Goal: Information Seeking & Learning: Learn about a topic

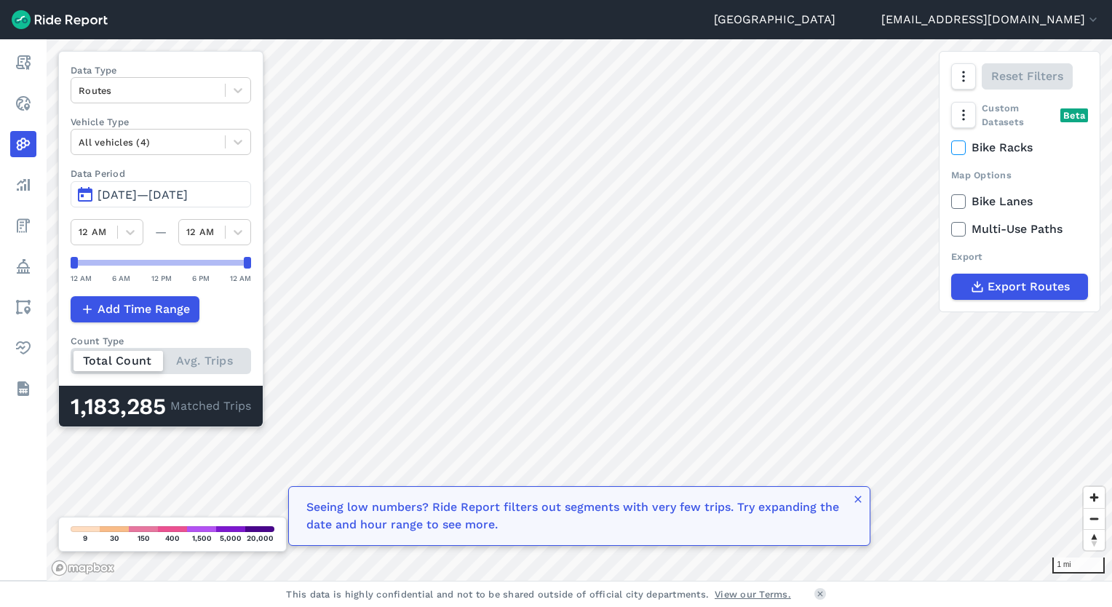
click at [194, 24] on header "Seattle [EMAIL_ADDRESS][DOMAIN_NAME] Settings Terms Sign Out" at bounding box center [556, 19] width 1112 height 39
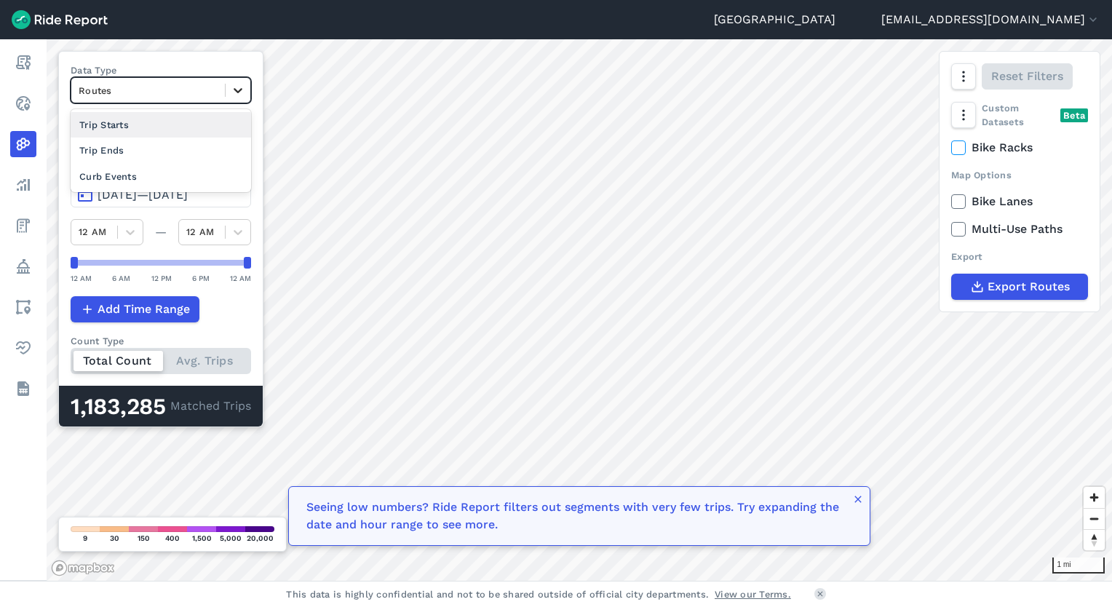
click at [240, 87] on icon at bounding box center [238, 90] width 15 height 15
click at [147, 151] on div "Trip Ends" at bounding box center [161, 150] width 181 height 25
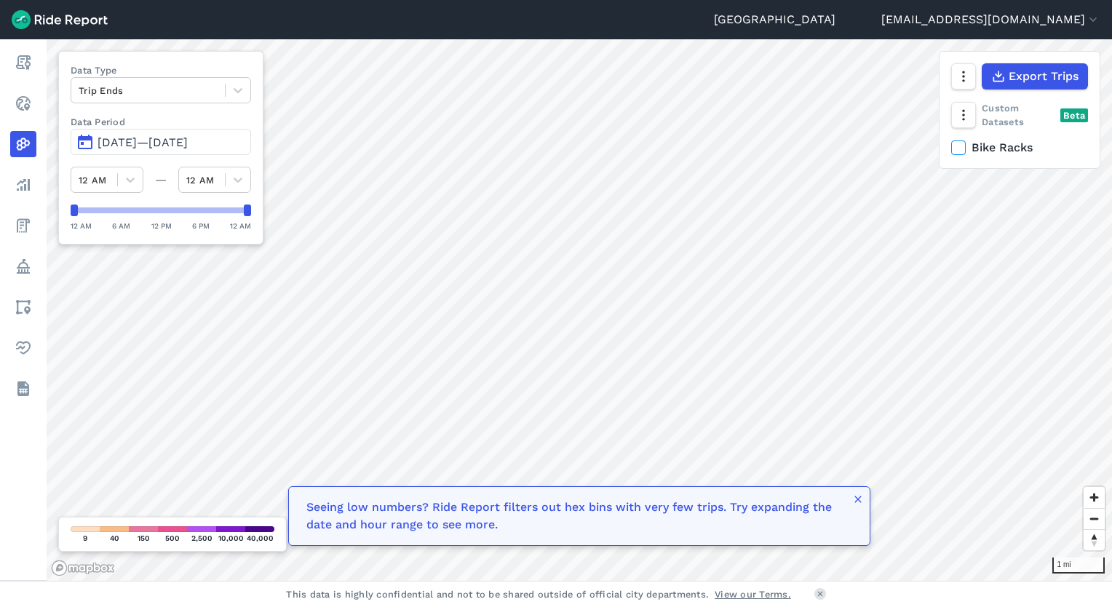
click at [188, 138] on span "[DATE]—[DATE]" at bounding box center [143, 142] width 90 height 14
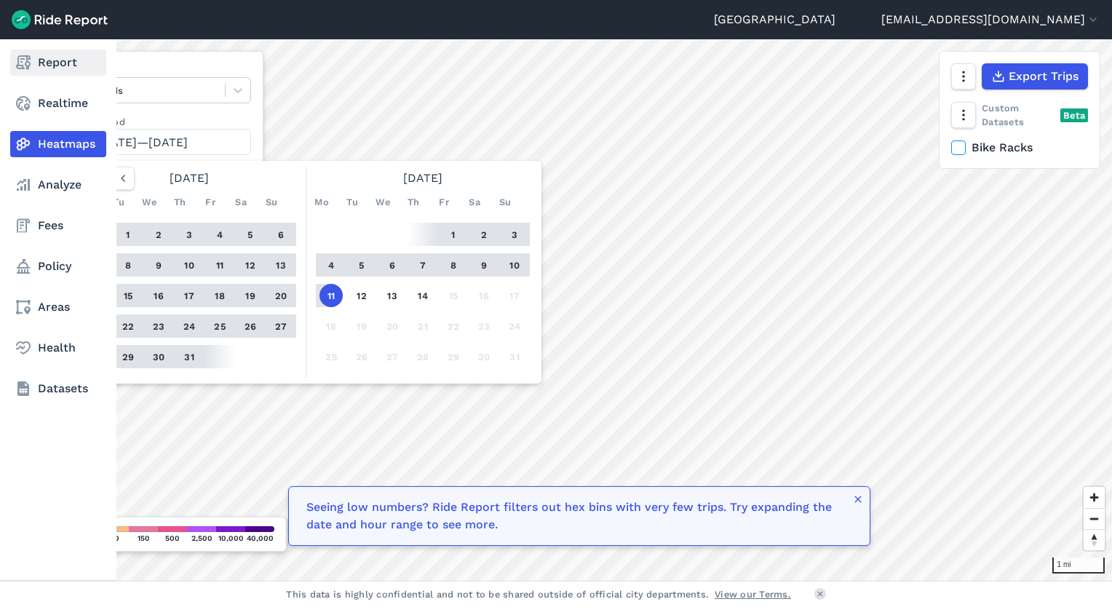
click at [30, 56] on icon at bounding box center [23, 62] width 17 height 17
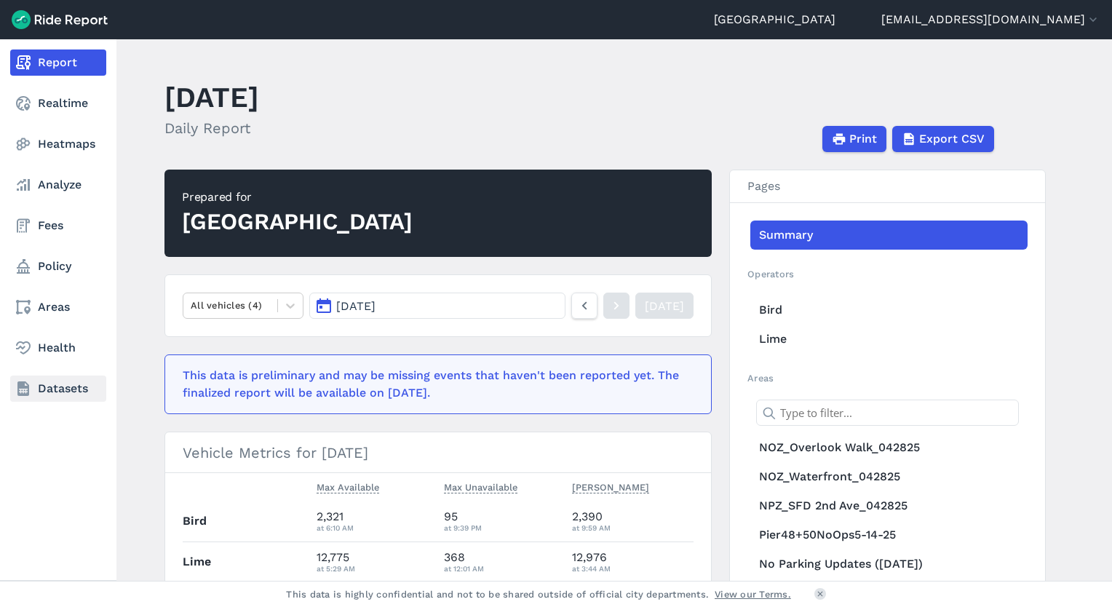
click at [64, 395] on link "Datasets" at bounding box center [58, 389] width 96 height 26
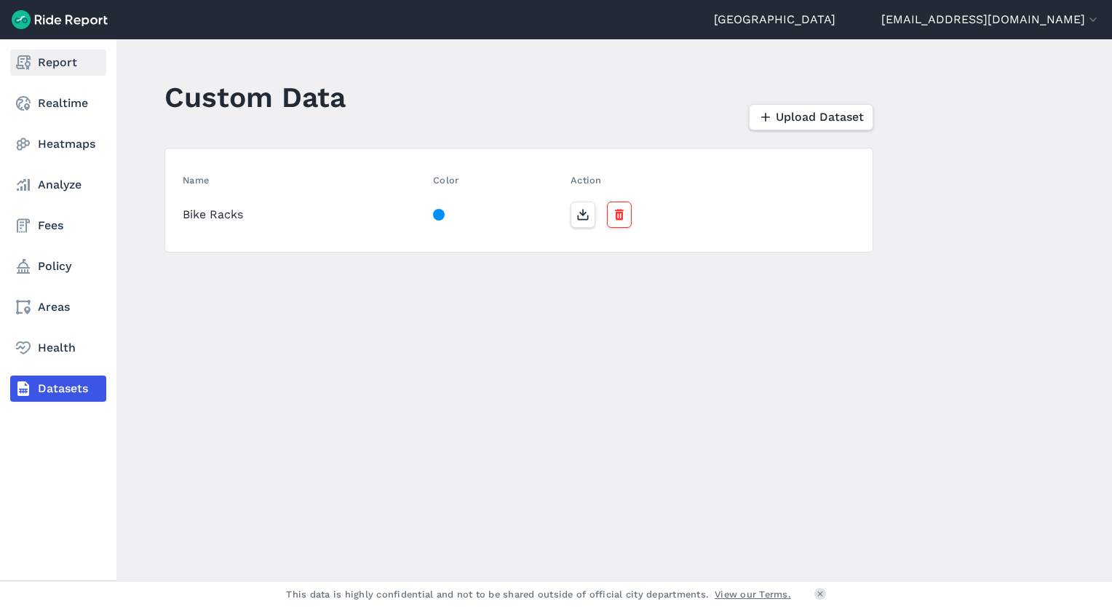
click at [26, 60] on use at bounding box center [23, 62] width 15 height 15
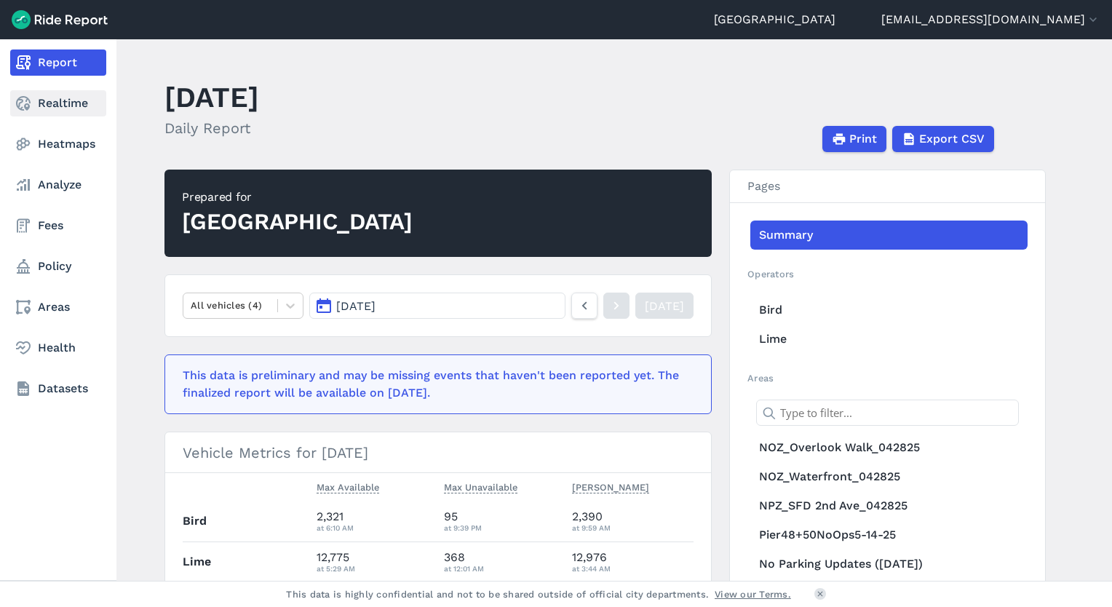
click at [50, 105] on link "Realtime" at bounding box center [58, 103] width 96 height 26
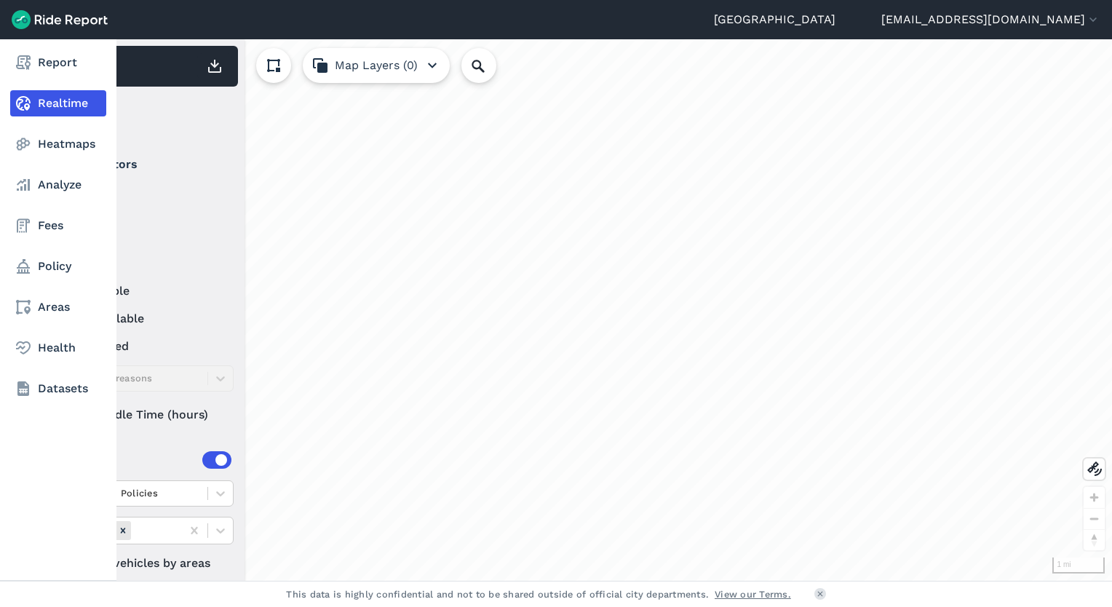
click at [60, 162] on nav "Report Realtime Heatmaps Analyze Fees Policy Areas Health Datasets" at bounding box center [58, 225] width 116 height 373
click at [71, 183] on link "Analyze" at bounding box center [58, 185] width 96 height 26
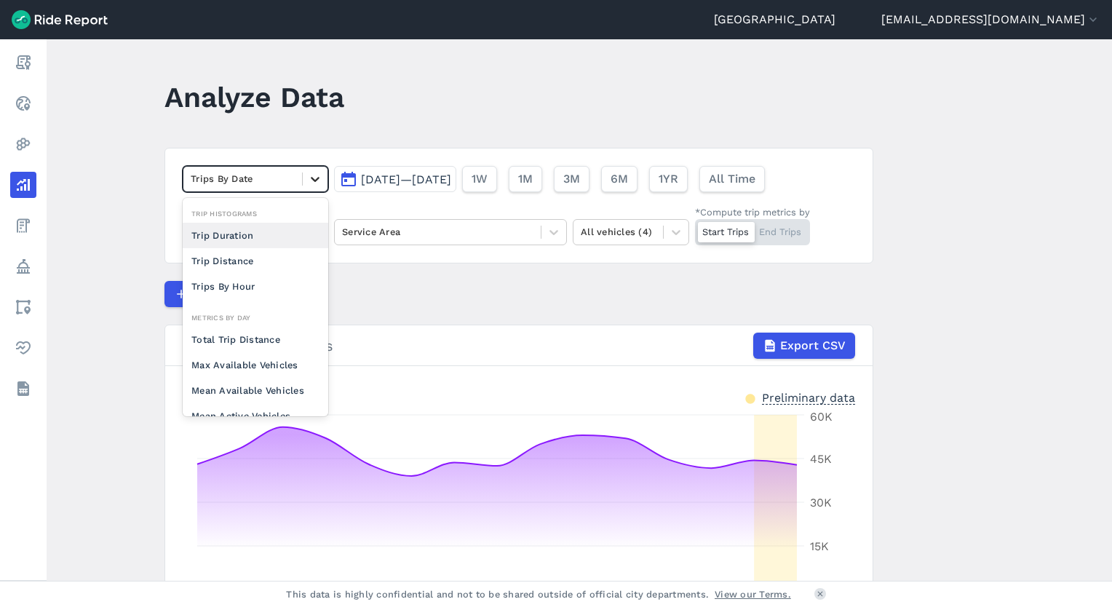
click at [320, 176] on icon at bounding box center [315, 179] width 15 height 15
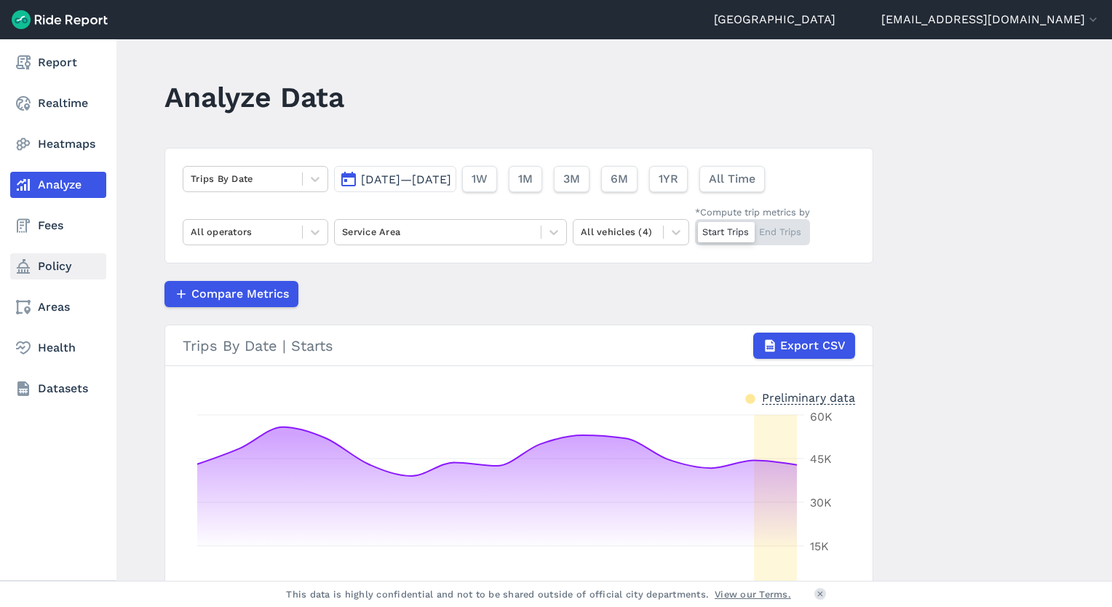
click at [50, 261] on link "Policy" at bounding box center [58, 266] width 96 height 26
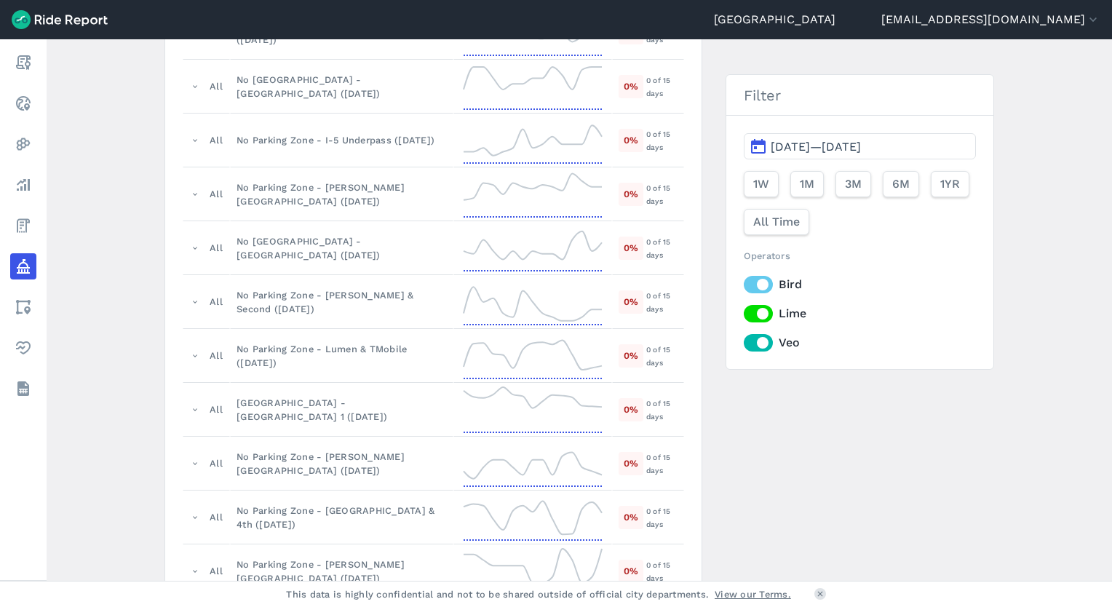
scroll to position [530, 0]
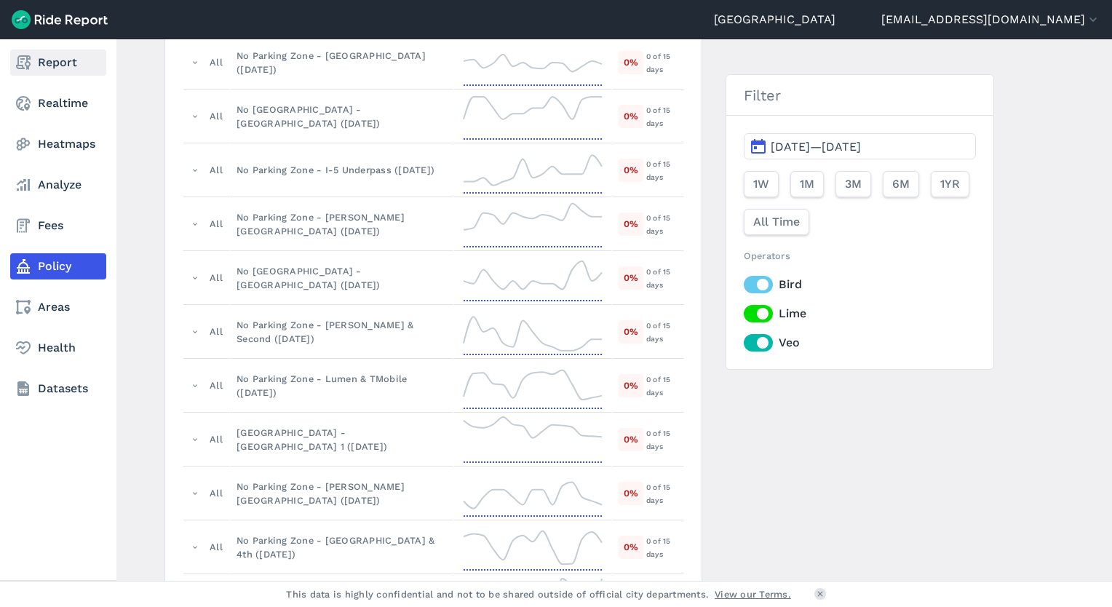
click at [25, 59] on icon at bounding box center [23, 62] width 17 height 17
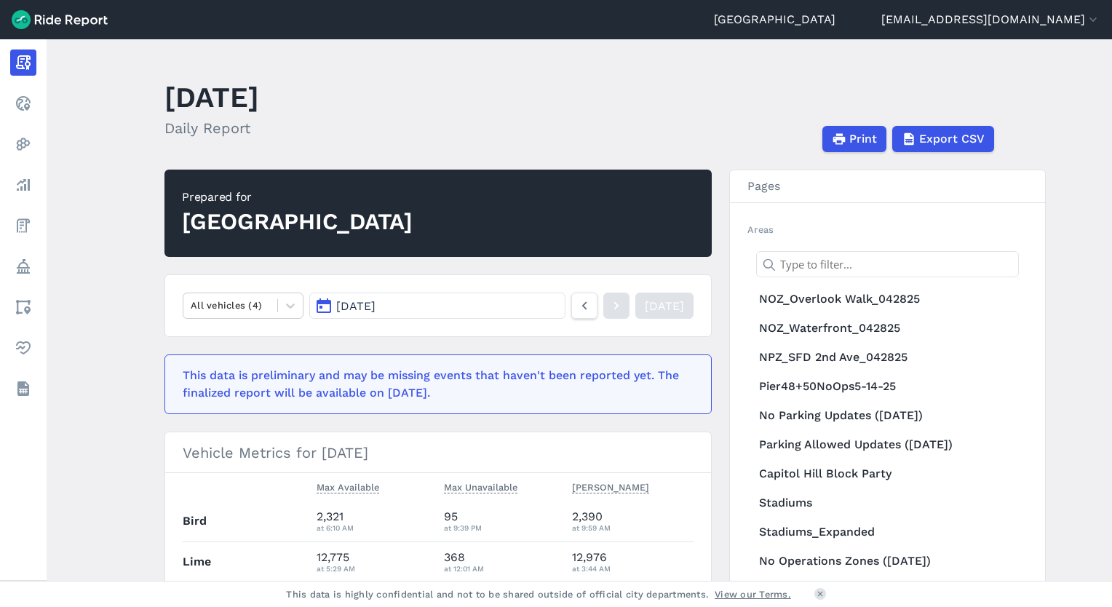
scroll to position [151, 0]
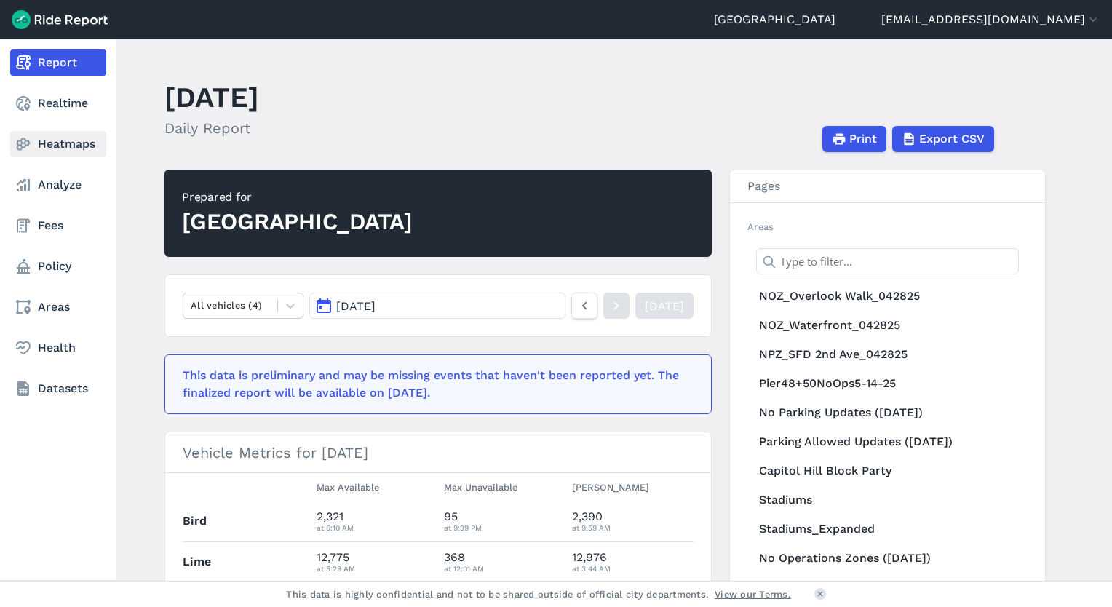
click at [64, 148] on link "Heatmaps" at bounding box center [58, 144] width 96 height 26
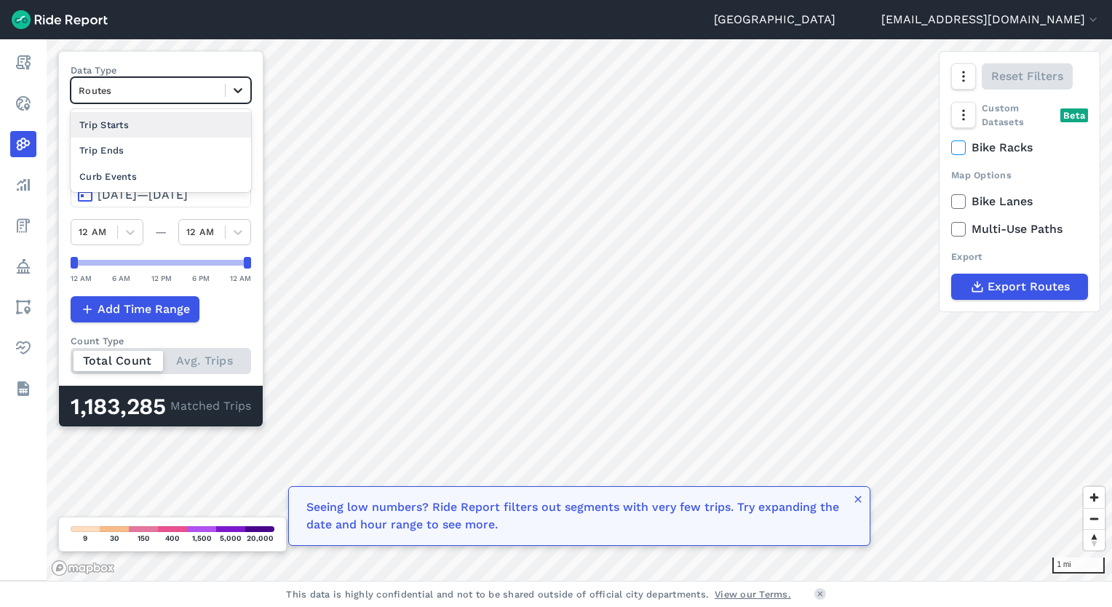
click at [245, 92] on icon at bounding box center [238, 90] width 15 height 15
click at [175, 151] on div "Trip Ends" at bounding box center [161, 150] width 181 height 25
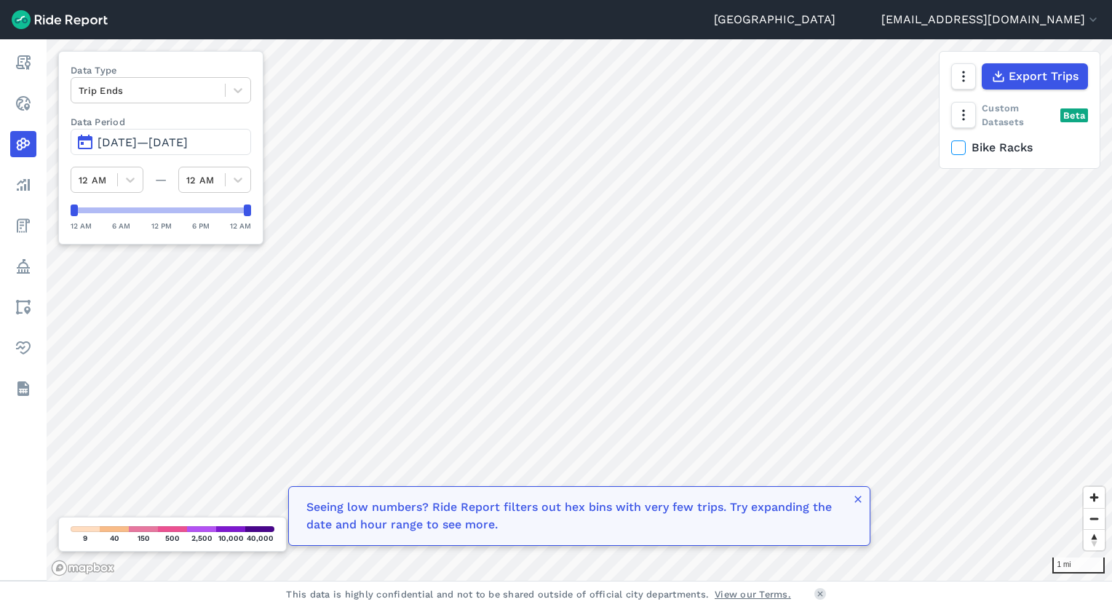
click at [175, 151] on button "[DATE]—[DATE]" at bounding box center [161, 142] width 181 height 26
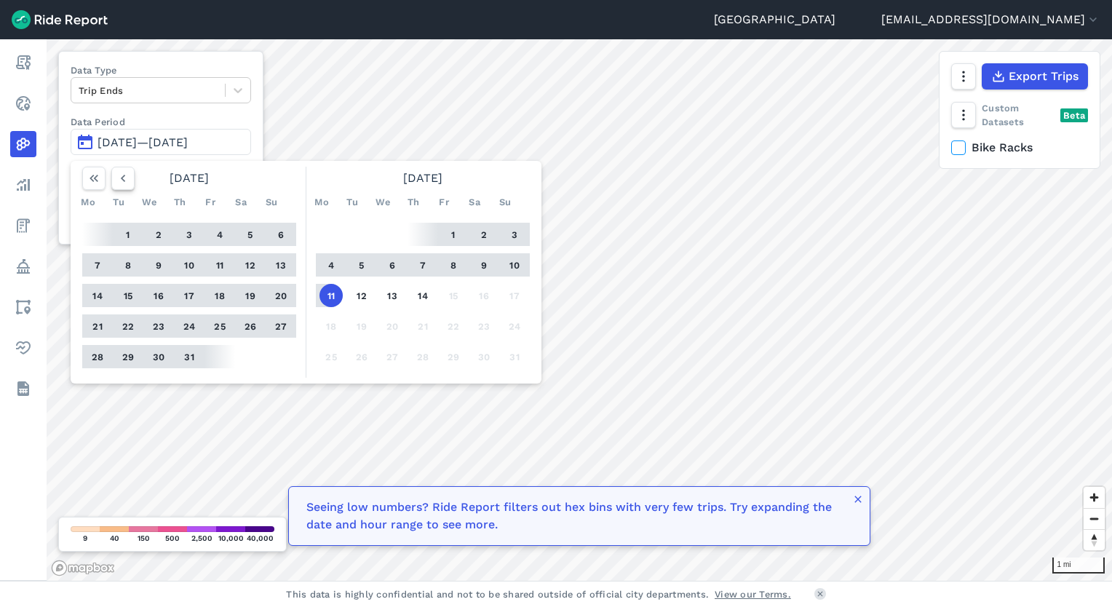
click at [124, 182] on icon "button" at bounding box center [123, 178] width 15 height 15
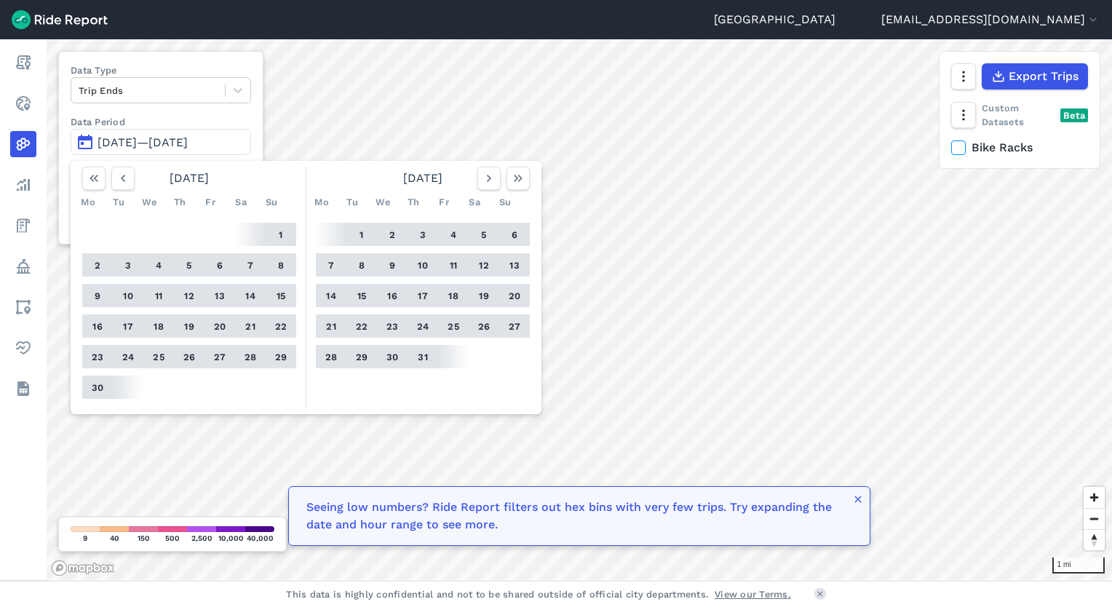
click at [132, 147] on span "[DATE]—[DATE]" at bounding box center [143, 142] width 90 height 14
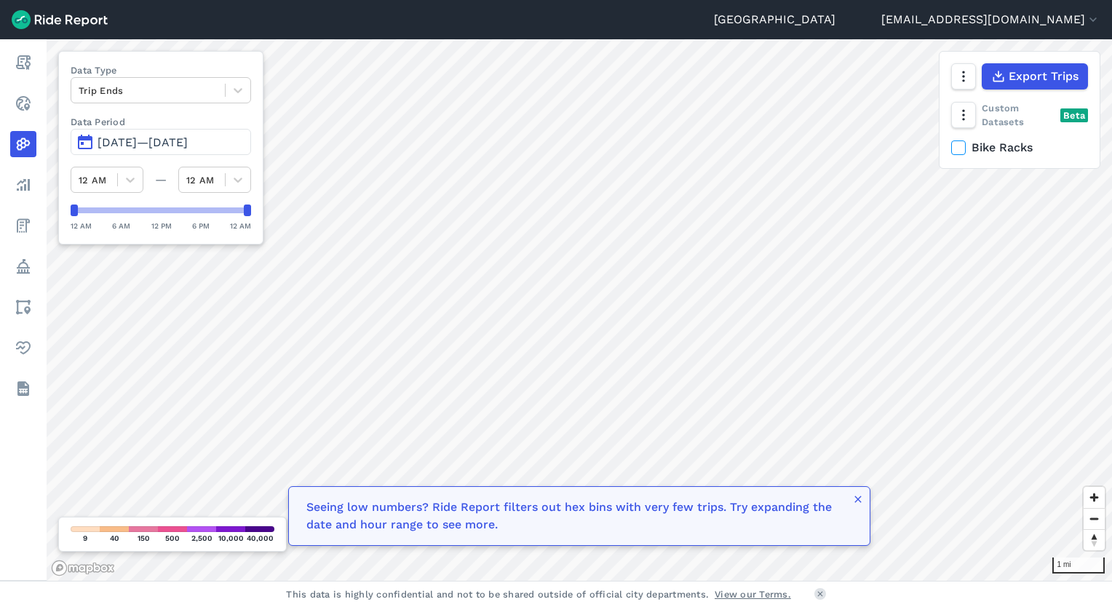
click at [134, 144] on span "[DATE]—[DATE]" at bounding box center [143, 142] width 90 height 14
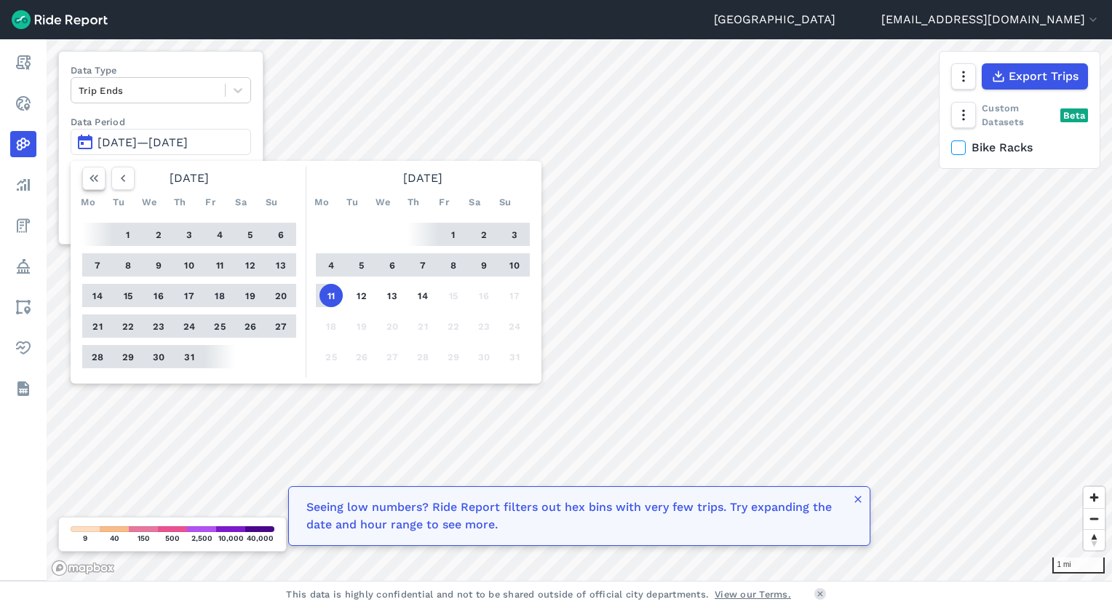
click at [98, 179] on icon "button" at bounding box center [94, 178] width 15 height 15
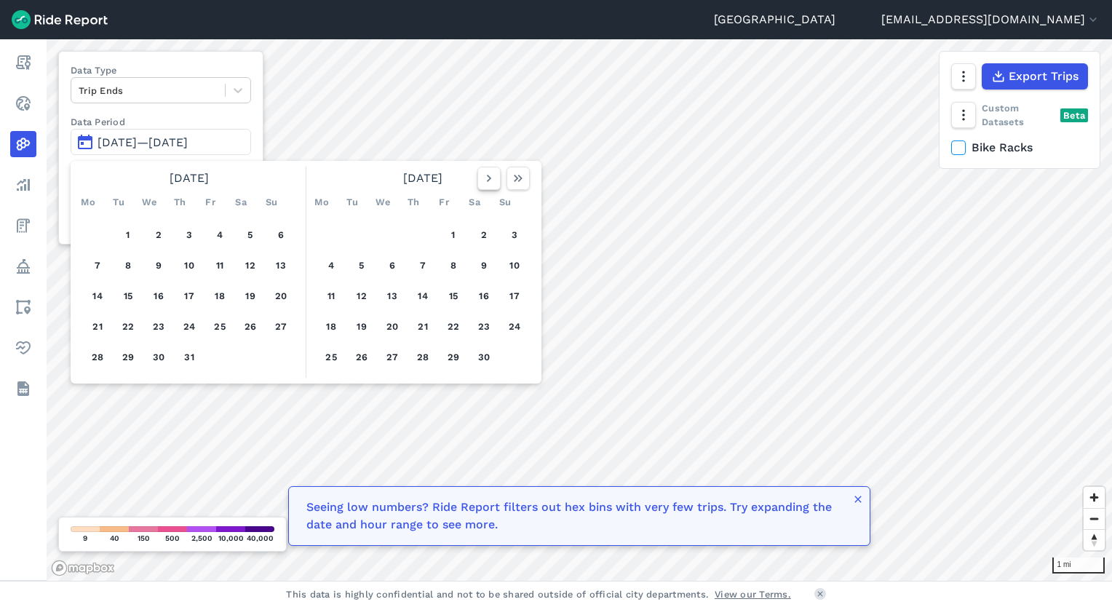
click at [495, 179] on icon "button" at bounding box center [489, 178] width 15 height 15
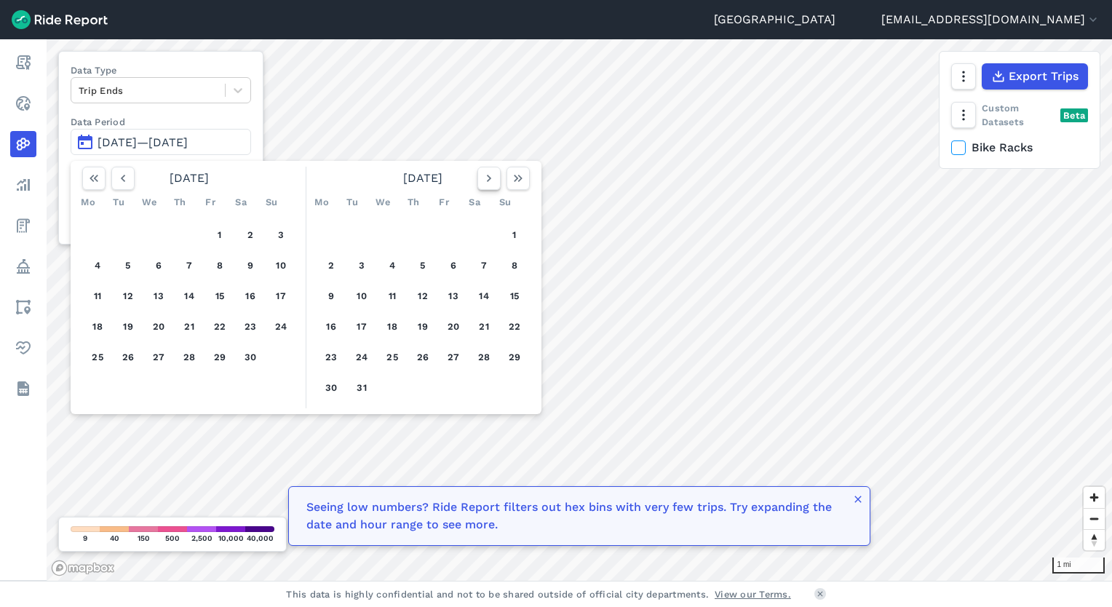
click at [495, 179] on icon "button" at bounding box center [489, 178] width 15 height 15
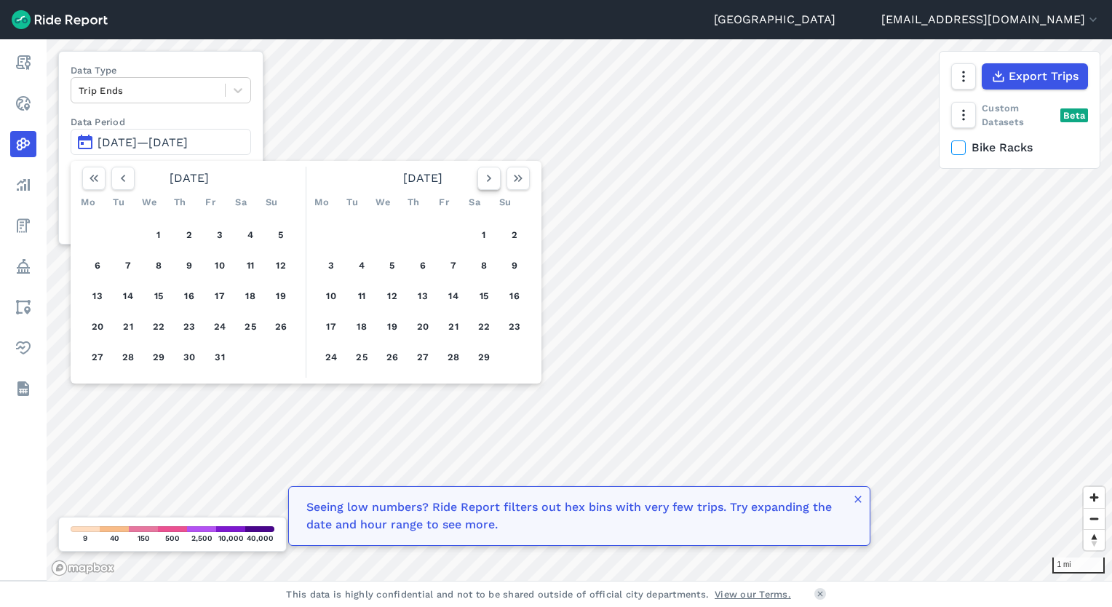
click at [495, 179] on icon "button" at bounding box center [489, 178] width 15 height 15
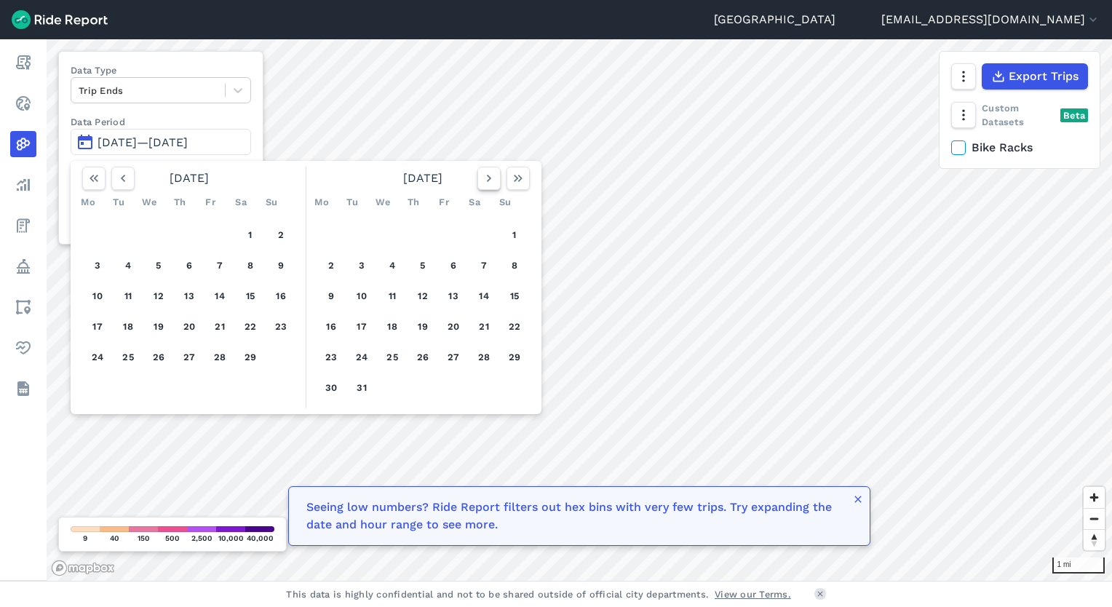
click at [495, 179] on icon "button" at bounding box center [489, 178] width 15 height 15
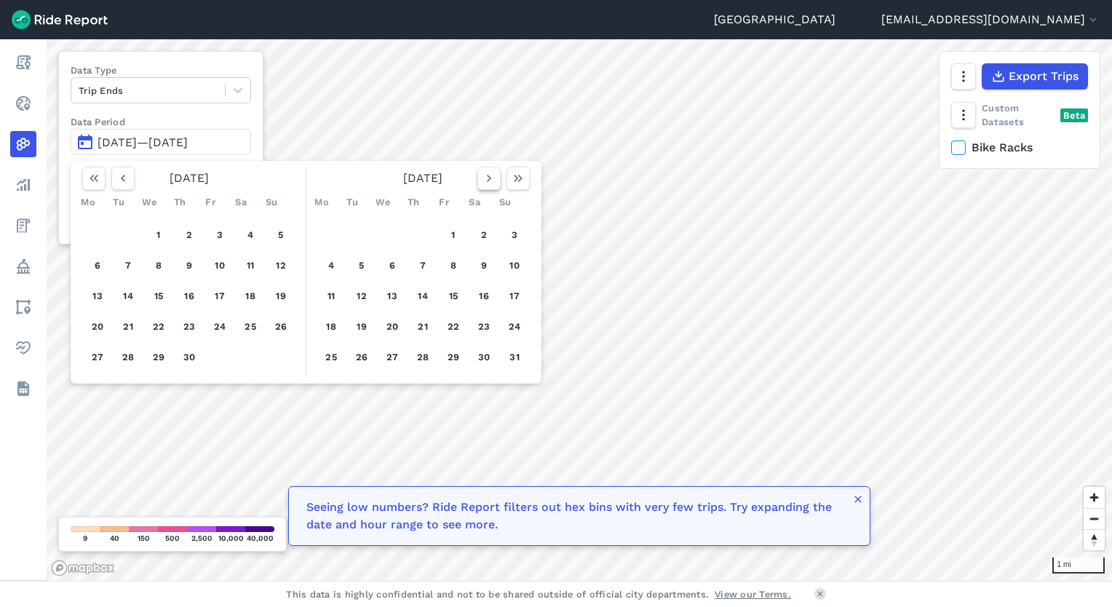
click at [495, 179] on icon "button" at bounding box center [489, 178] width 15 height 15
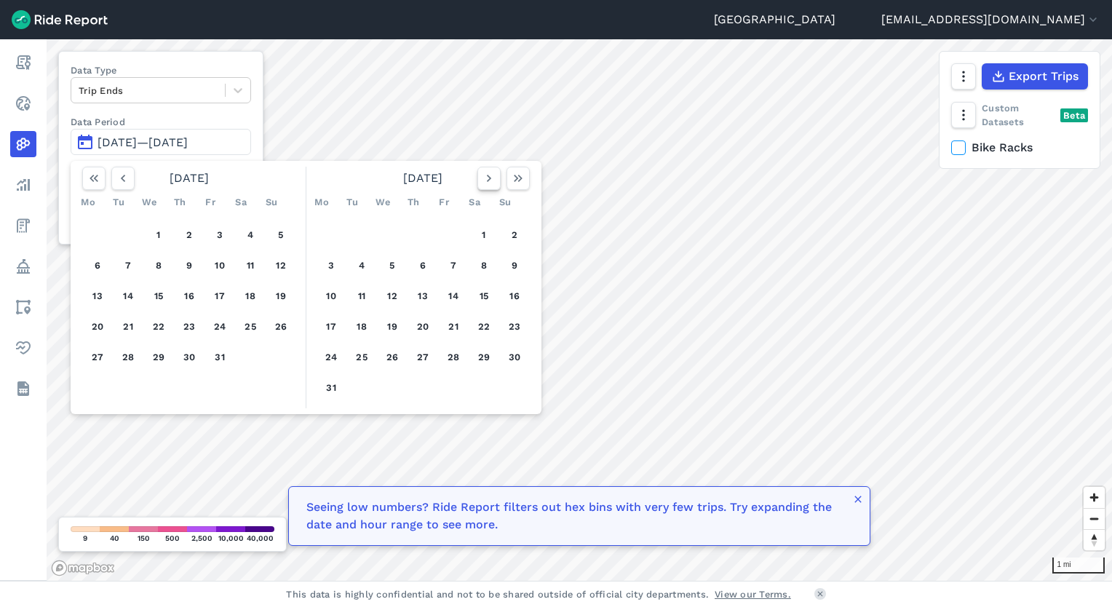
click at [495, 179] on icon "button" at bounding box center [489, 178] width 15 height 15
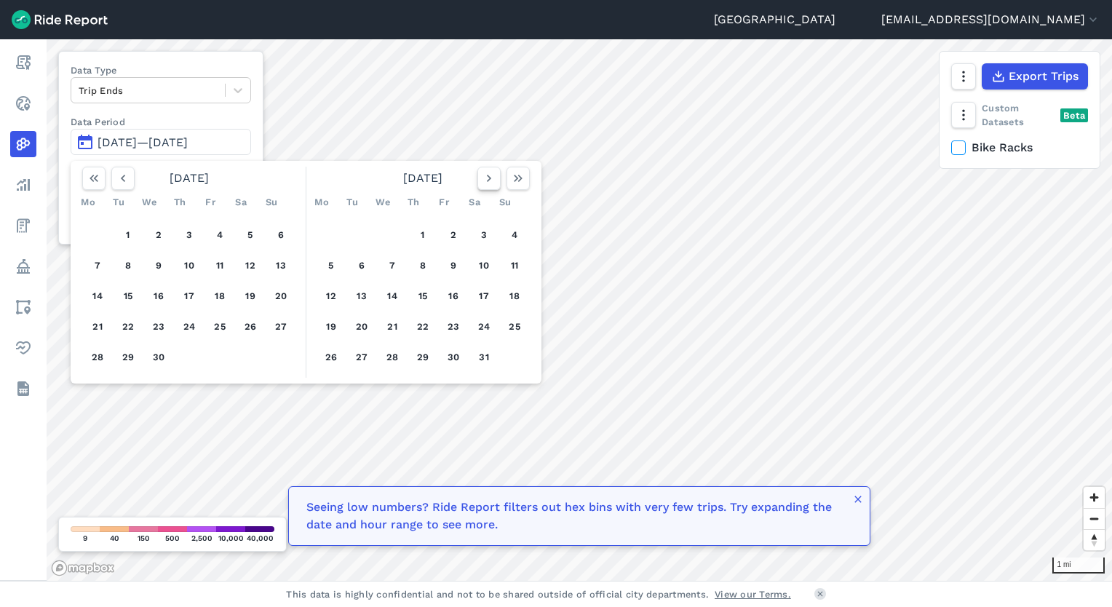
click at [495, 179] on icon "button" at bounding box center [489, 178] width 15 height 15
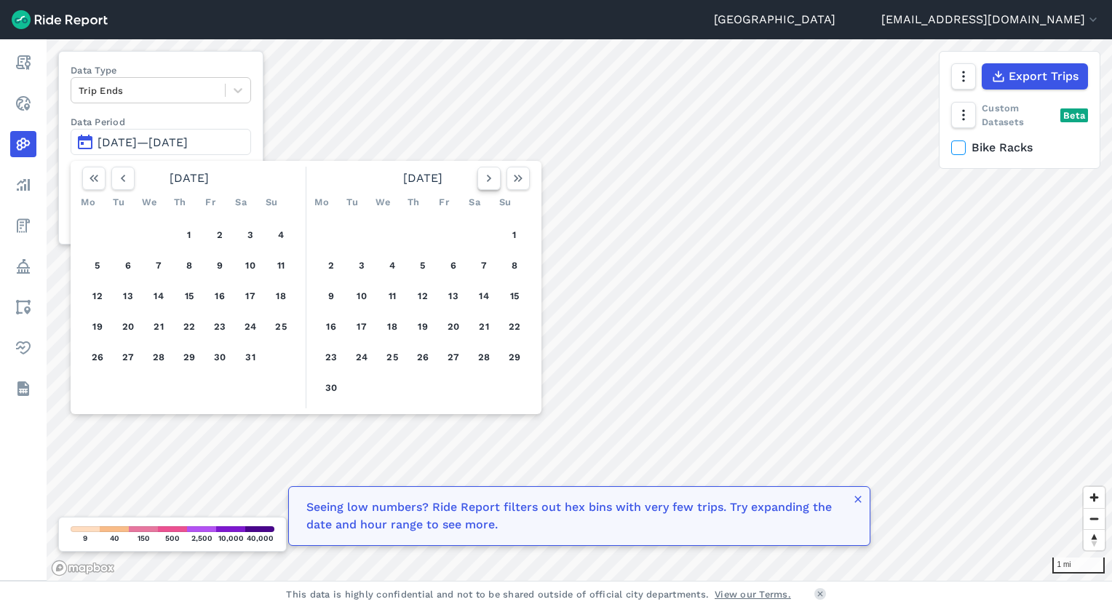
click at [495, 179] on icon "button" at bounding box center [489, 178] width 15 height 15
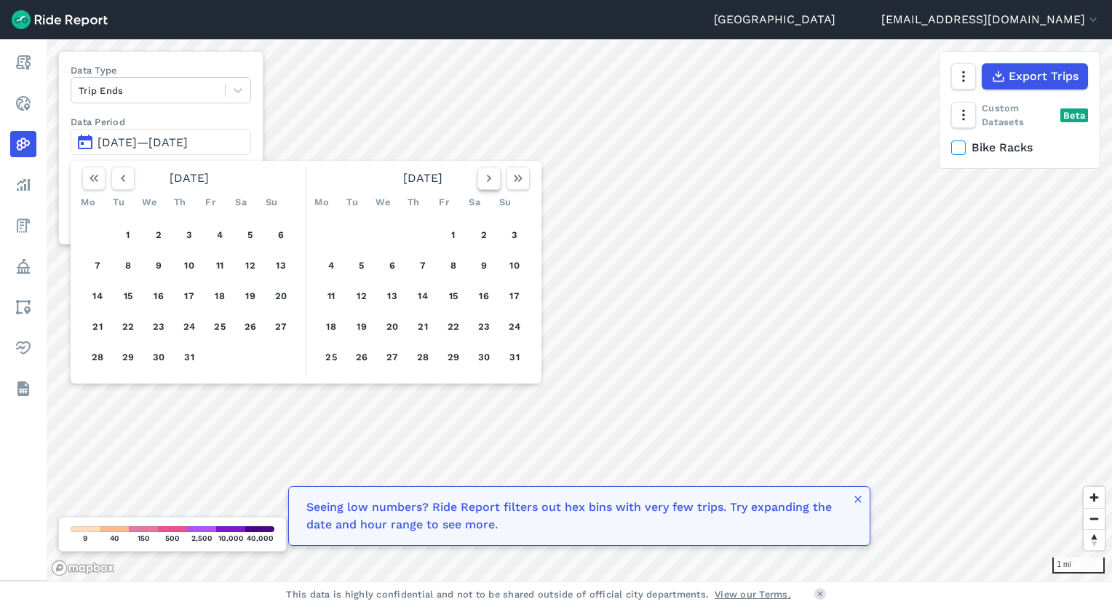
click at [495, 179] on icon "button" at bounding box center [489, 178] width 15 height 15
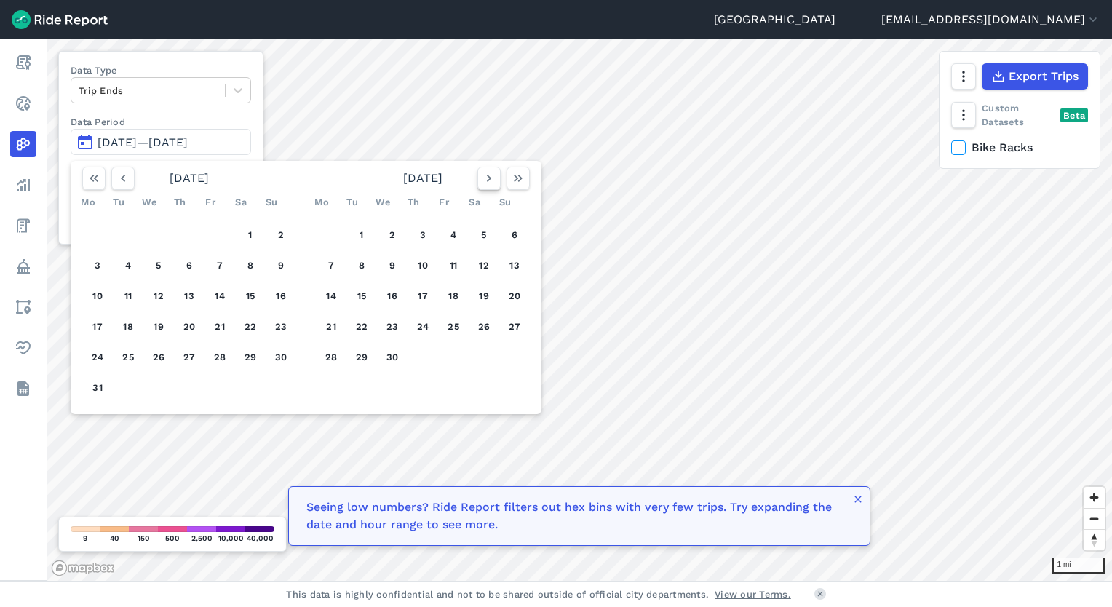
click at [495, 179] on icon "button" at bounding box center [489, 178] width 15 height 15
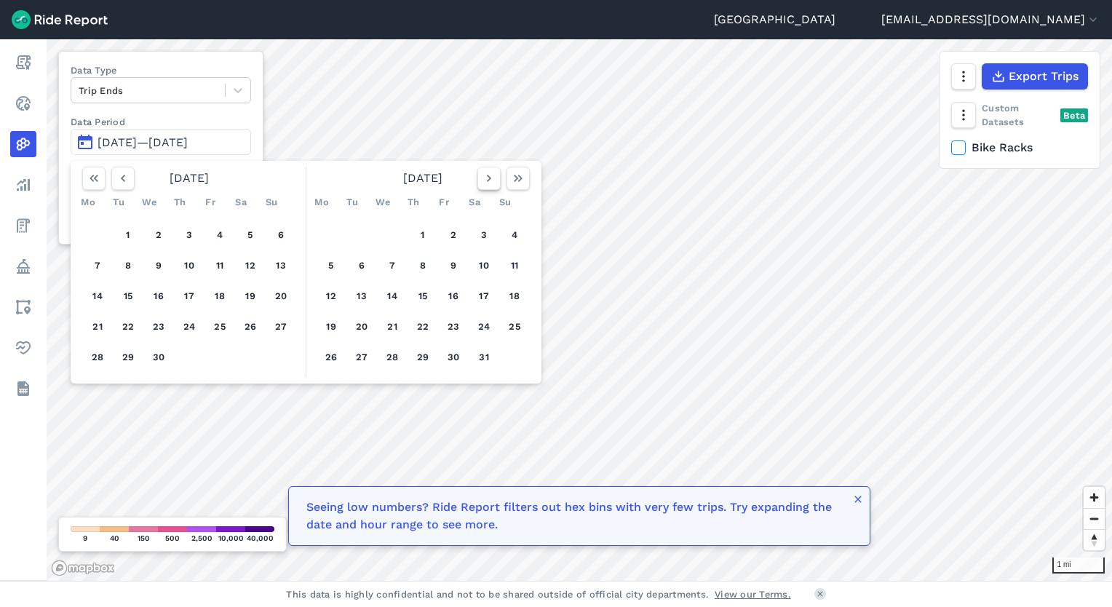
click at [495, 179] on icon "button" at bounding box center [489, 178] width 15 height 15
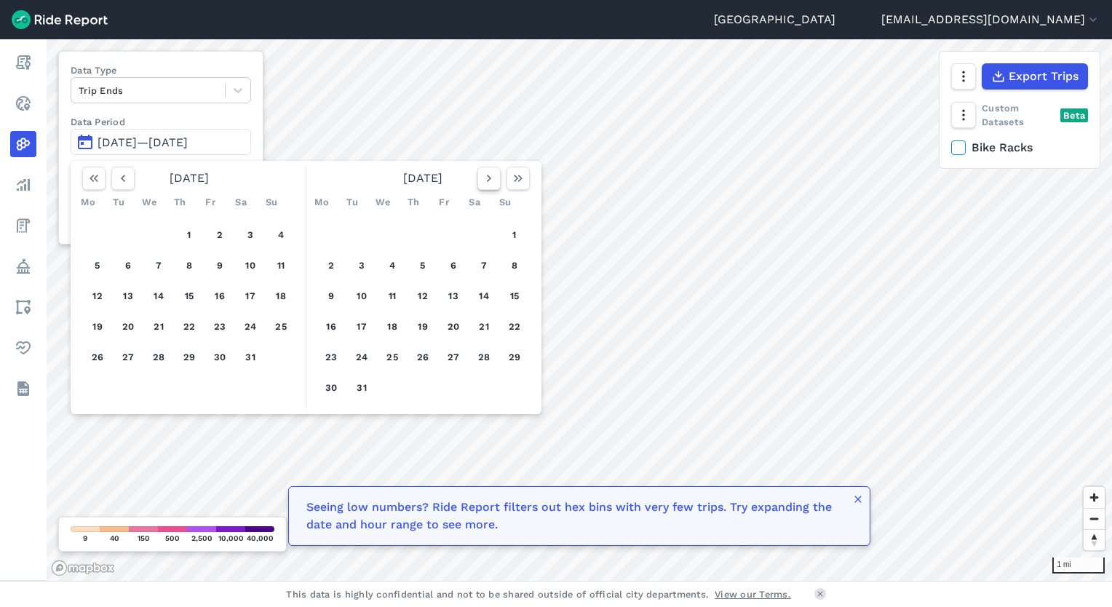
click at [495, 179] on icon "button" at bounding box center [489, 178] width 15 height 15
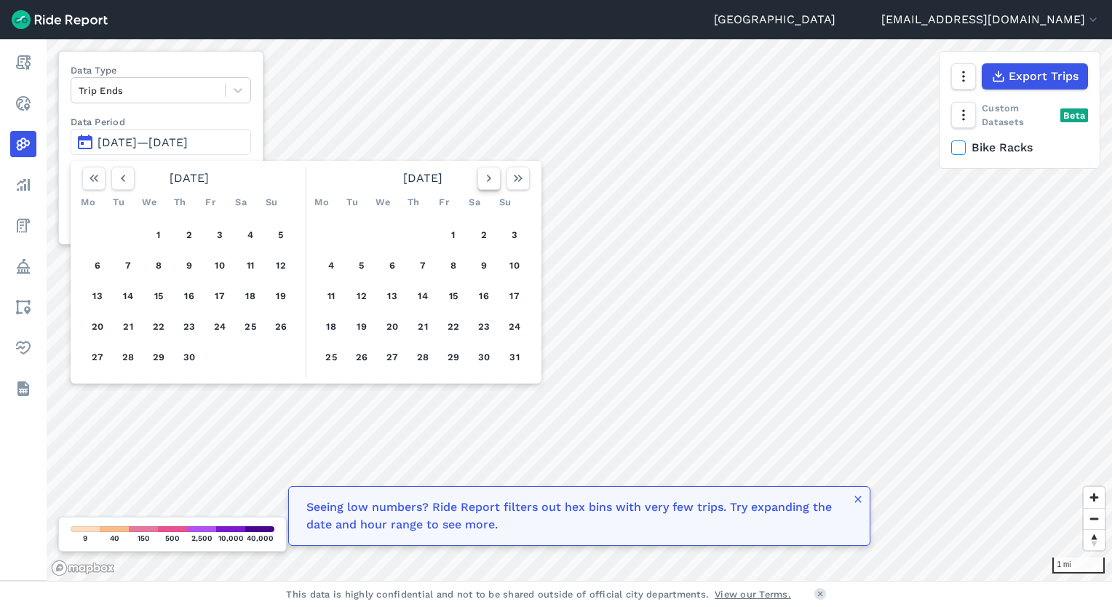
click at [495, 179] on icon "button" at bounding box center [489, 178] width 15 height 15
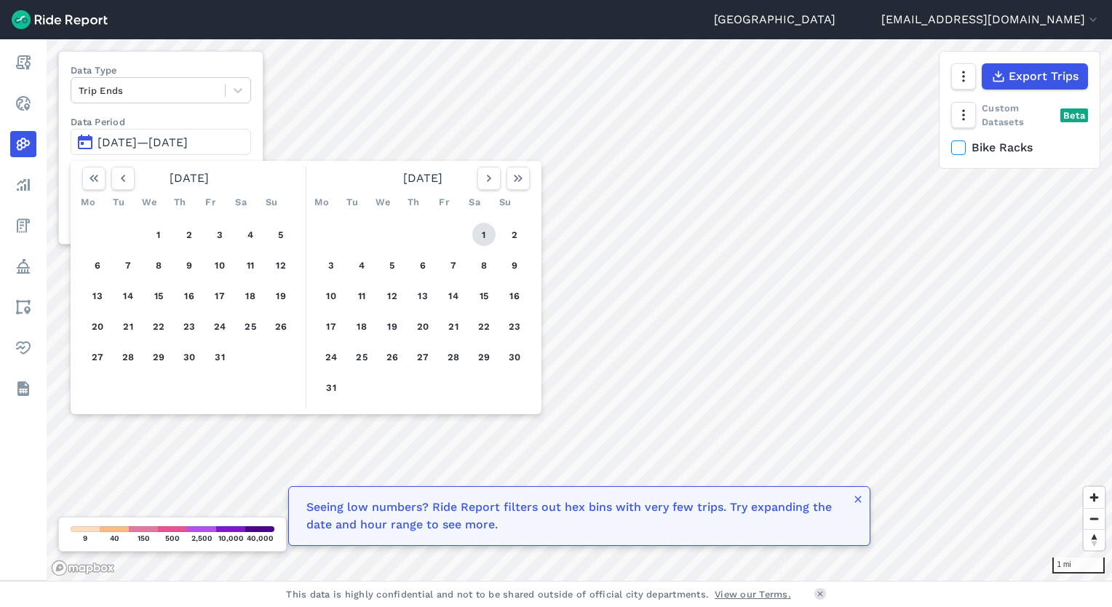
click at [480, 237] on button "1" at bounding box center [483, 234] width 23 height 23
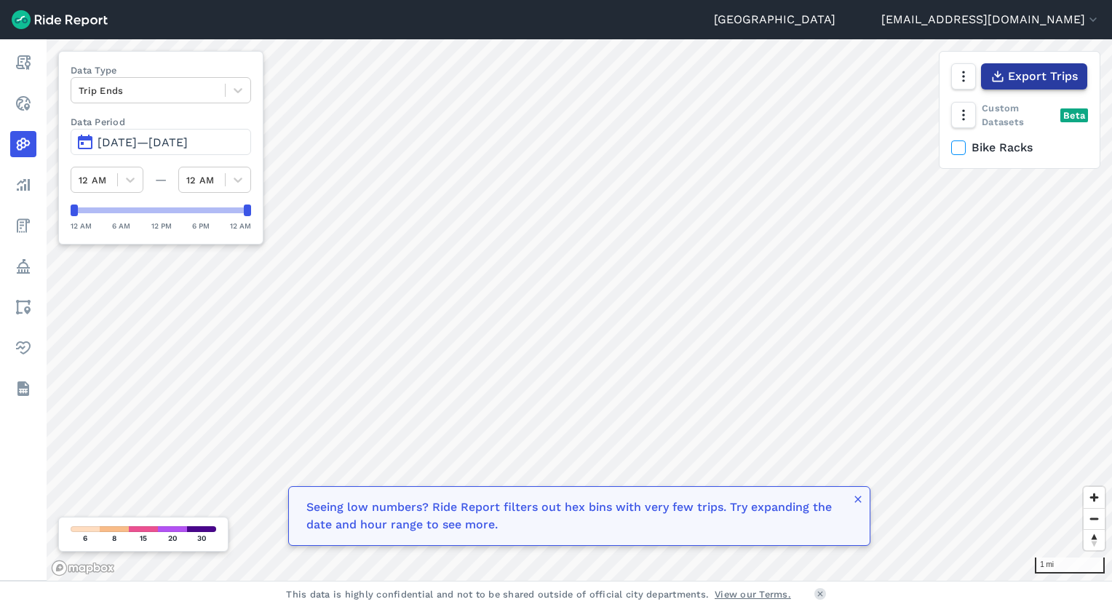
click at [1051, 82] on span "Export Trips" at bounding box center [1043, 76] width 70 height 17
click at [121, 60] on div "Data Type Trip Ends Data Period Jan 1, 2022—[DATE] 12 AM — 12 AM 12 AM 6 AM 12 …" at bounding box center [160, 148] width 205 height 194
click at [188, 147] on span "[DATE]—[DATE]" at bounding box center [143, 142] width 90 height 14
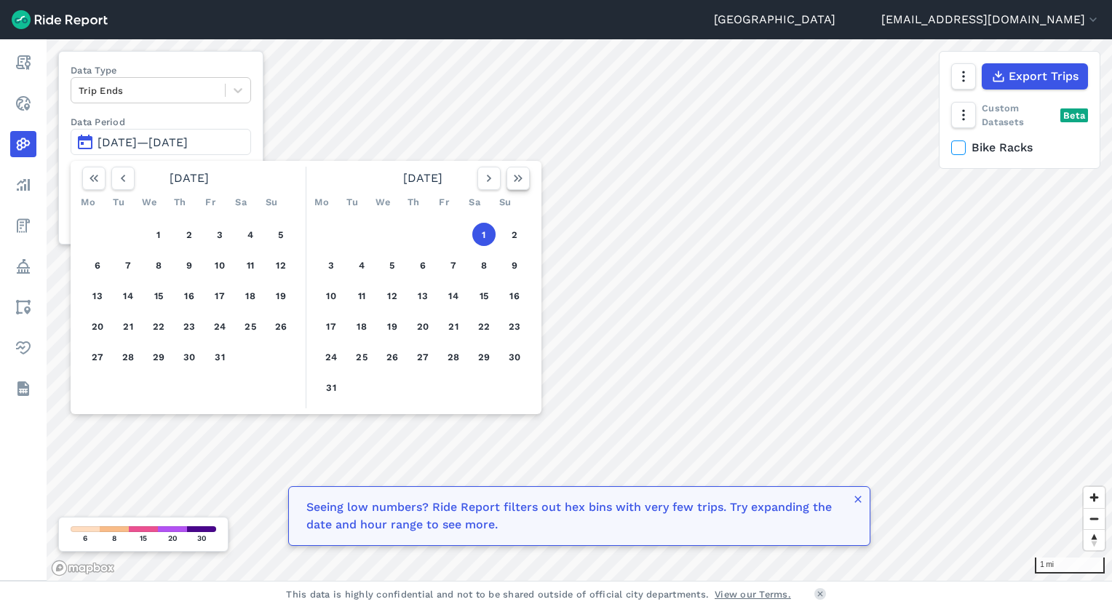
click at [518, 186] on button "button" at bounding box center [518, 178] width 23 height 23
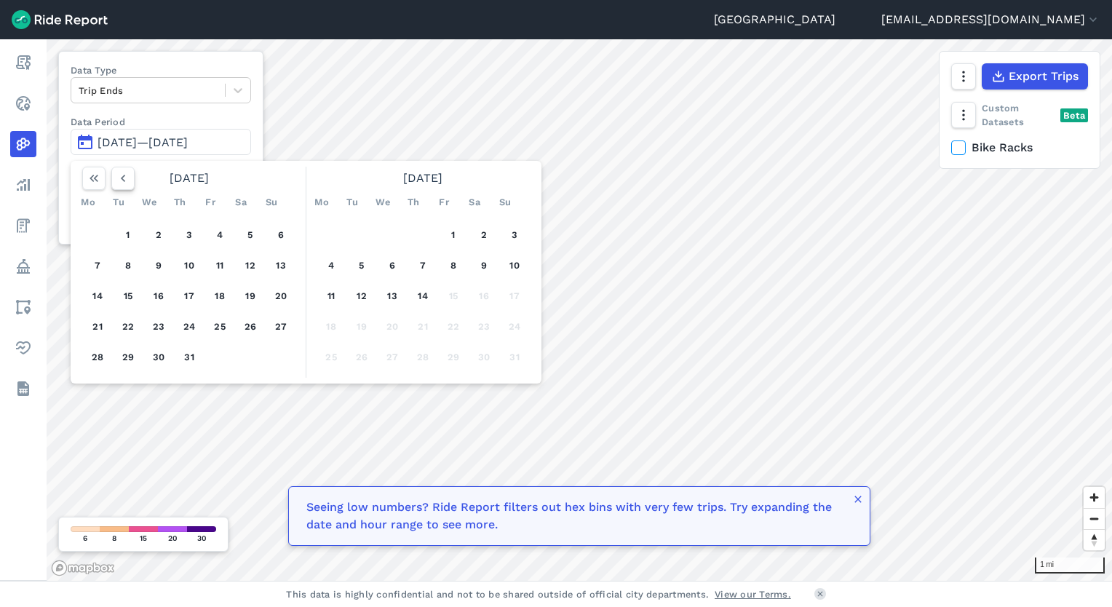
click at [127, 181] on icon "button" at bounding box center [123, 178] width 15 height 15
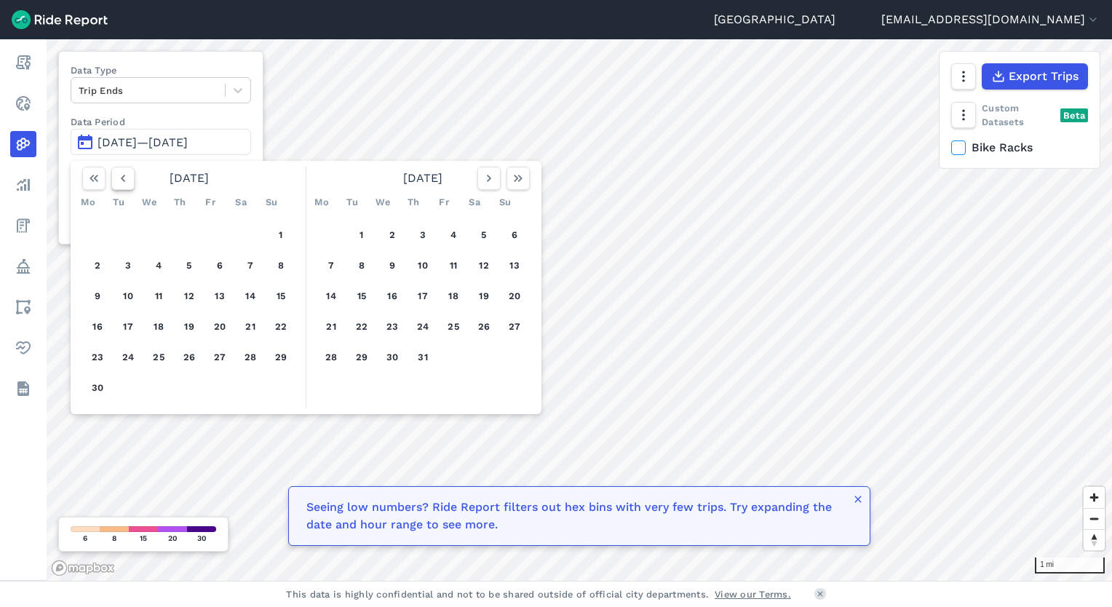
click at [127, 181] on icon "button" at bounding box center [123, 178] width 15 height 15
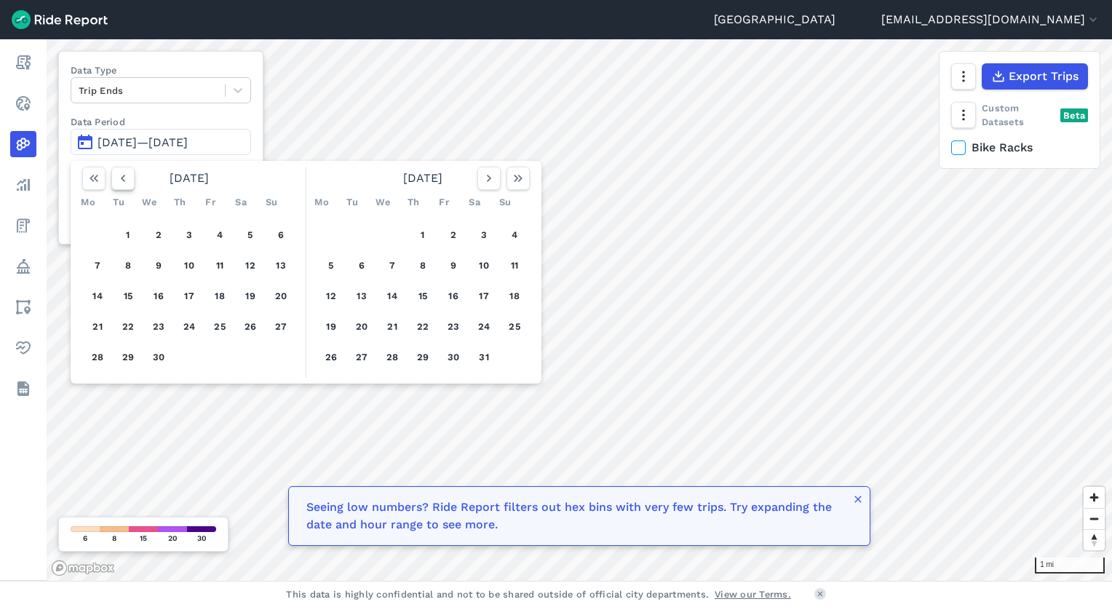
click at [127, 181] on icon "button" at bounding box center [123, 178] width 15 height 15
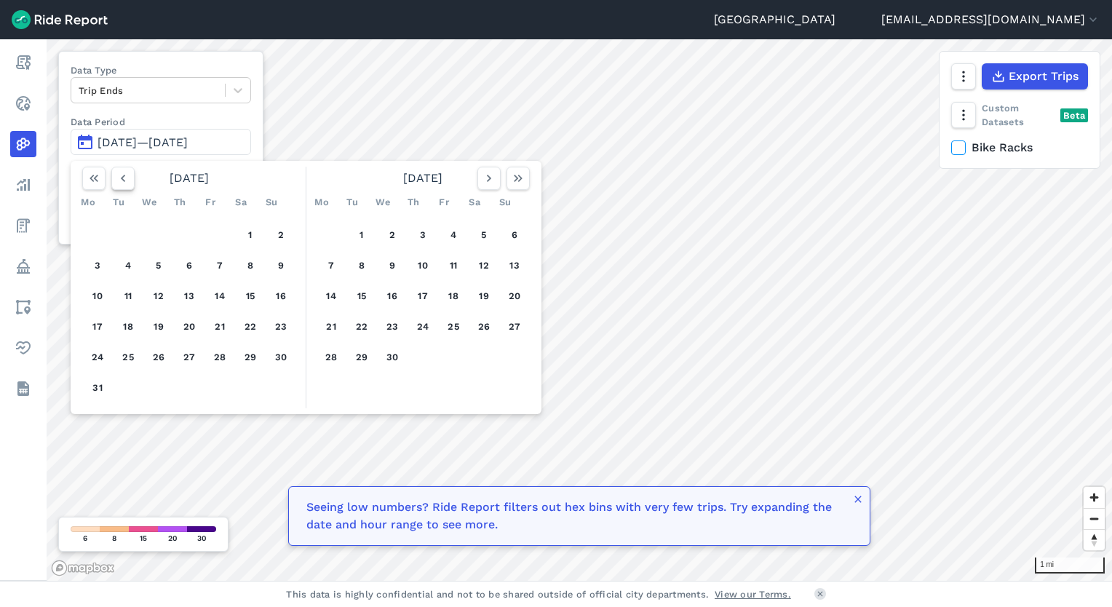
click at [127, 181] on icon "button" at bounding box center [123, 178] width 15 height 15
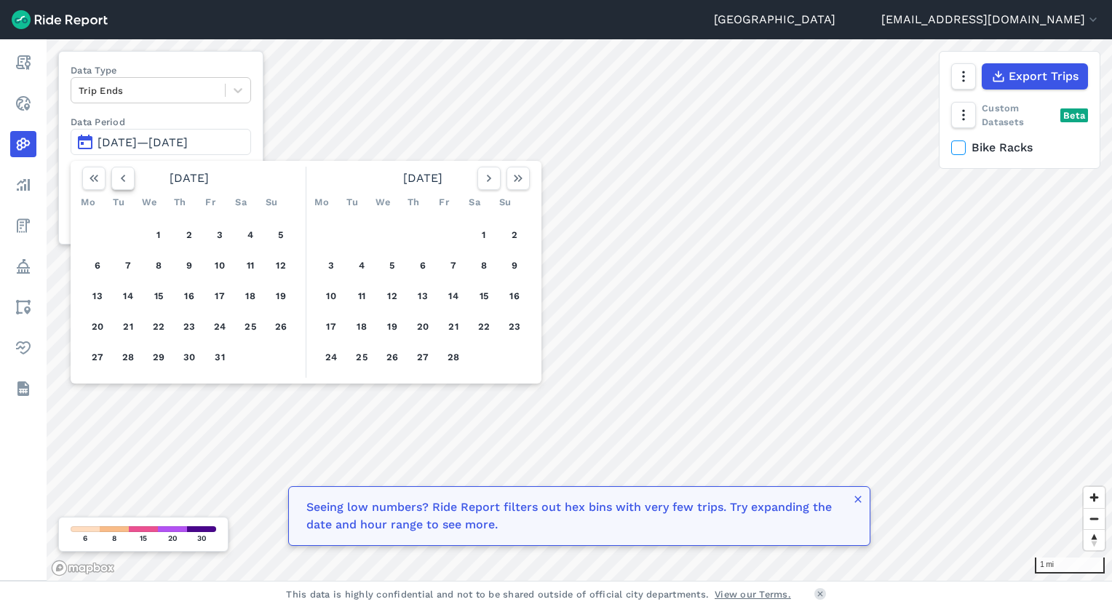
click at [127, 181] on icon "button" at bounding box center [123, 178] width 15 height 15
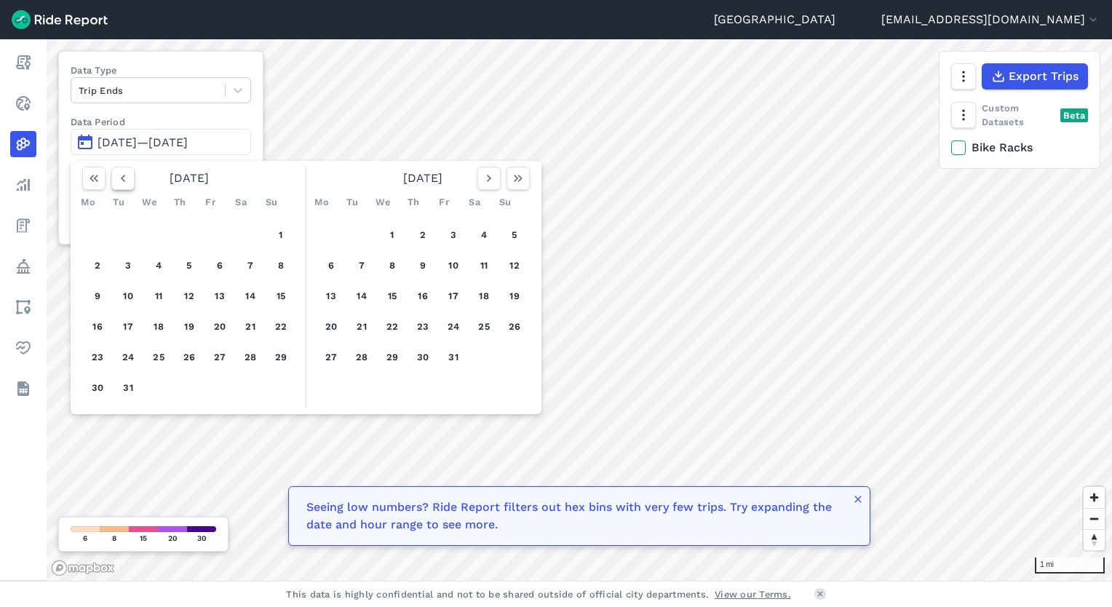
click at [127, 181] on icon "button" at bounding box center [123, 178] width 15 height 15
click at [489, 178] on use "button" at bounding box center [489, 178] width 4 height 7
click at [397, 234] on button "1" at bounding box center [392, 234] width 23 height 23
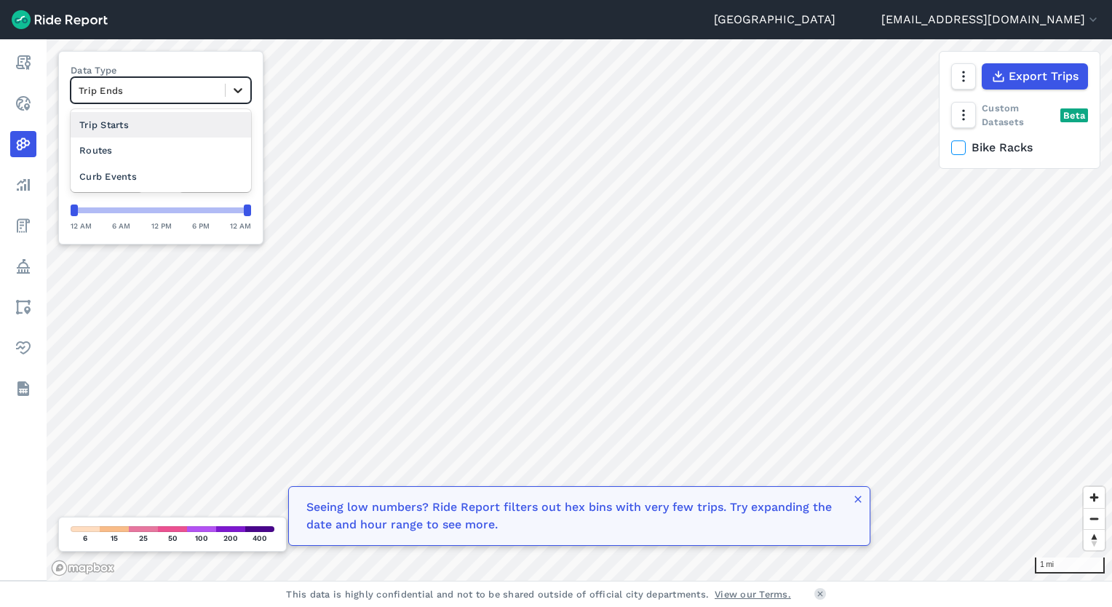
click at [235, 90] on icon at bounding box center [238, 90] width 9 height 5
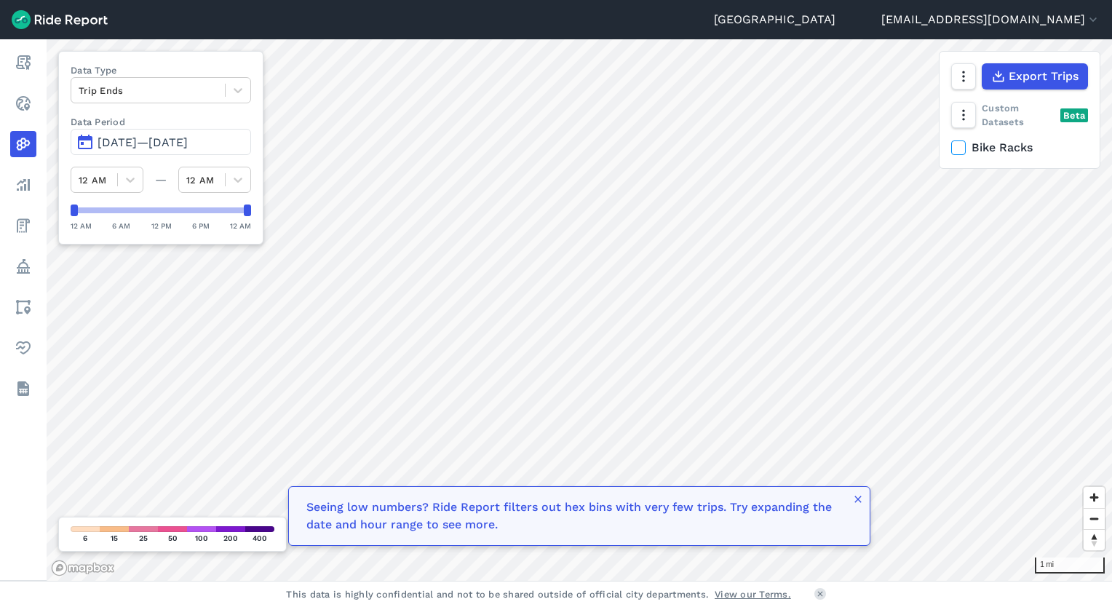
click at [192, 58] on div "Data Type Trip Ends Data Period Jan 1, 2025—[DATE] 12 AM — 12 AM 12 AM 6 AM 12 …" at bounding box center [160, 148] width 205 height 194
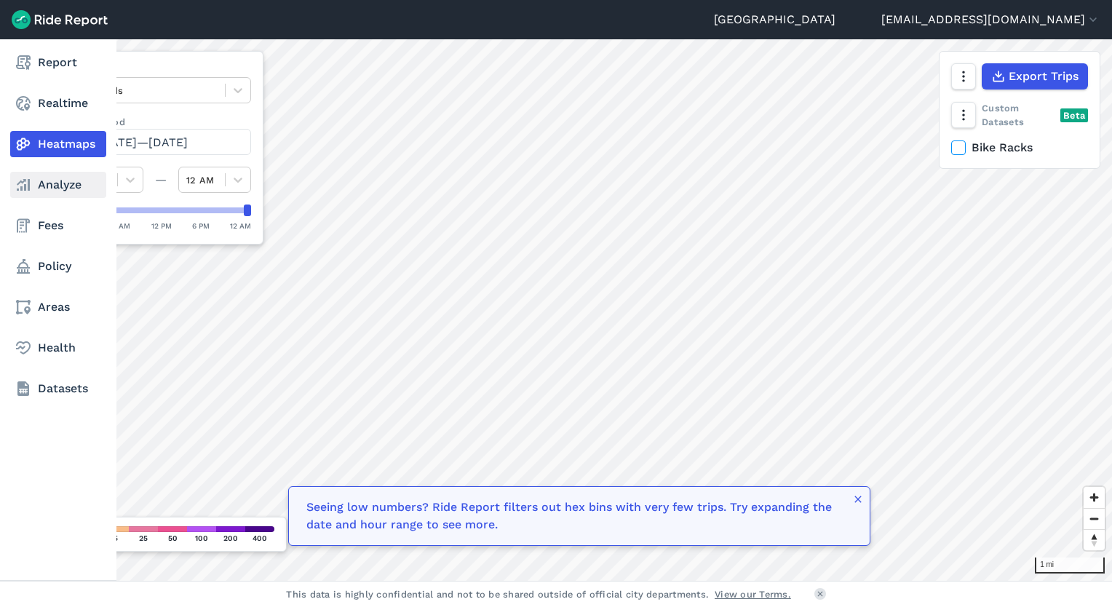
click at [64, 191] on link "Analyze" at bounding box center [58, 185] width 96 height 26
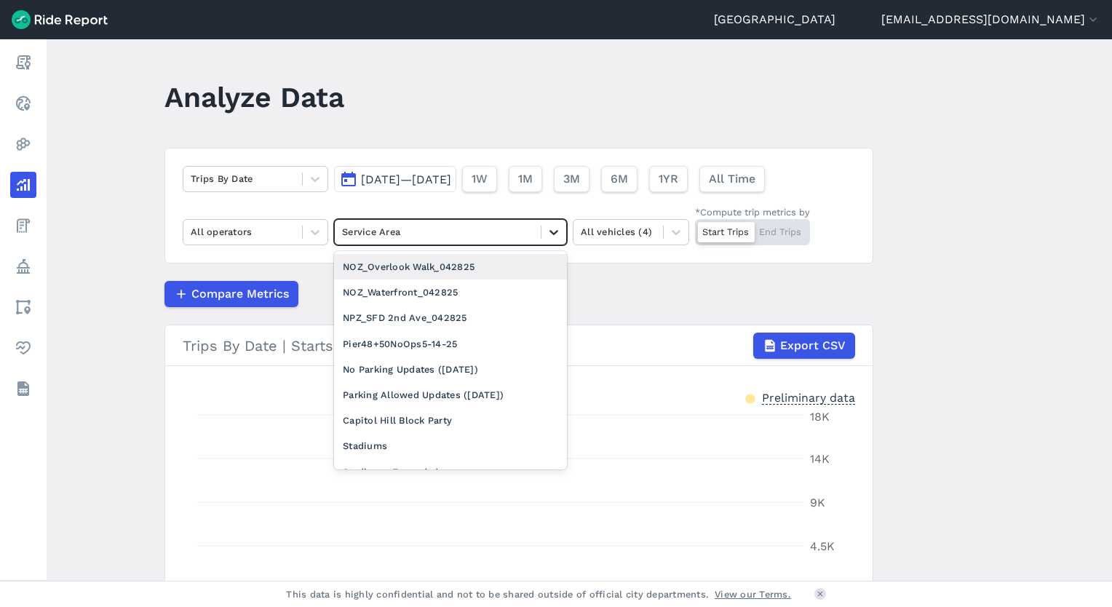
click at [559, 234] on div at bounding box center [554, 232] width 25 height 25
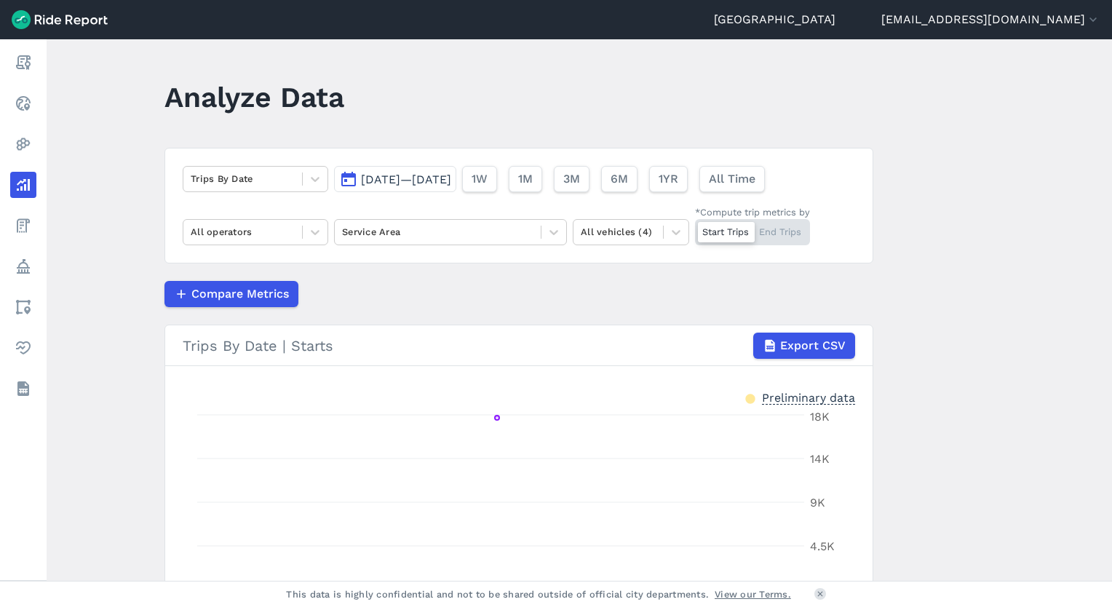
click at [437, 122] on header "Analyze Data" at bounding box center [528, 102] width 727 height 56
click at [397, 184] on span "[DATE]—[DATE]" at bounding box center [406, 180] width 90 height 14
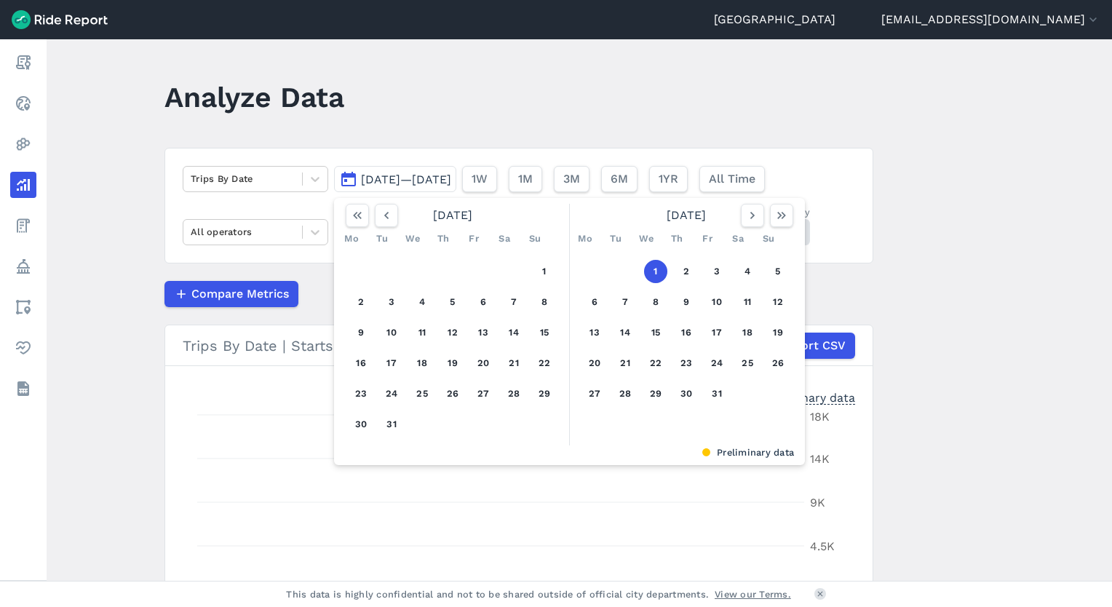
click at [406, 178] on span "[DATE]—[DATE]" at bounding box center [406, 180] width 90 height 14
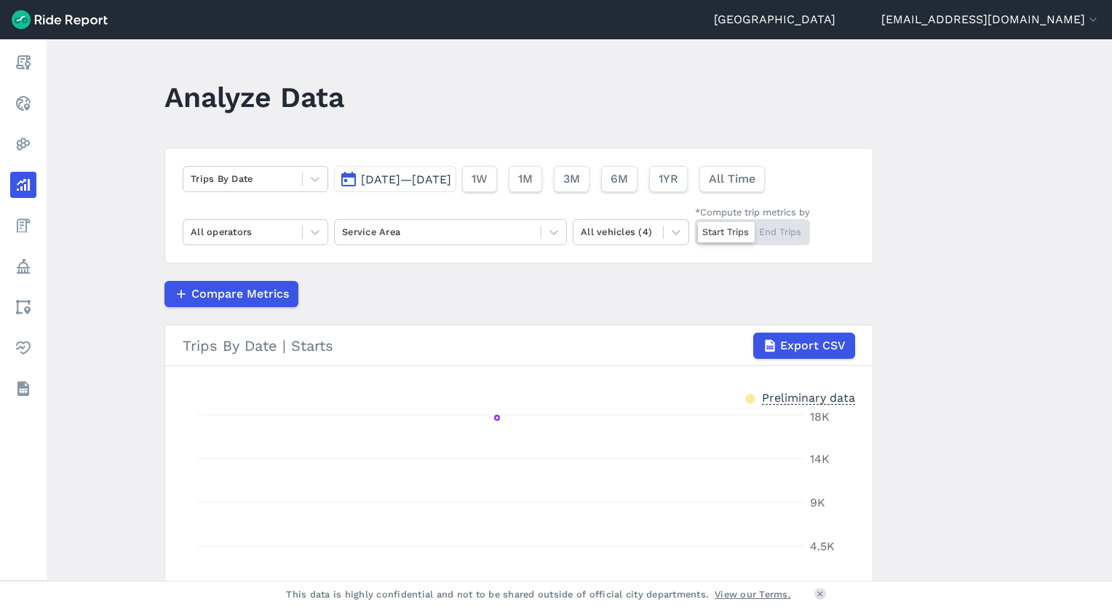
click at [406, 178] on span "[DATE]—[DATE]" at bounding box center [406, 180] width 90 height 14
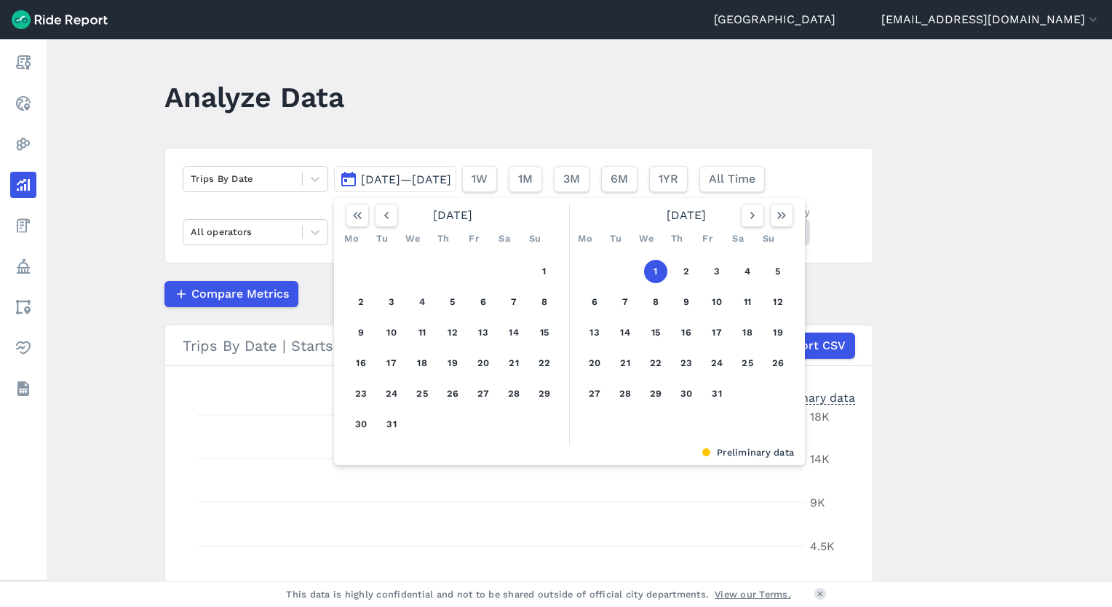
click at [406, 178] on span "[DATE]—[DATE]" at bounding box center [406, 180] width 90 height 14
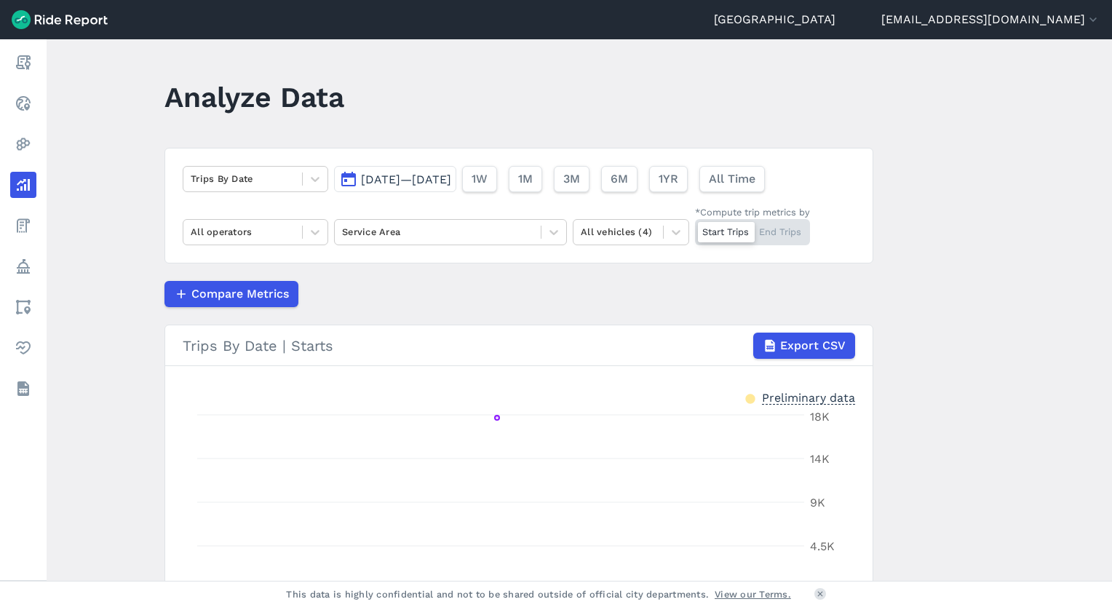
click at [406, 178] on span "[DATE]—[DATE]" at bounding box center [406, 180] width 90 height 14
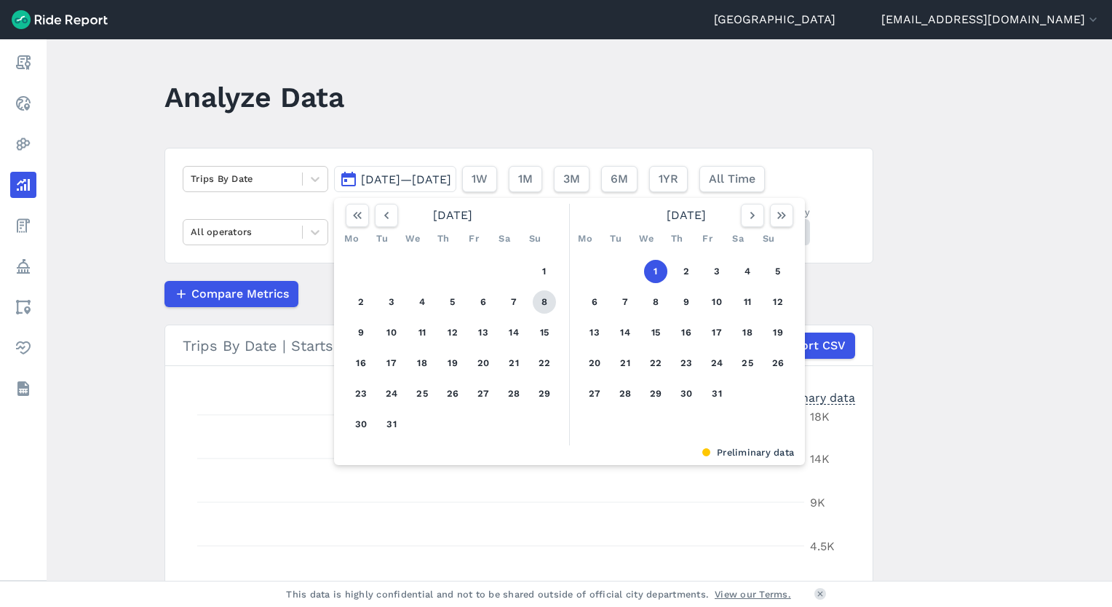
click at [542, 306] on button "8" at bounding box center [544, 301] width 23 height 23
click at [755, 181] on span "All Time" at bounding box center [731, 178] width 47 height 17
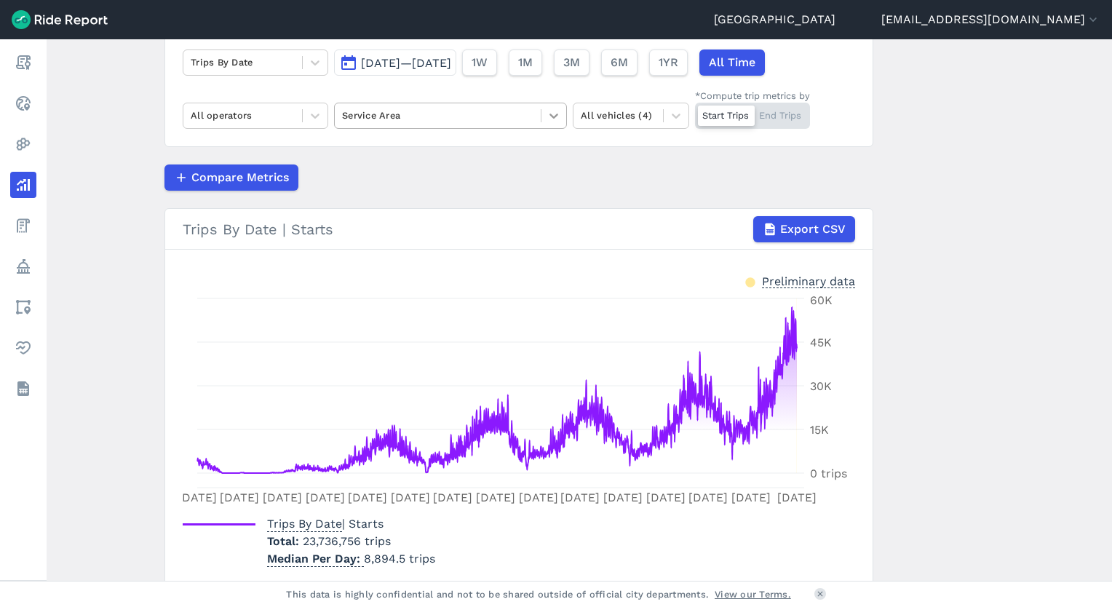
scroll to position [172, 0]
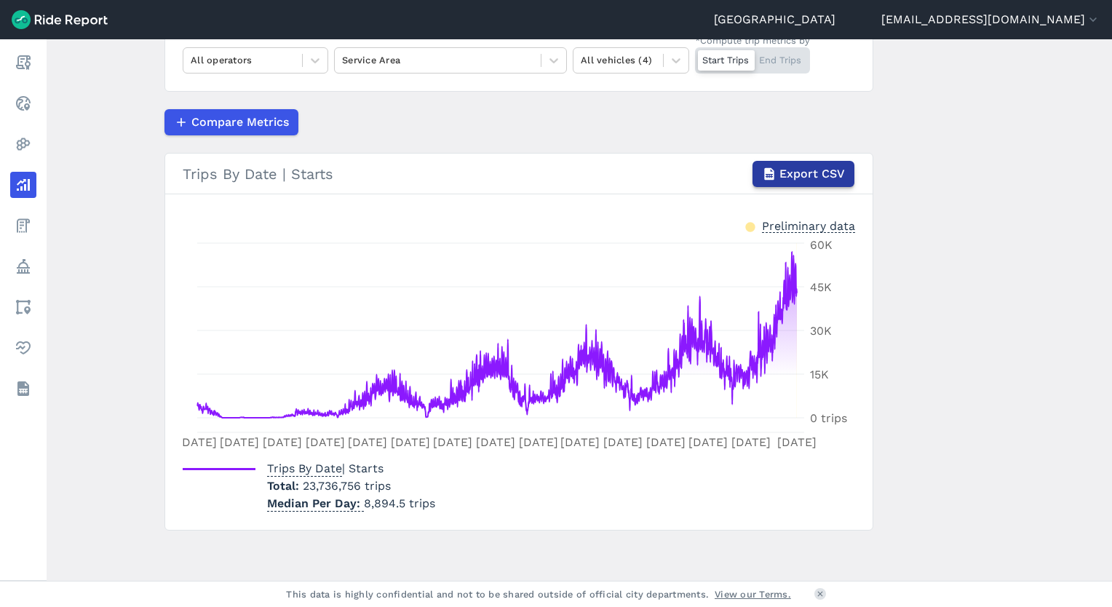
click at [806, 183] on button "Export CSV" at bounding box center [804, 174] width 102 height 26
click at [106, 205] on main "Analyze Data Trips By Date [DATE]—[DATE] 1W 1M 3M 6M 1YR All Time All operators…" at bounding box center [580, 310] width 1066 height 542
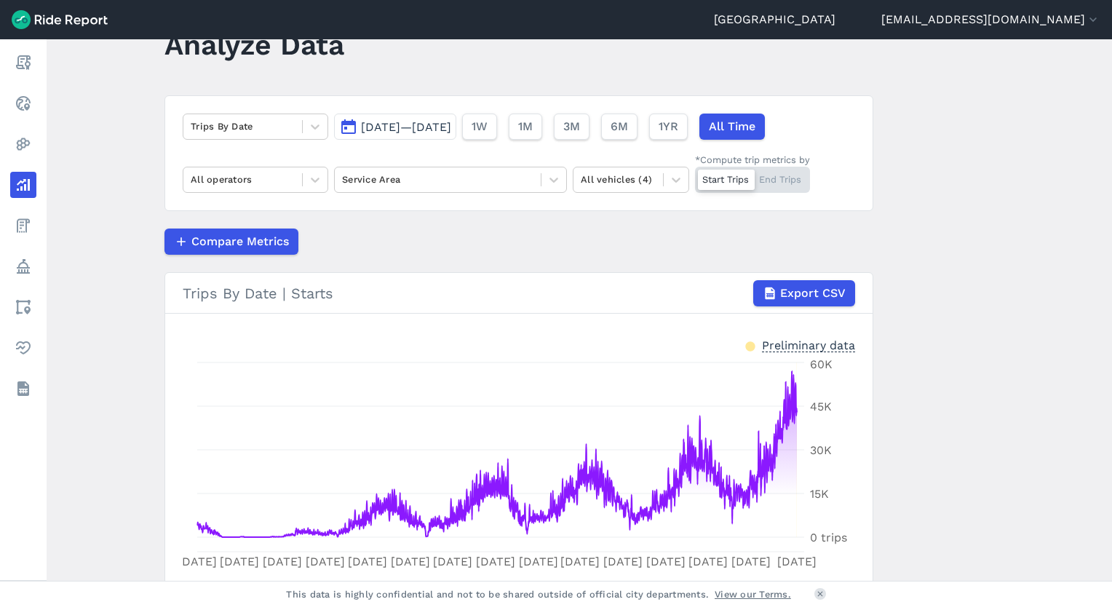
scroll to position [47, 0]
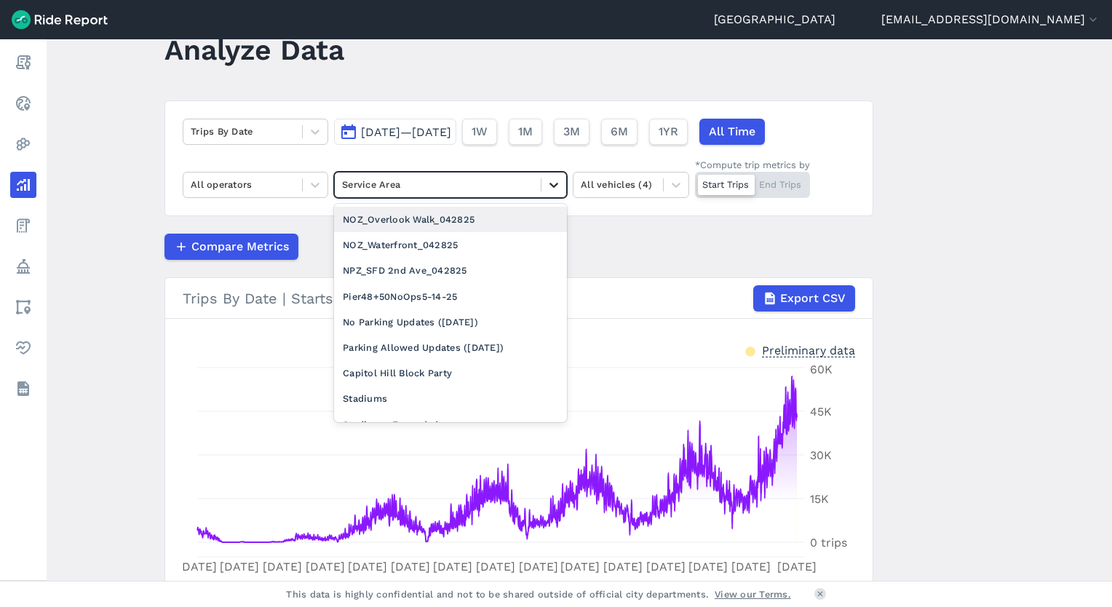
click at [560, 195] on div at bounding box center [554, 185] width 25 height 25
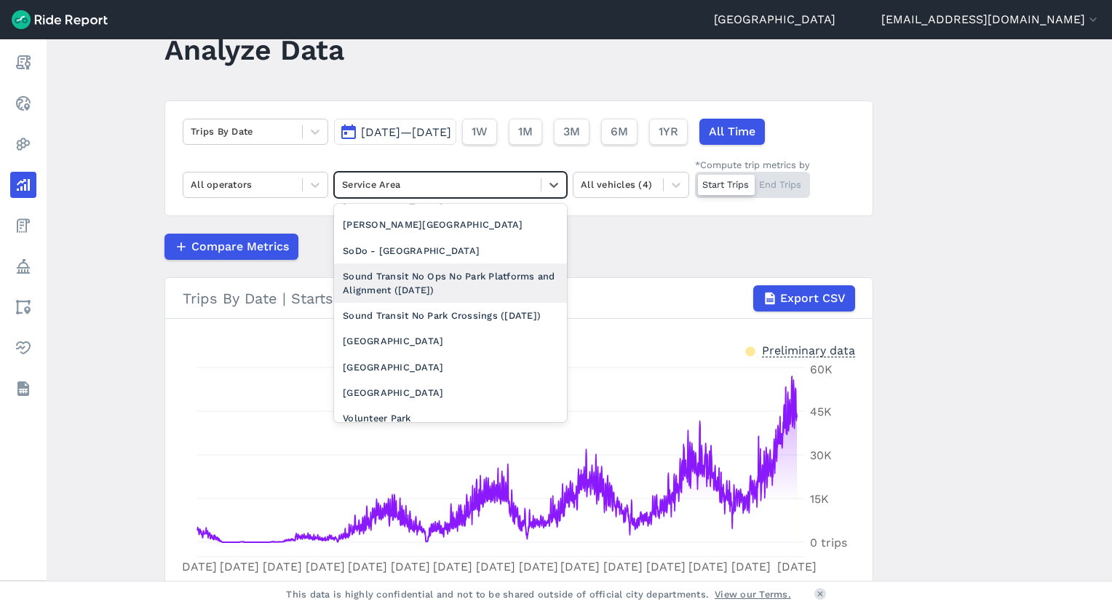
scroll to position [1728, 0]
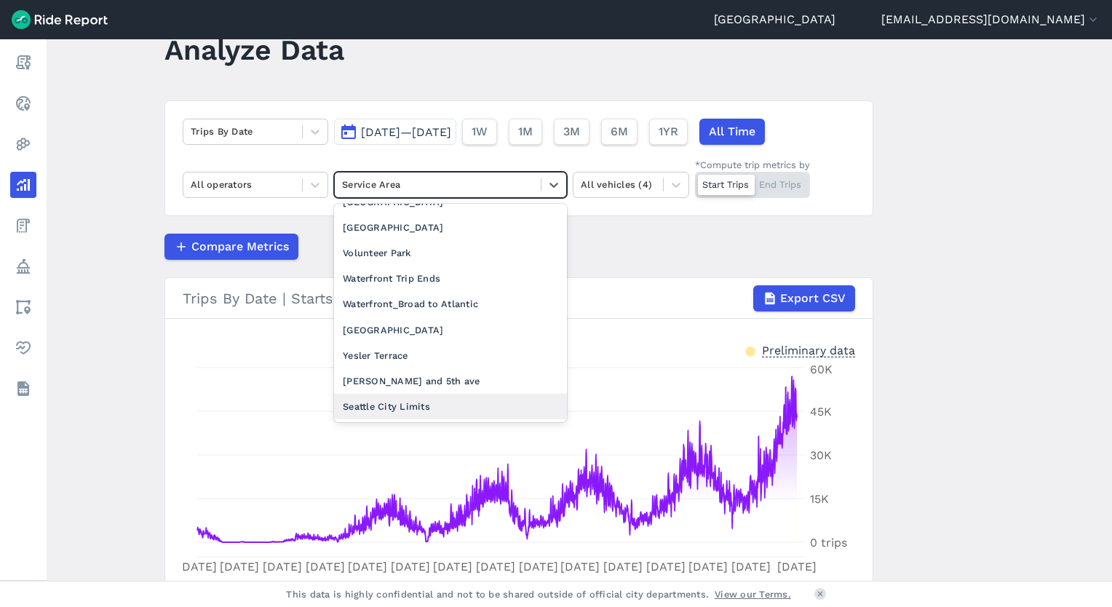
click at [374, 414] on div "Seattle City Limits" at bounding box center [450, 406] width 233 height 25
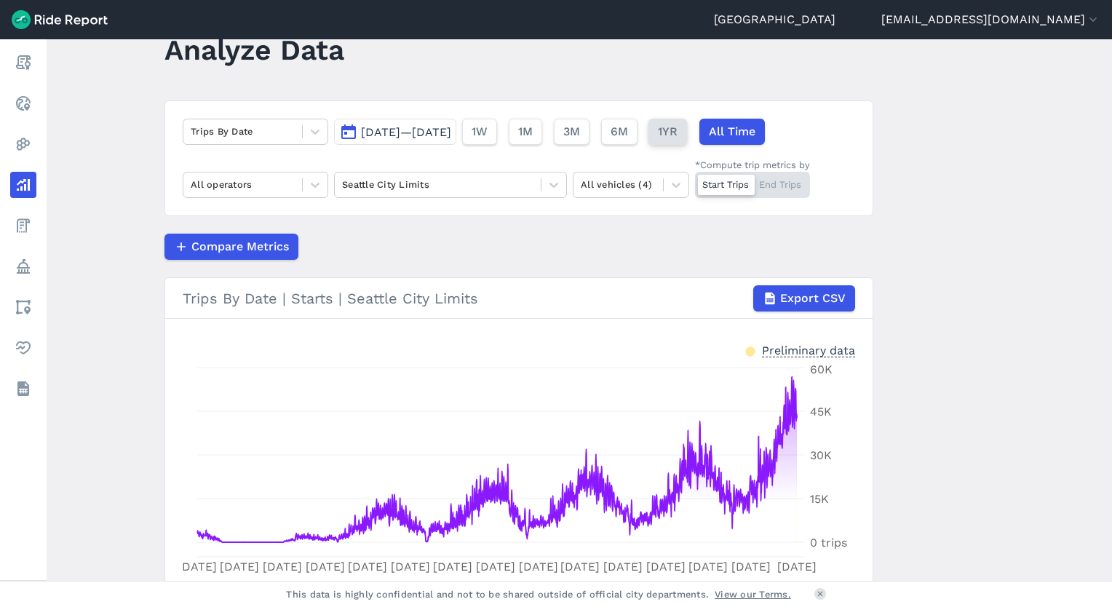
click at [687, 140] on button "1YR" at bounding box center [668, 132] width 39 height 26
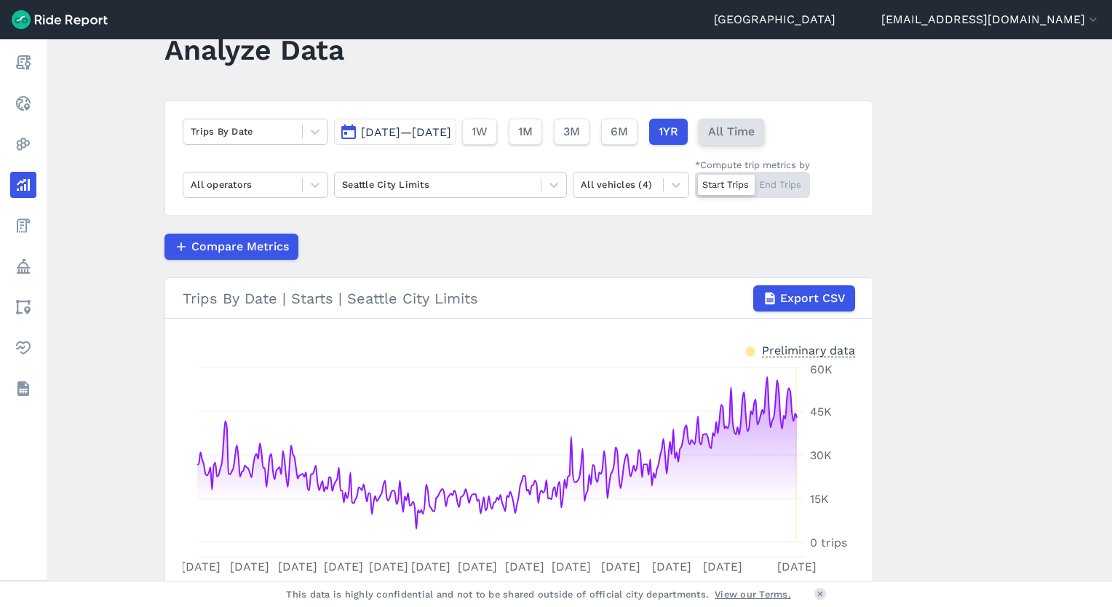
click at [764, 143] on button "All Time" at bounding box center [732, 132] width 66 height 26
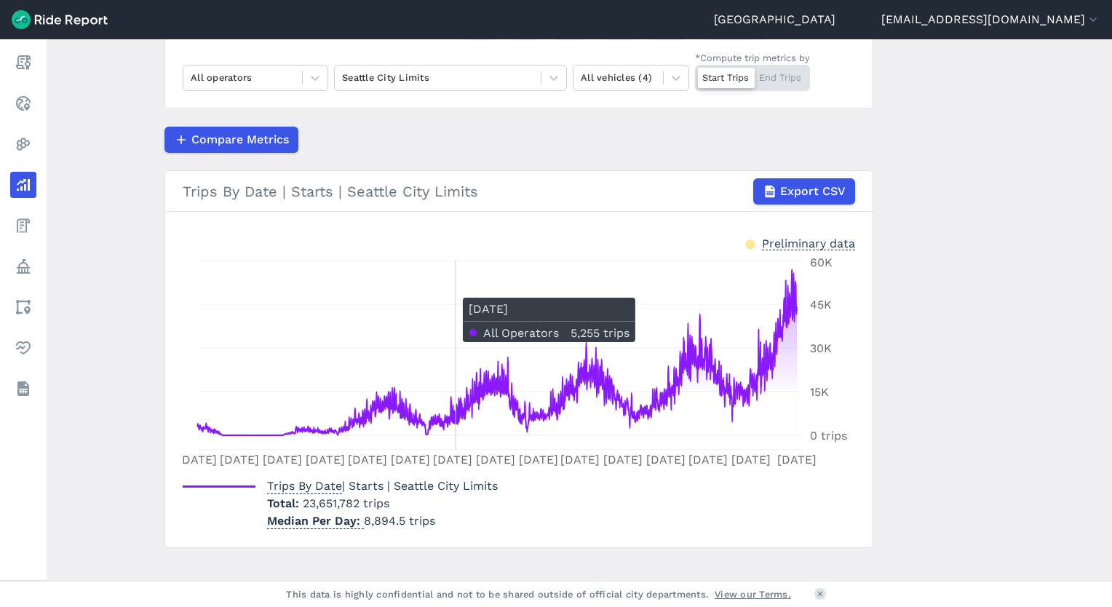
scroll to position [172, 0]
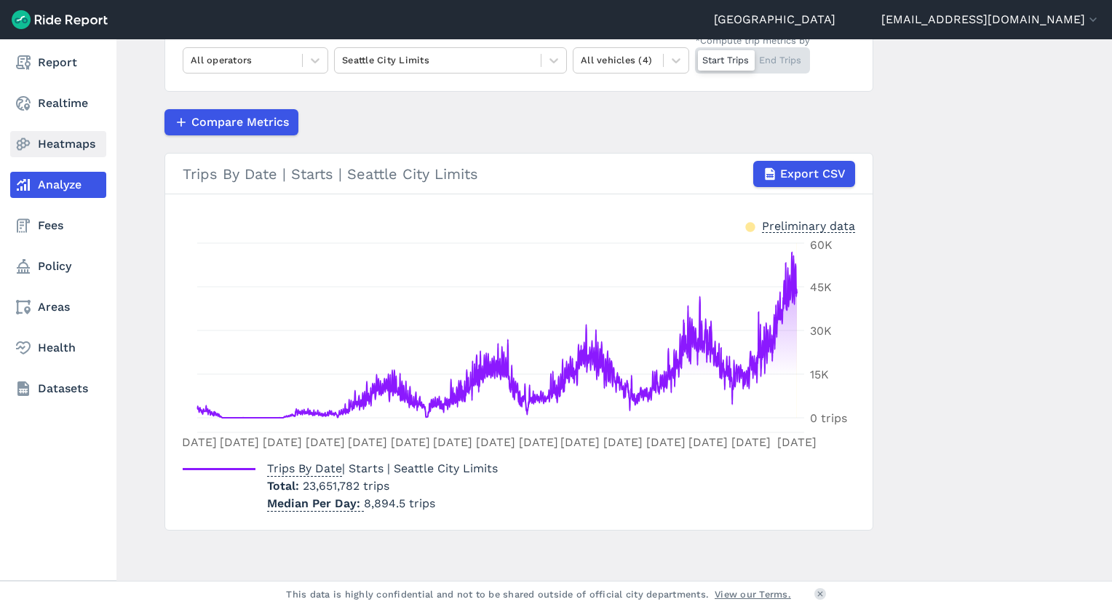
click at [61, 153] on link "Heatmaps" at bounding box center [58, 144] width 96 height 26
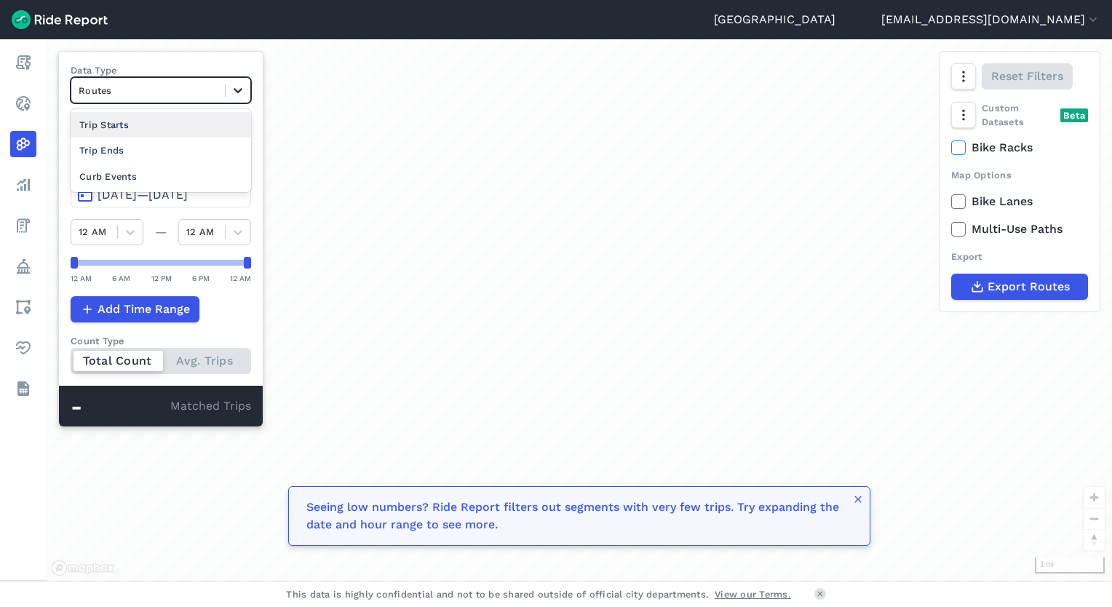
click at [246, 92] on div at bounding box center [238, 90] width 25 height 25
click at [172, 172] on div "Curb Events" at bounding box center [161, 176] width 181 height 25
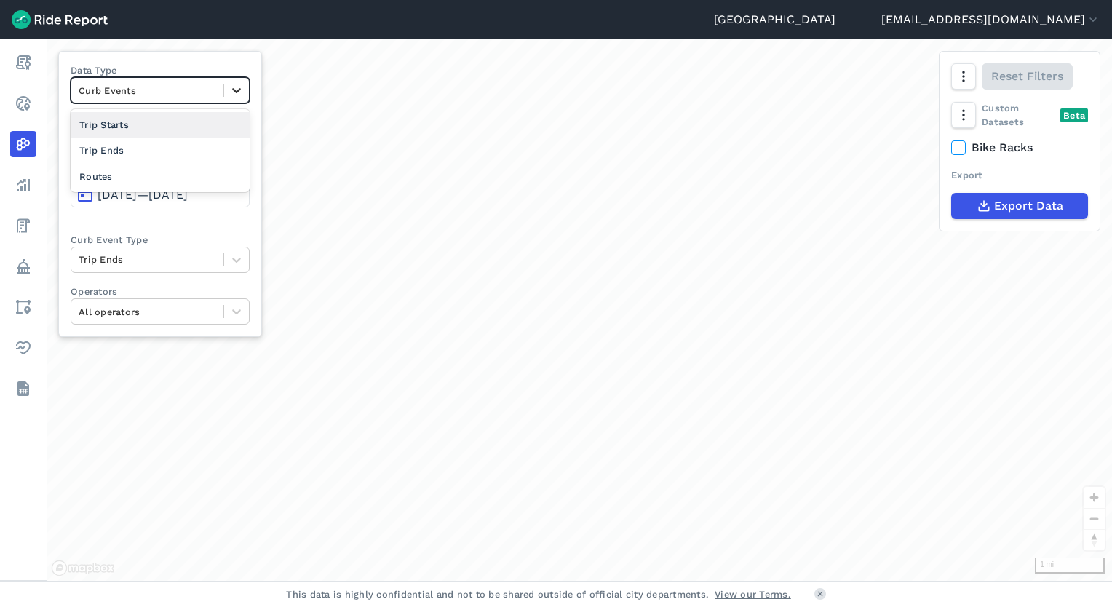
click at [232, 89] on icon at bounding box center [236, 90] width 15 height 15
click at [163, 154] on div "Trip Ends" at bounding box center [160, 150] width 179 height 25
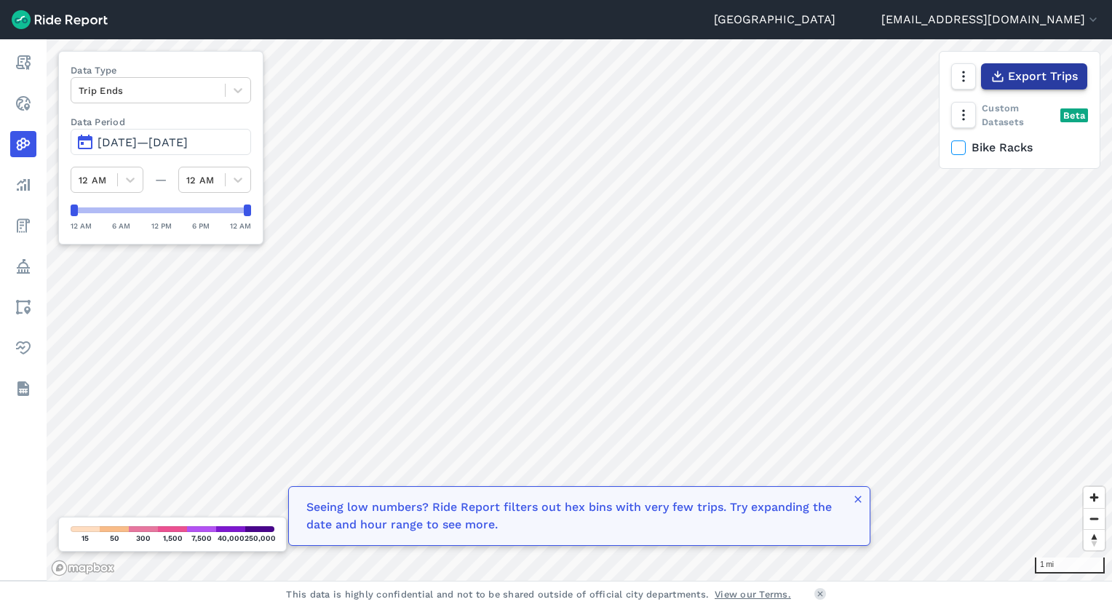
click at [1048, 80] on span "Export Trips" at bounding box center [1043, 76] width 70 height 17
click at [962, 116] on icon "button" at bounding box center [963, 115] width 15 height 15
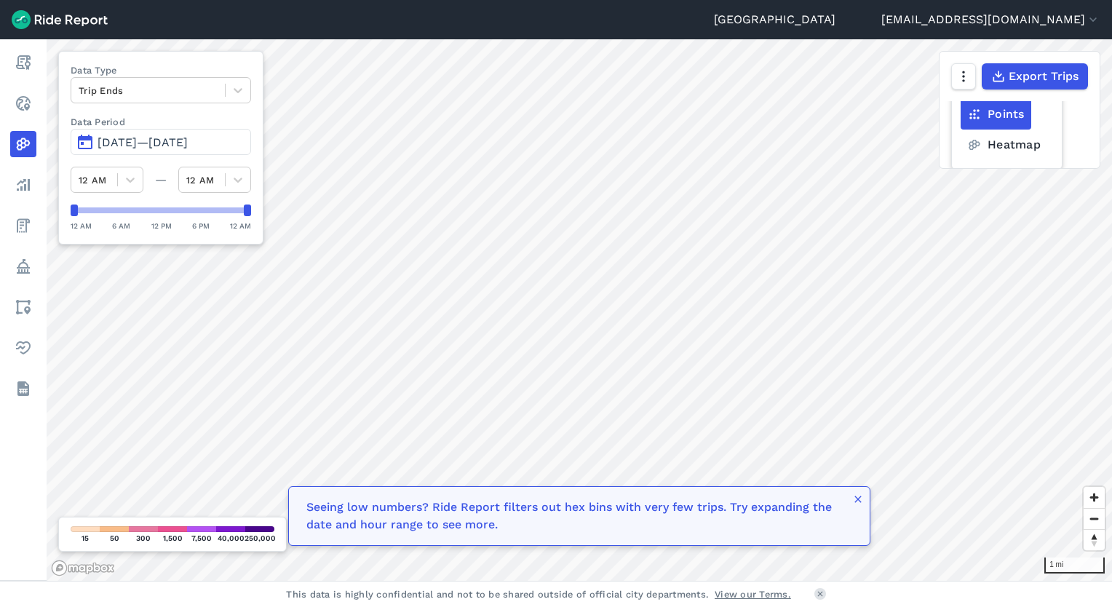
click at [1004, 114] on label "Points" at bounding box center [996, 114] width 71 height 31
click at [961, 89] on input "Points" at bounding box center [961, 83] width 0 height 9
click at [1004, 150] on label "Heatmap" at bounding box center [1004, 145] width 87 height 31
click at [961, 89] on input "Heatmap" at bounding box center [961, 83] width 0 height 9
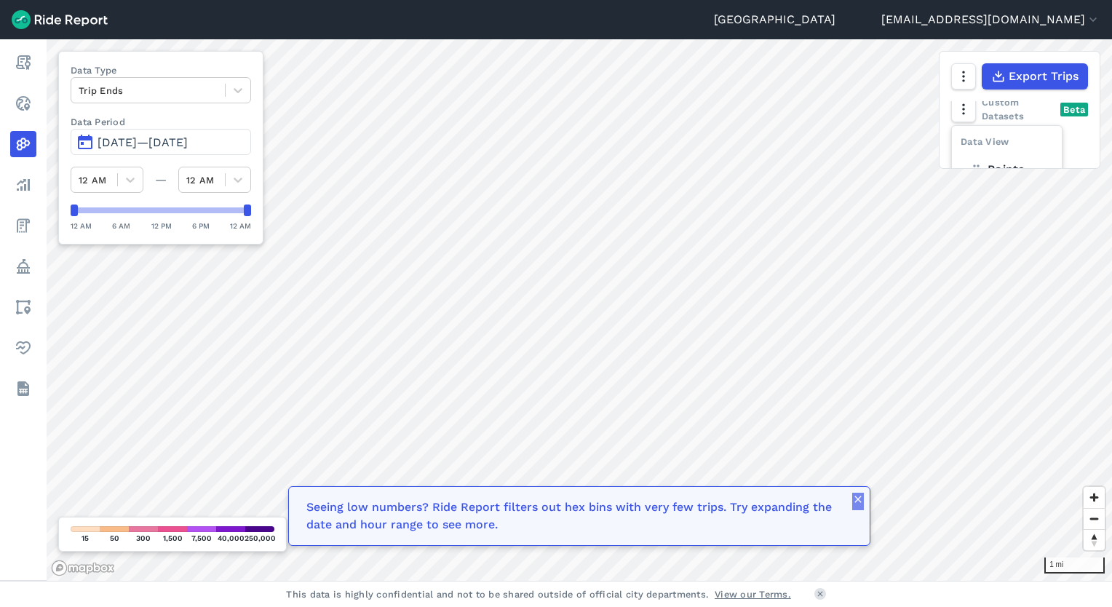
click at [863, 505] on icon "button" at bounding box center [859, 500] width 12 height 12
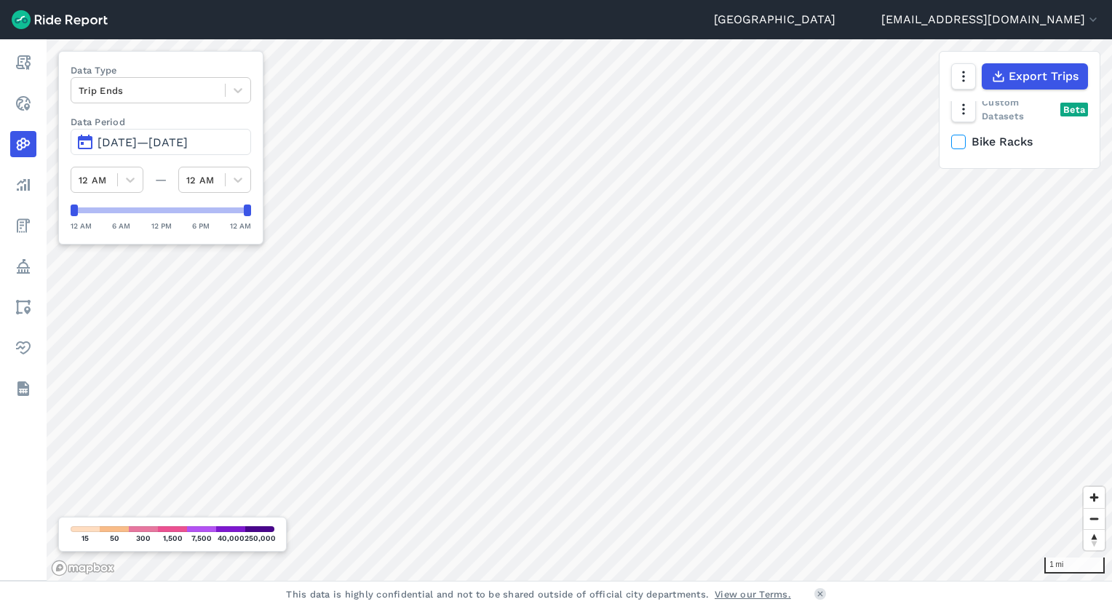
scroll to position [0, 0]
click at [961, 116] on icon "button" at bounding box center [963, 115] width 15 height 15
click at [962, 74] on icon "button" at bounding box center [963, 76] width 15 height 15
click at [962, 121] on icon "button" at bounding box center [963, 115] width 15 height 15
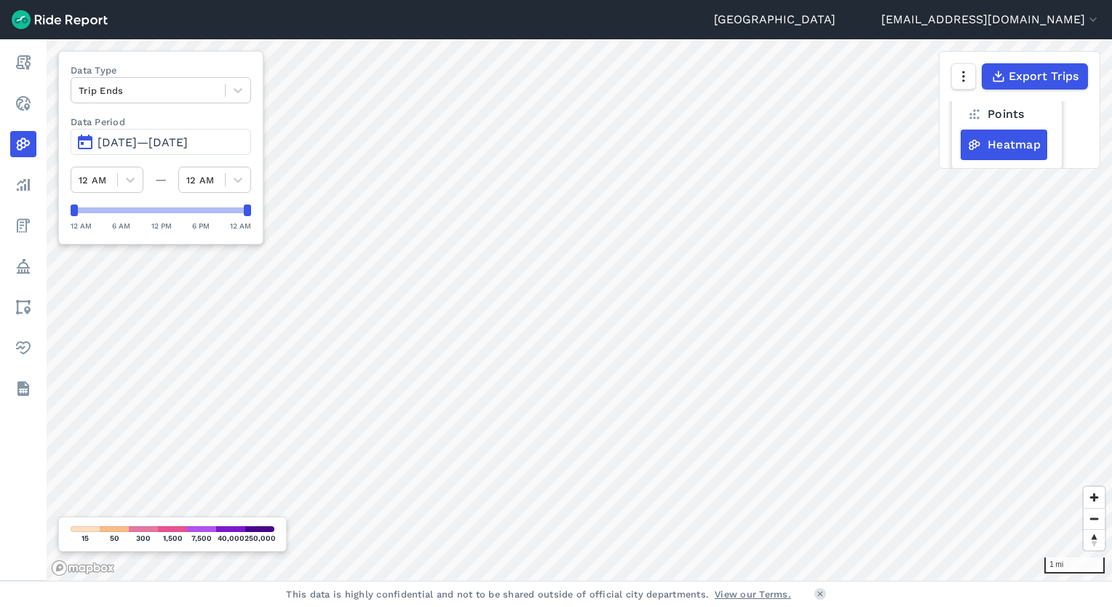
click at [992, 114] on label "Points" at bounding box center [996, 114] width 71 height 31
click at [961, 89] on input "Points" at bounding box center [961, 83] width 0 height 9
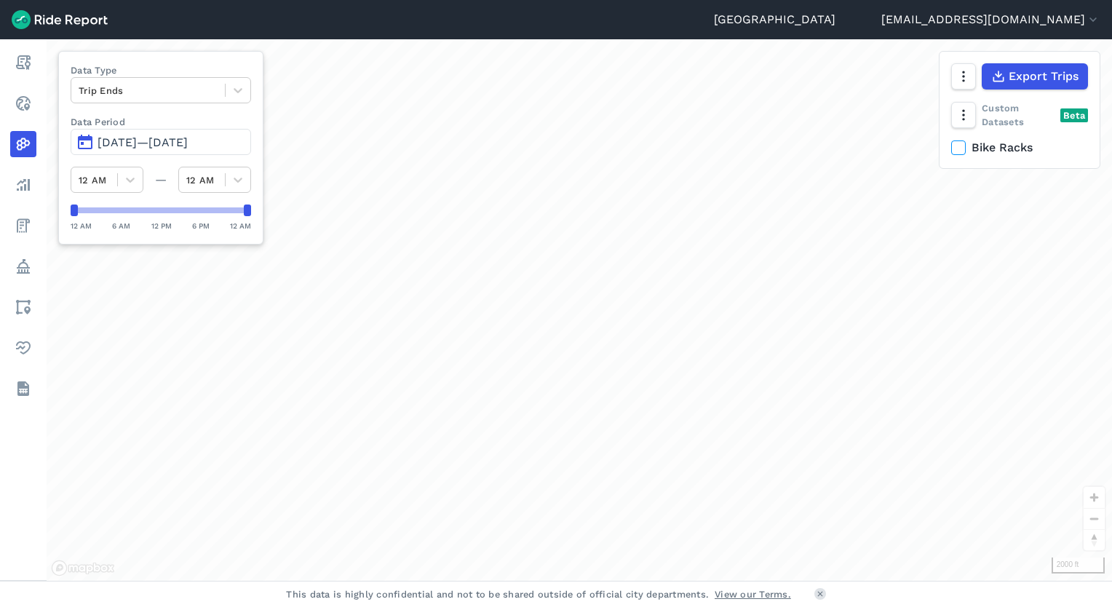
scroll to position [0, 0]
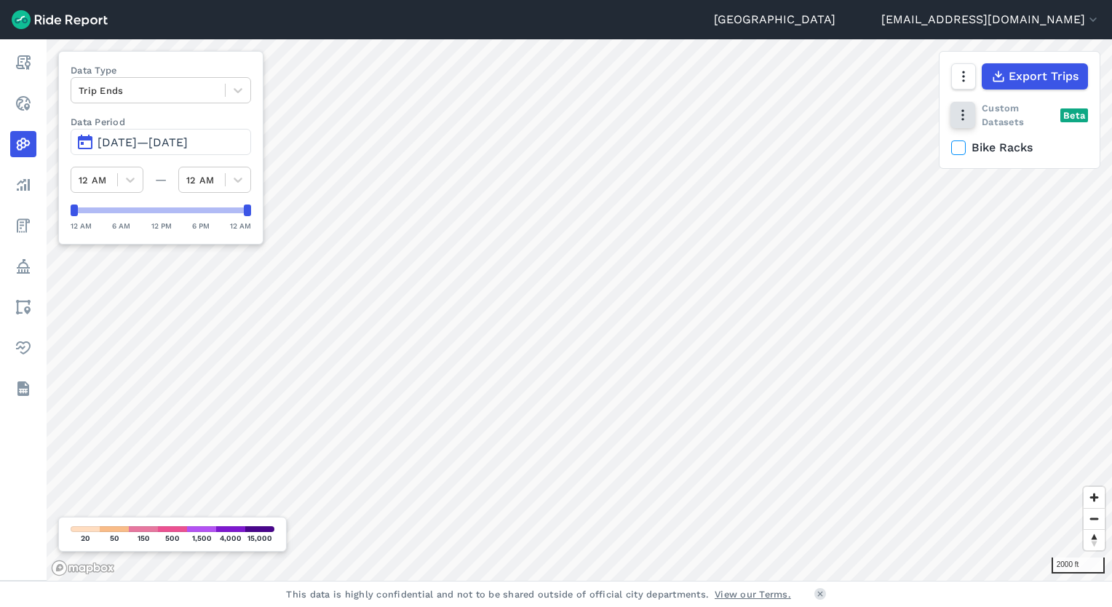
click at [968, 120] on icon "button" at bounding box center [963, 115] width 15 height 15
click at [992, 120] on label "Points" at bounding box center [996, 114] width 71 height 31
click at [961, 89] on input "Points" at bounding box center [961, 83] width 0 height 9
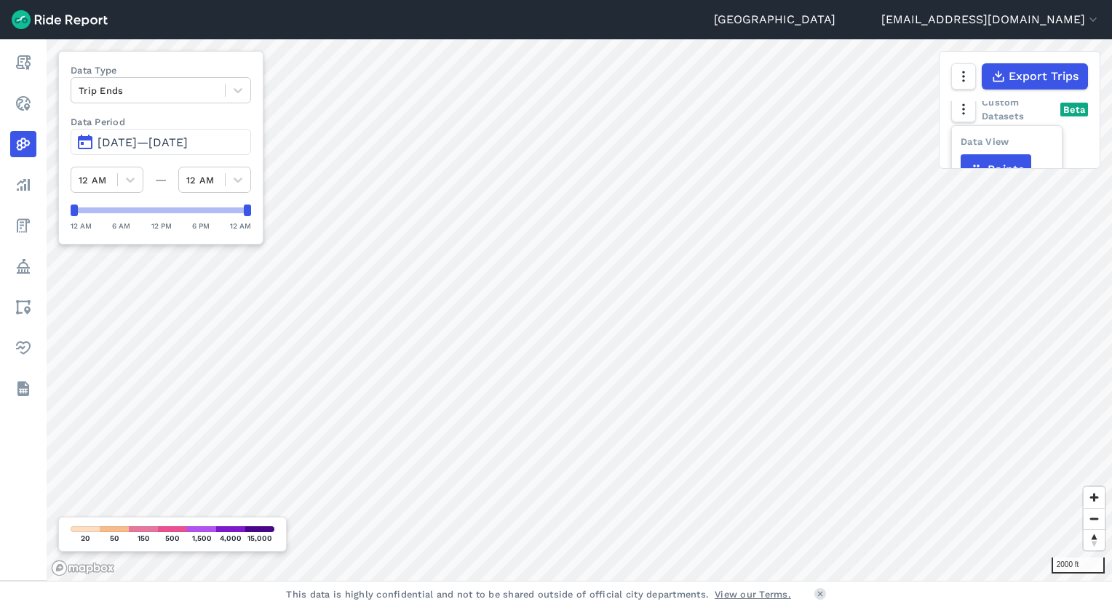
click at [990, 161] on label "Points" at bounding box center [996, 169] width 71 height 31
click at [961, 144] on input "Points" at bounding box center [961, 139] width 0 height 9
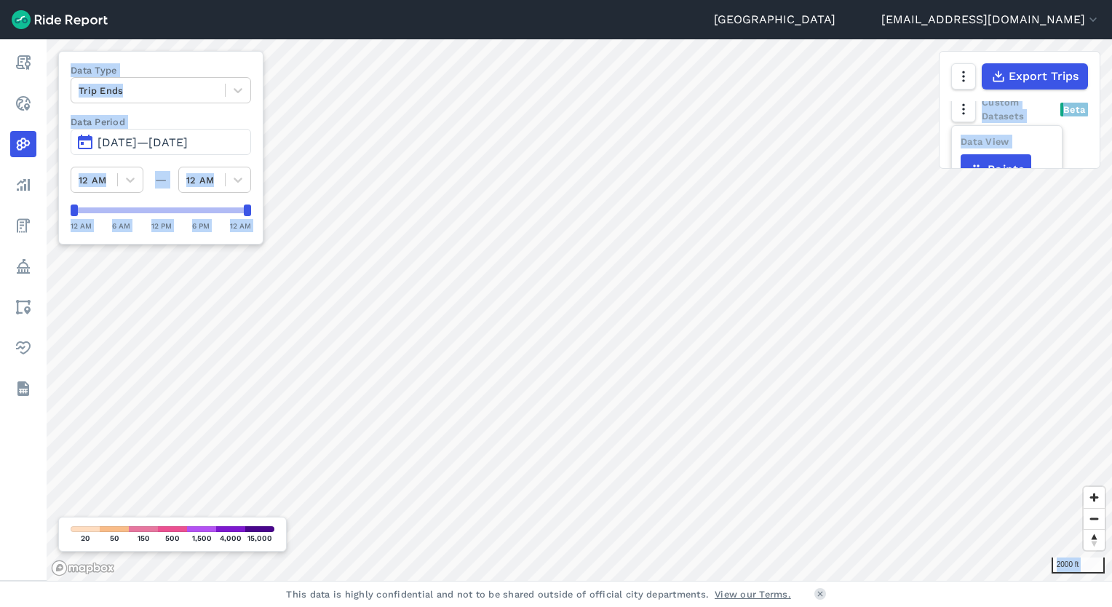
click at [1102, 157] on div "2000 ft Data Type Trip Ends Data Period Oct 1, 2019—[DATE] 12 AM — 12 AM 12 AM …" at bounding box center [580, 310] width 1066 height 542
drag, startPoint x: 1100, startPoint y: 143, endPoint x: 1088, endPoint y: 156, distance: 17.5
click at [1088, 156] on div "Custom Datasets Beta Bike Racks" at bounding box center [1020, 134] width 160 height 67
click at [962, 110] on icon "button" at bounding box center [963, 115] width 15 height 15
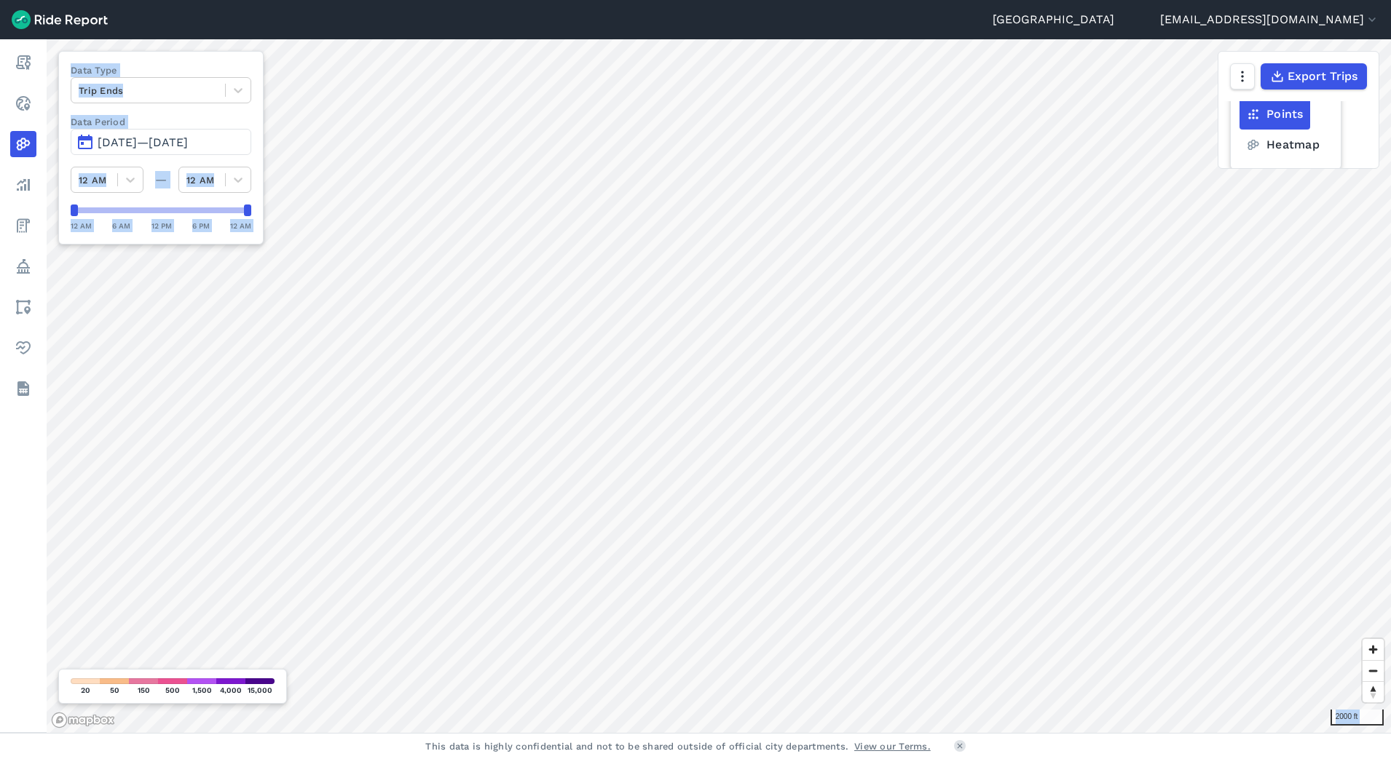
scroll to position [61, 0]
click at [1112, 119] on label "Points" at bounding box center [1274, 114] width 71 height 31
click at [1112, 89] on input "Points" at bounding box center [1239, 83] width 0 height 9
click at [1112, 106] on icon "button" at bounding box center [1241, 108] width 15 height 15
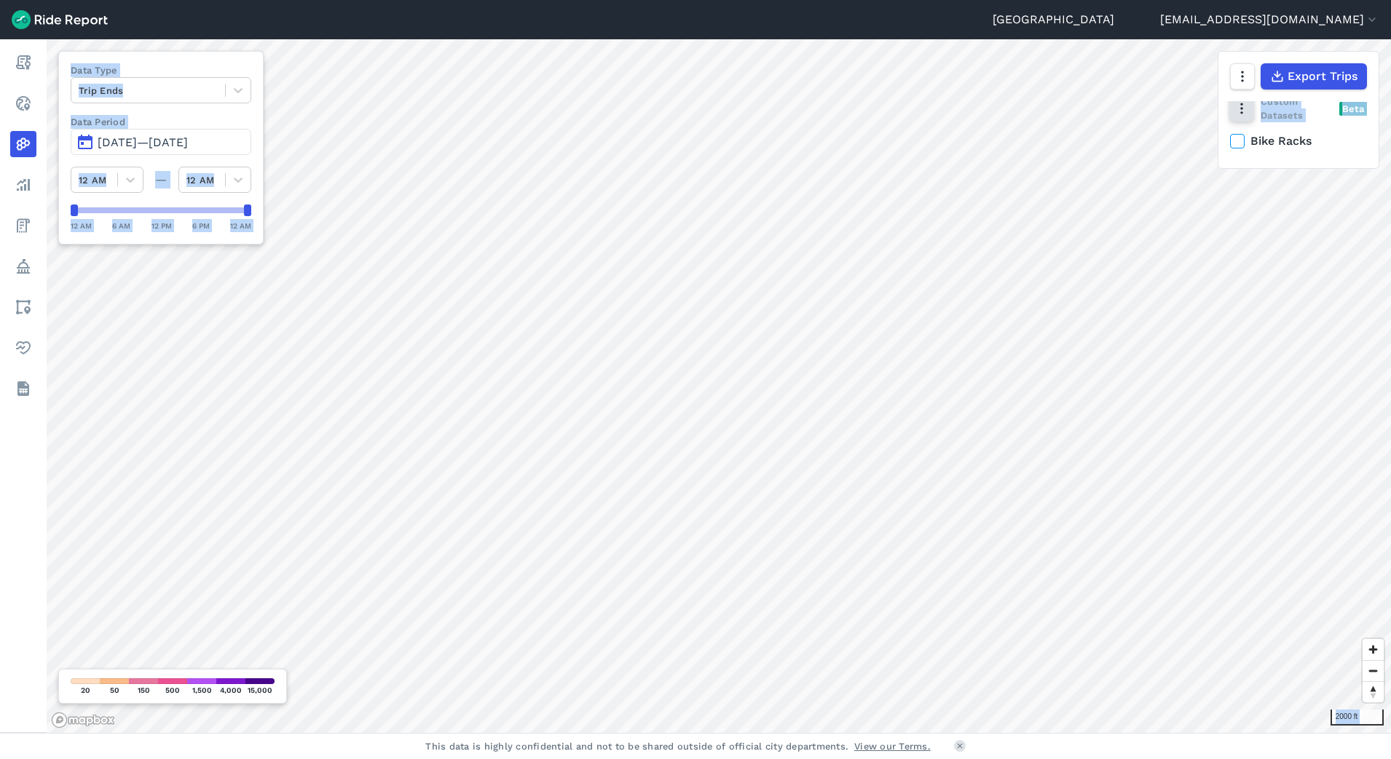
scroll to position [0, 0]
click at [1112, 108] on icon "button" at bounding box center [1241, 115] width 15 height 15
click at [1112, 143] on label "Heatmap" at bounding box center [1282, 143] width 87 height 31
click at [1112, 87] on input "Heatmap" at bounding box center [1239, 82] width 0 height 9
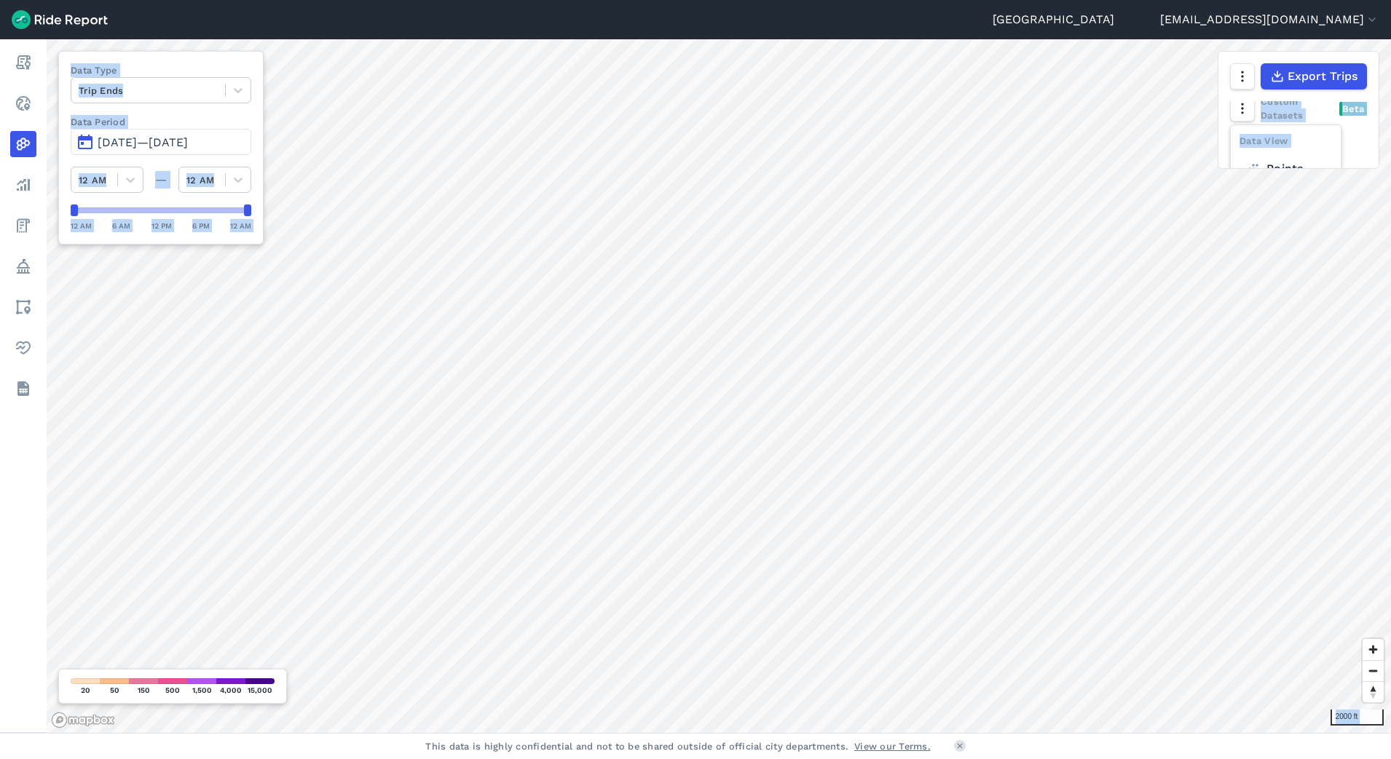
scroll to position [52, 0]
click at [1112, 126] on label "Points" at bounding box center [1274, 123] width 71 height 31
click at [1112, 98] on input "Points" at bounding box center [1239, 92] width 0 height 9
click at [1112, 138] on div "Data View Points Heatmap Custom Datasets Beta Bike Racks" at bounding box center [1298, 134] width 160 height 67
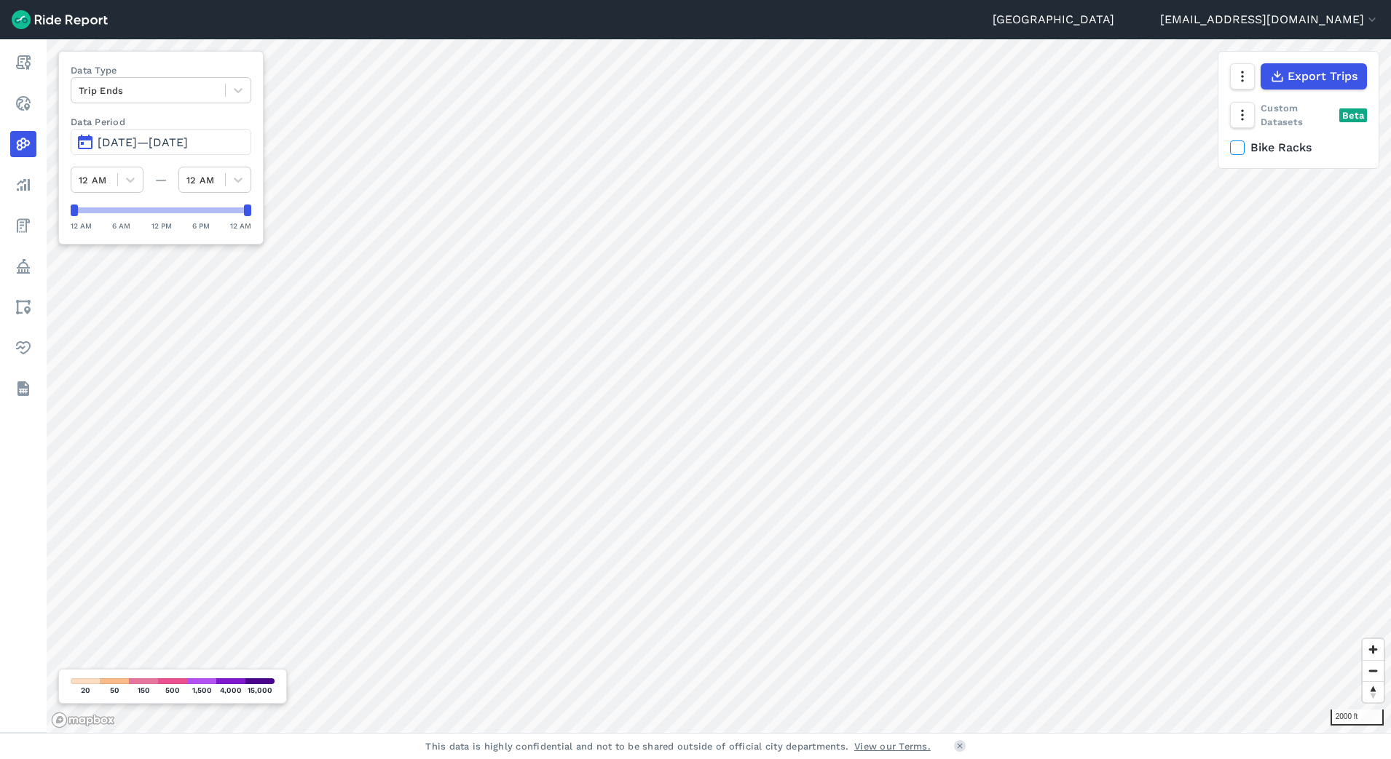
scroll to position [0, 0]
click at [1112, 76] on span "Export Trips" at bounding box center [1321, 76] width 70 height 17
click at [1112, 114] on div "Beta" at bounding box center [1353, 115] width 28 height 14
click at [1112, 115] on icon "button" at bounding box center [1241, 115] width 15 height 15
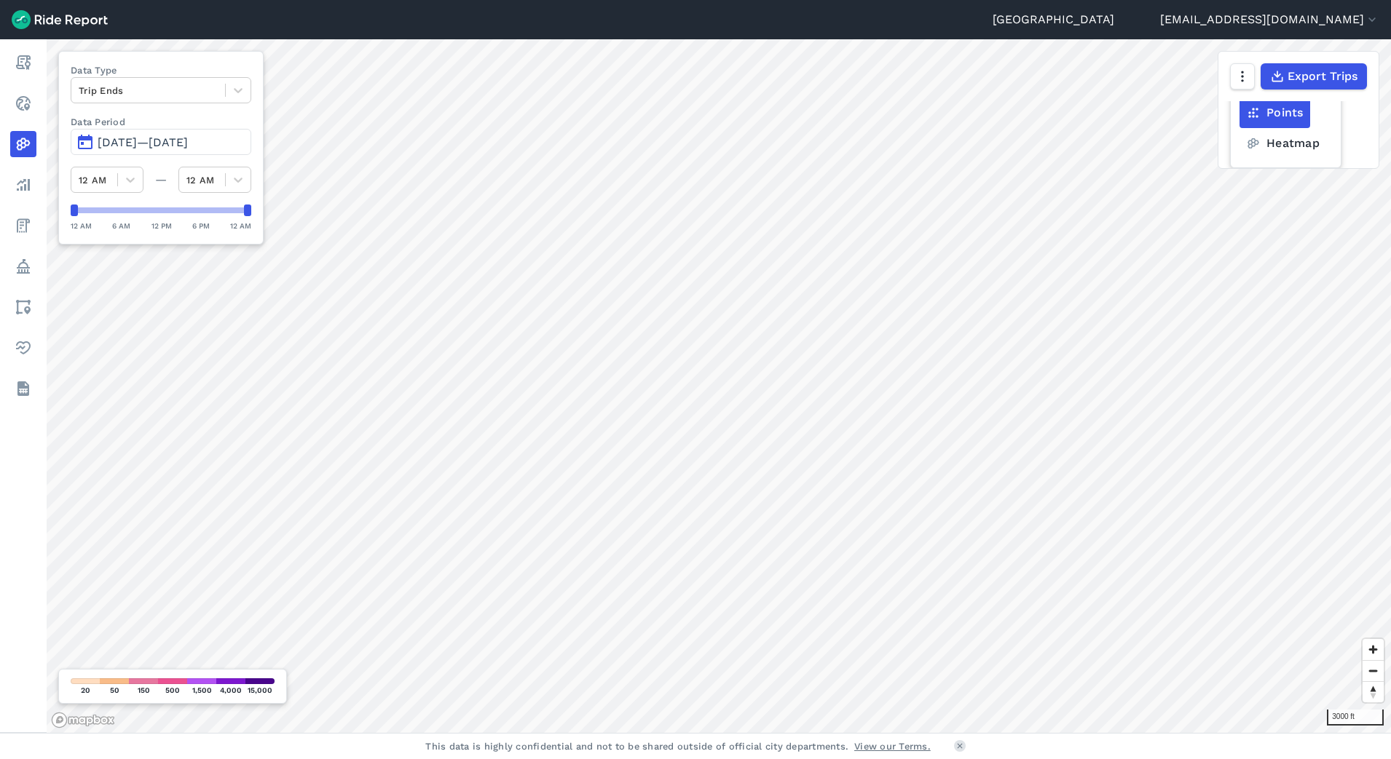
click at [1112, 141] on label "Heatmap" at bounding box center [1282, 143] width 87 height 31
click at [1112, 87] on input "Heatmap" at bounding box center [1239, 82] width 0 height 9
click at [1112, 71] on icon "button" at bounding box center [1241, 76] width 15 height 15
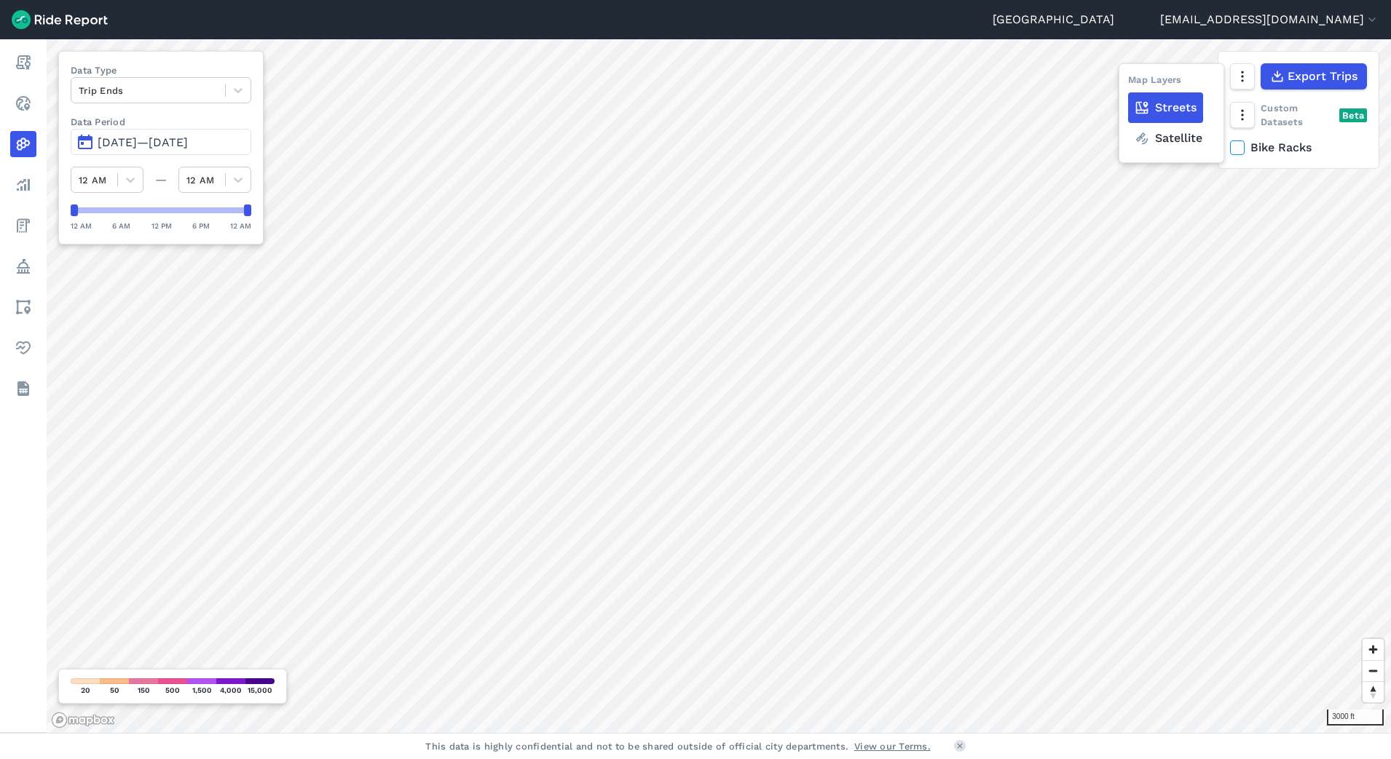
click at [1112, 143] on label "Satellite" at bounding box center [1168, 138] width 81 height 31
click at [1112, 82] on input "Satellite" at bounding box center [1128, 77] width 0 height 9
click at [1112, 104] on label "Streets" at bounding box center [1165, 107] width 75 height 31
click at [1112, 82] on input "Streets" at bounding box center [1128, 77] width 0 height 9
click at [1112, 137] on label "Satellite" at bounding box center [1168, 138] width 81 height 31
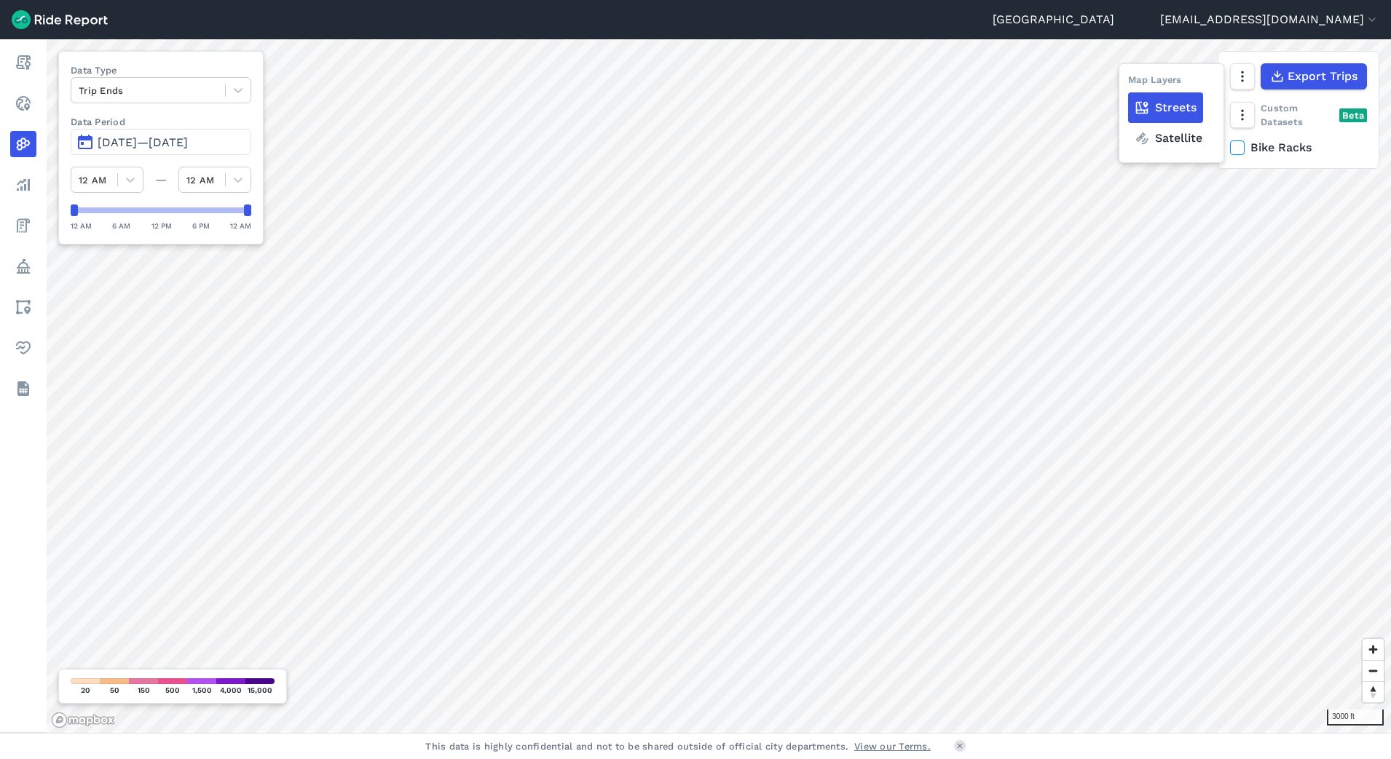
click at [1112, 82] on input "Satellite" at bounding box center [1128, 77] width 0 height 9
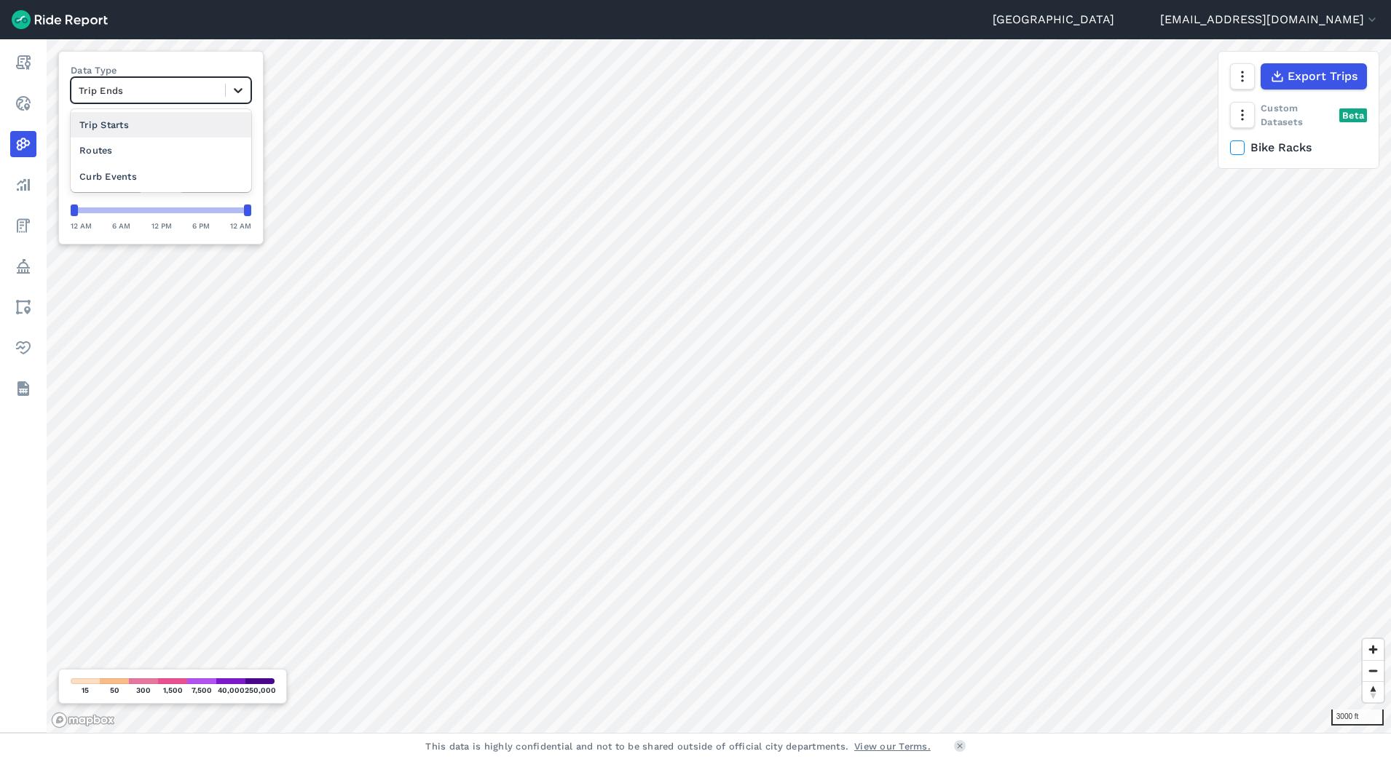
click at [235, 89] on icon at bounding box center [238, 90] width 9 height 5
click at [167, 131] on div "Trip Starts" at bounding box center [161, 124] width 181 height 25
click at [1112, 84] on button "button" at bounding box center [1241, 76] width 25 height 26
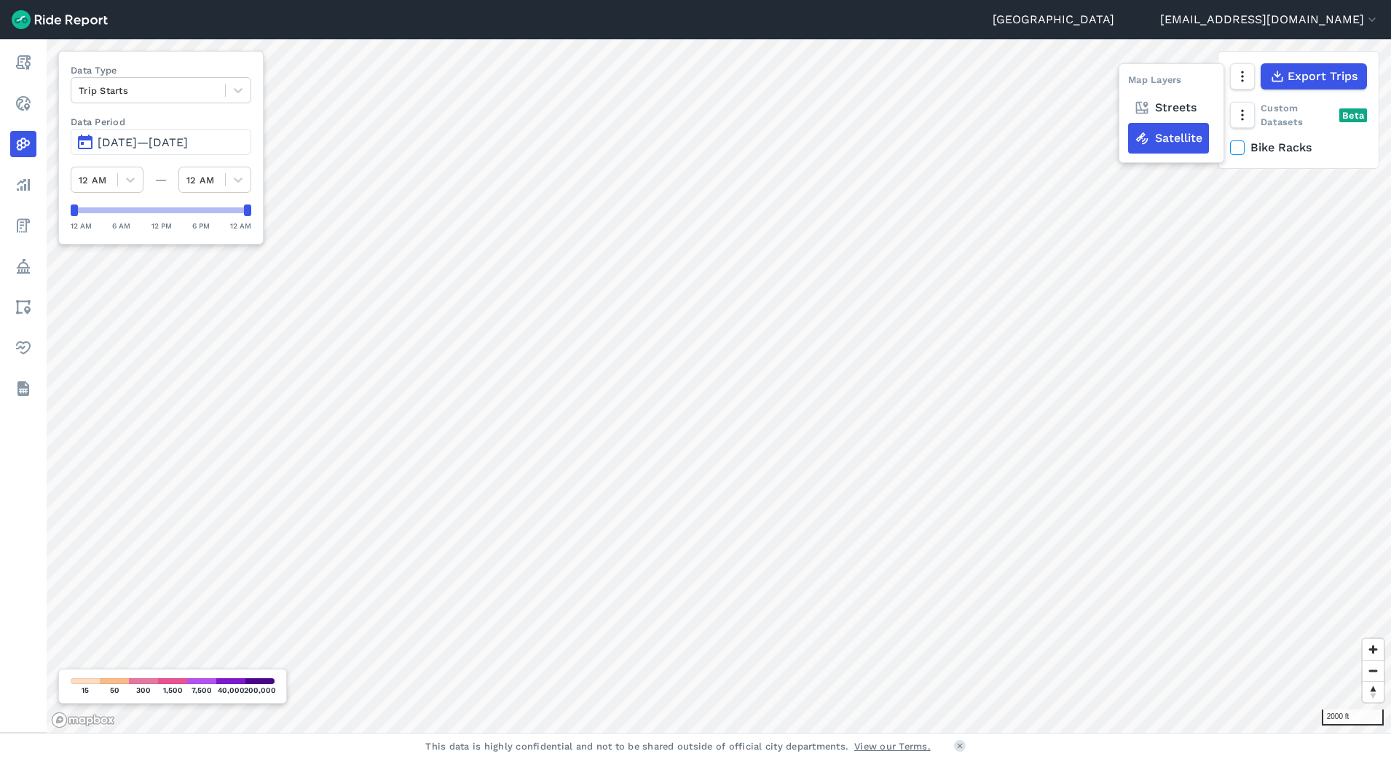
click at [1112, 114] on label "Streets" at bounding box center [1165, 107] width 75 height 31
click at [1112, 82] on input "Streets" at bounding box center [1128, 77] width 0 height 9
click at [1112, 75] on span "Export Trips" at bounding box center [1321, 76] width 70 height 17
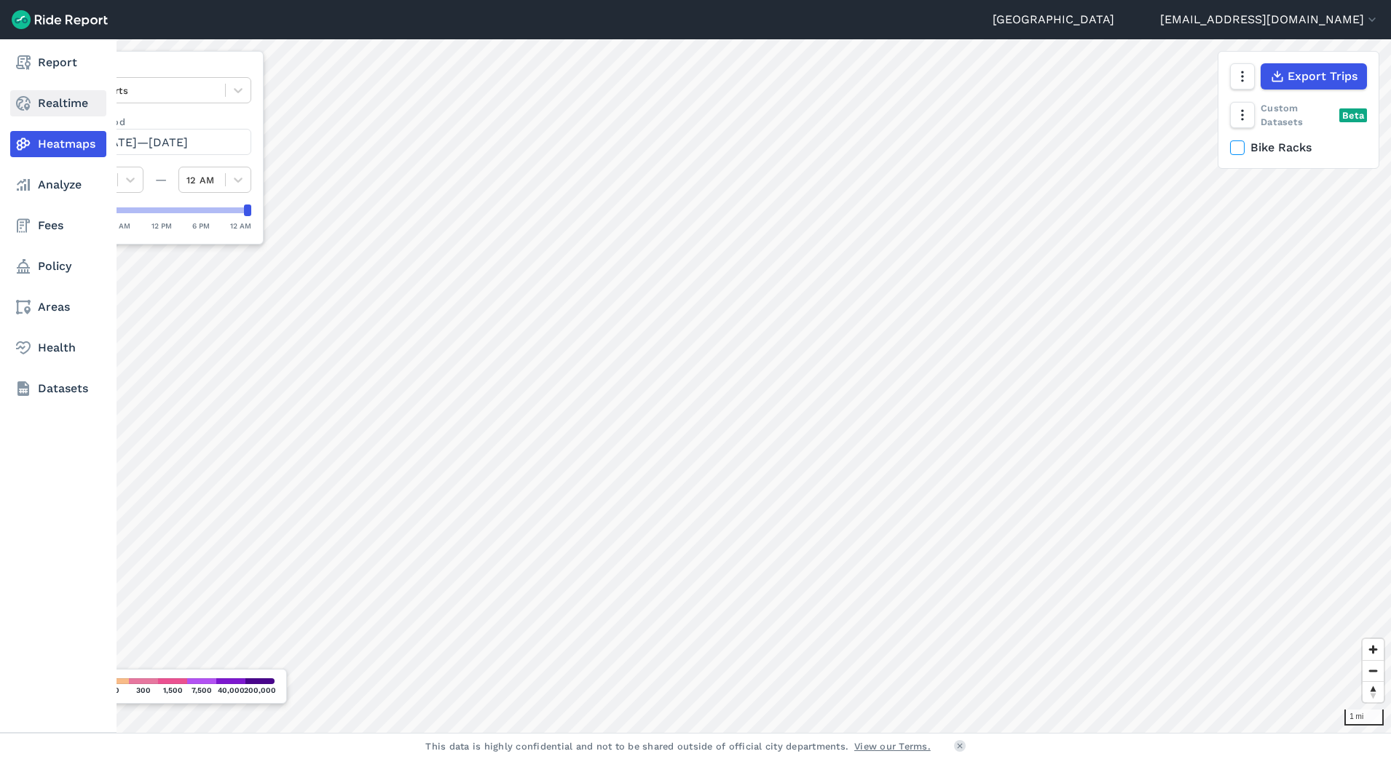
click at [68, 99] on link "Realtime" at bounding box center [58, 103] width 96 height 26
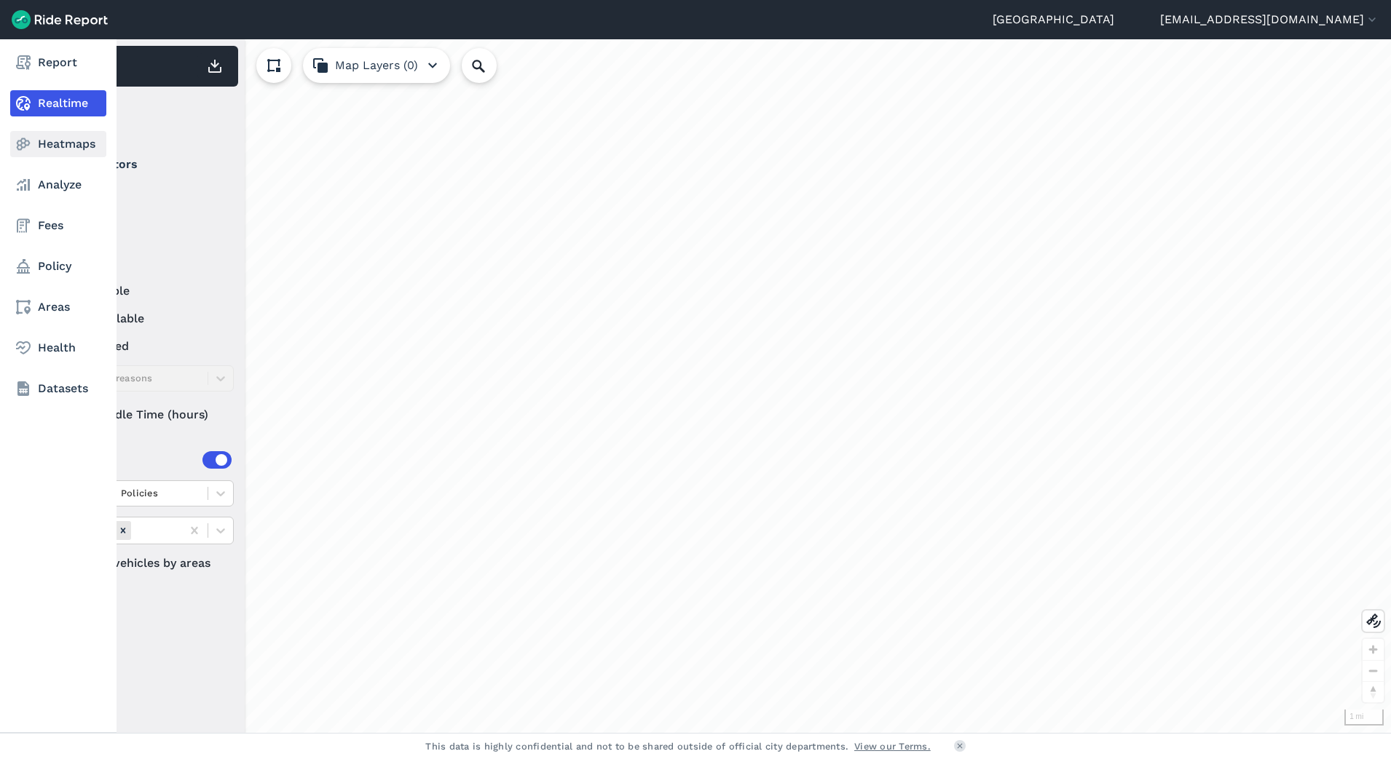
click at [59, 142] on link "Heatmaps" at bounding box center [58, 144] width 96 height 26
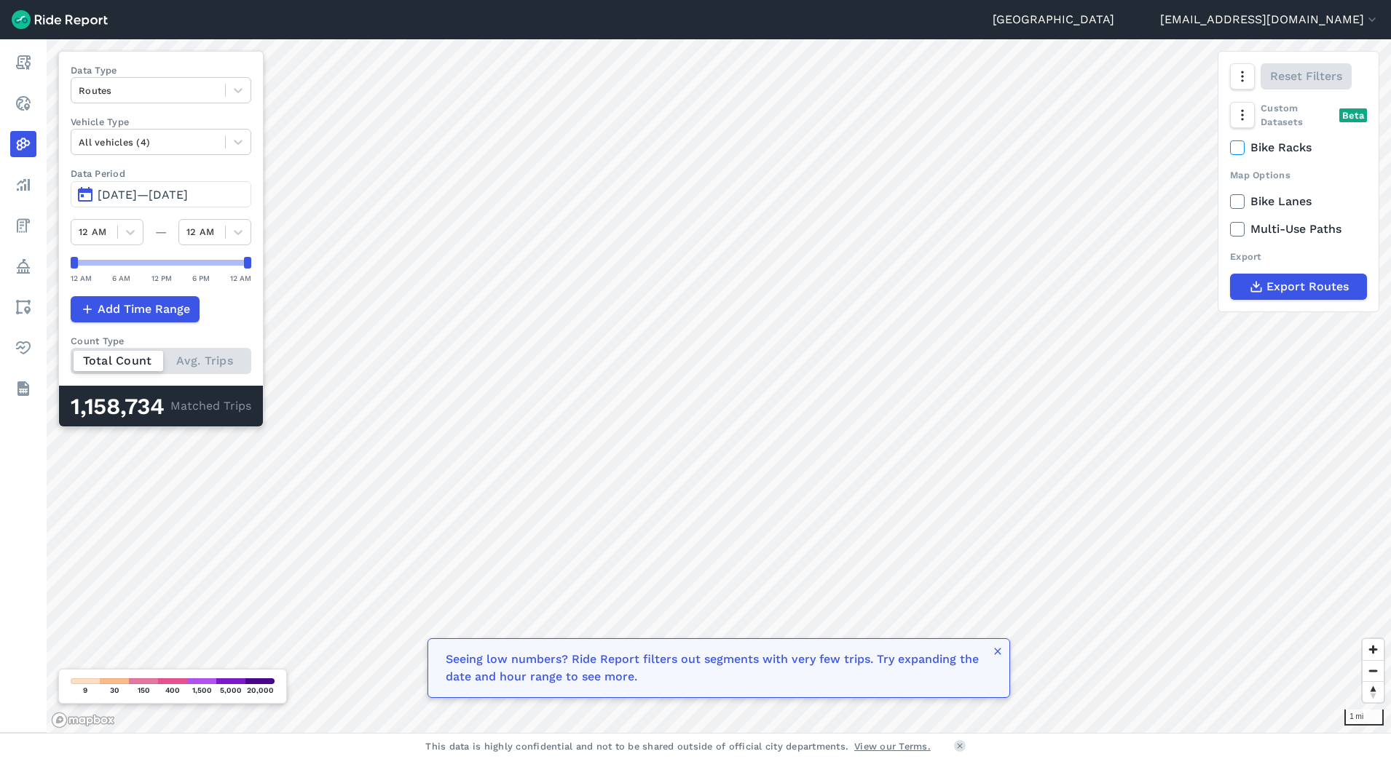
click at [185, 371] on div "Total Count Avg. Trips" at bounding box center [161, 361] width 181 height 26
click at [71, 357] on input "Count Type Total Count Avg. Trips" at bounding box center [71, 352] width 0 height 9
click at [112, 362] on div "Total Count Avg. Trips" at bounding box center [161, 361] width 181 height 26
click at [71, 357] on input "Count Type Total Count Avg. Trips" at bounding box center [71, 352] width 0 height 9
click at [197, 360] on div "Total Count Avg. Trips" at bounding box center [161, 361] width 181 height 26
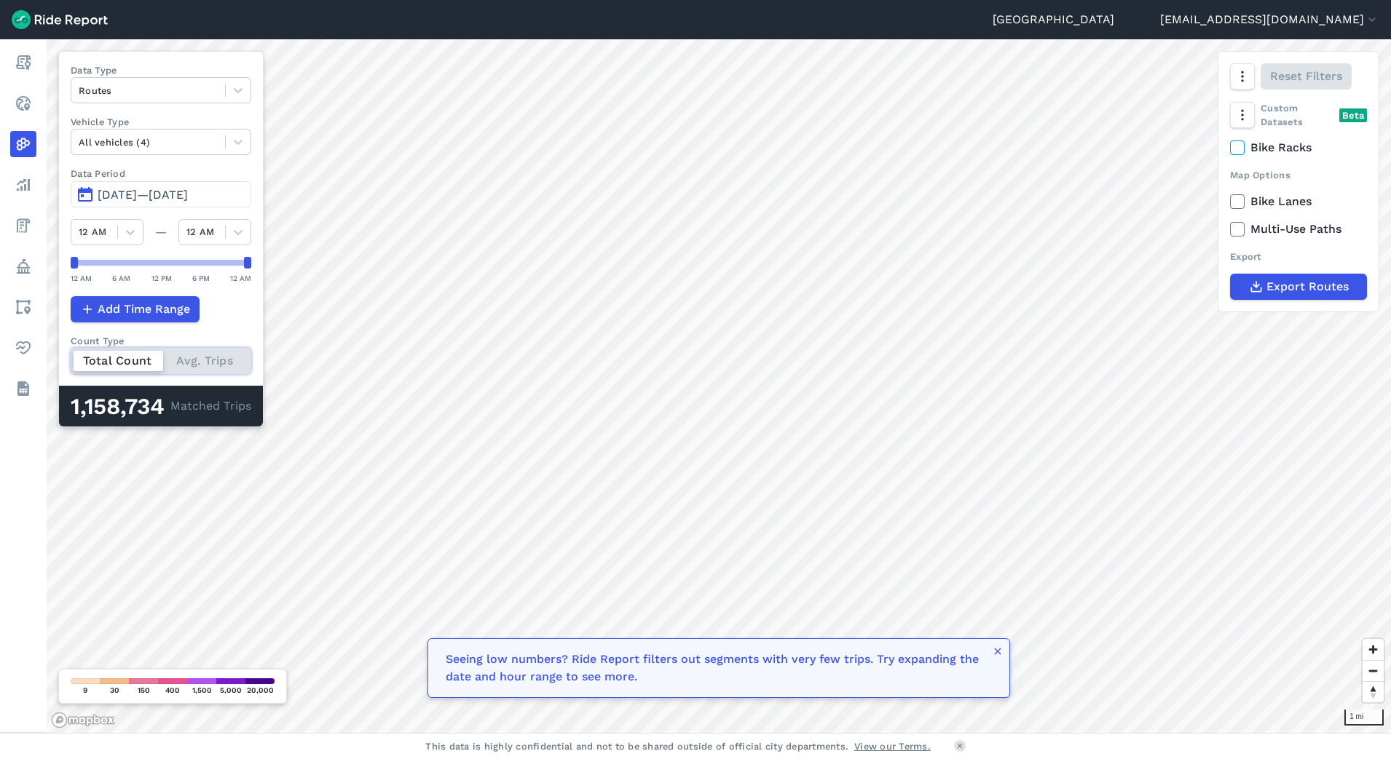
click at [71, 357] on input "Count Type Total Count Avg. Trips" at bounding box center [71, 352] width 0 height 9
click at [245, 86] on icon at bounding box center [238, 90] width 15 height 15
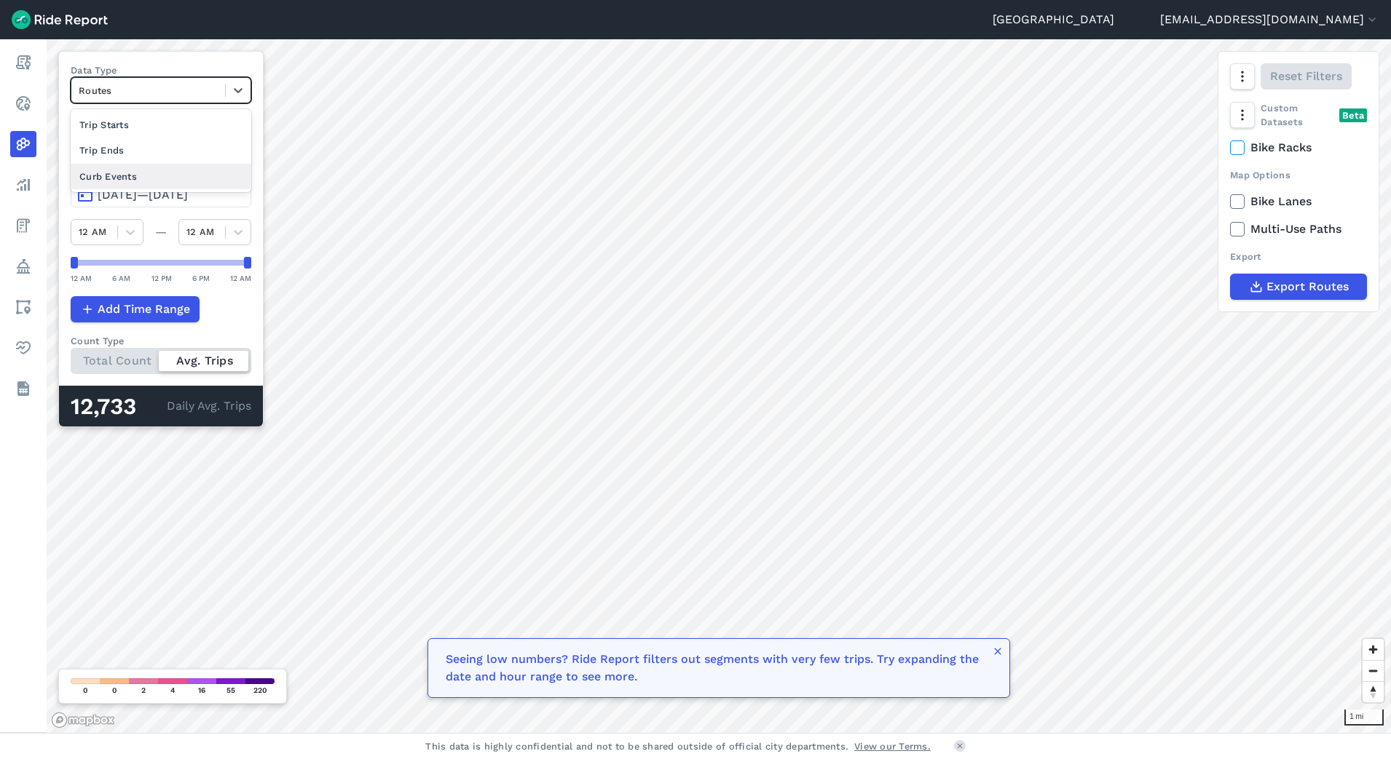
click at [124, 184] on div "Curb Events" at bounding box center [161, 176] width 181 height 25
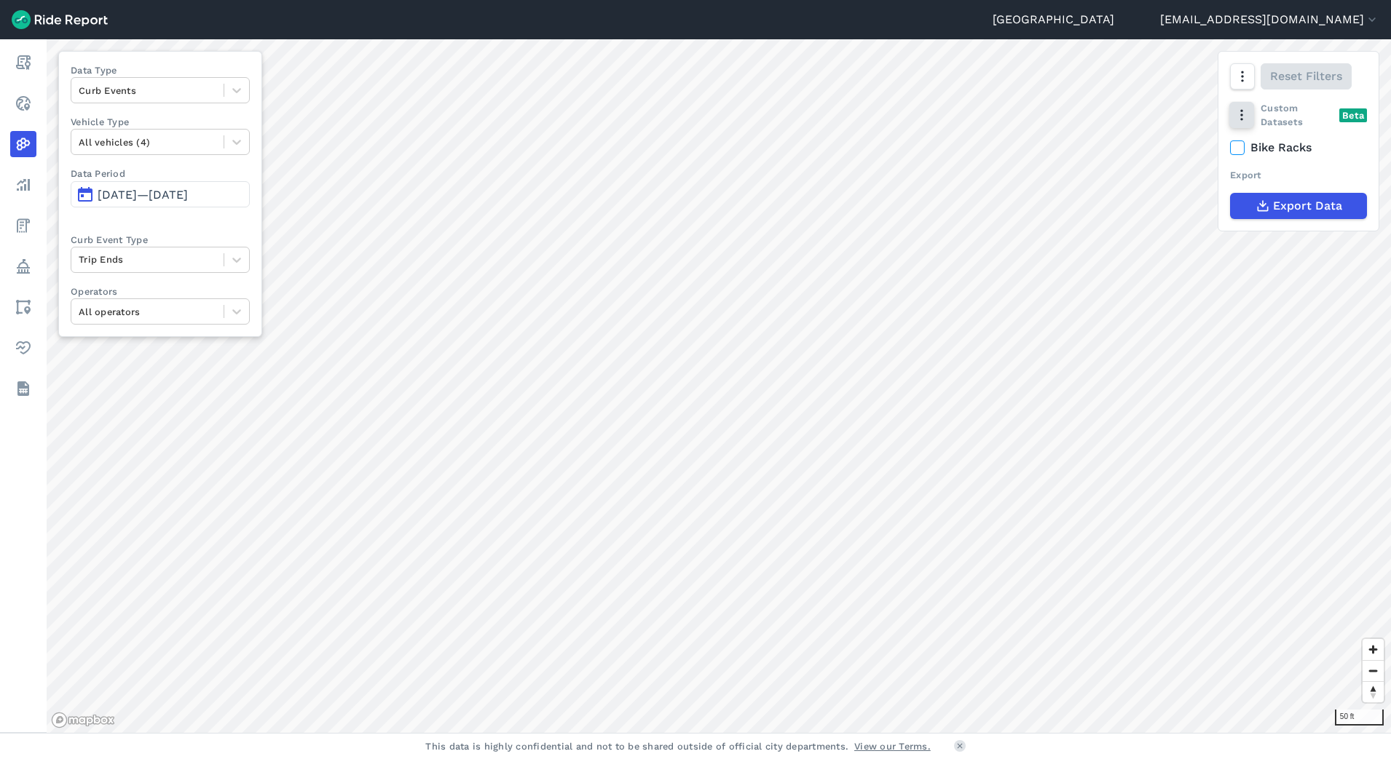
click at [1112, 123] on button "button" at bounding box center [1241, 115] width 25 height 26
click at [1112, 179] on icon at bounding box center [1253, 175] width 15 height 15
click at [1112, 150] on input "Points" at bounding box center [1239, 145] width 0 height 9
click at [1112, 179] on icon at bounding box center [1253, 175] width 15 height 15
click at [1112, 150] on input "Points" at bounding box center [1239, 145] width 0 height 9
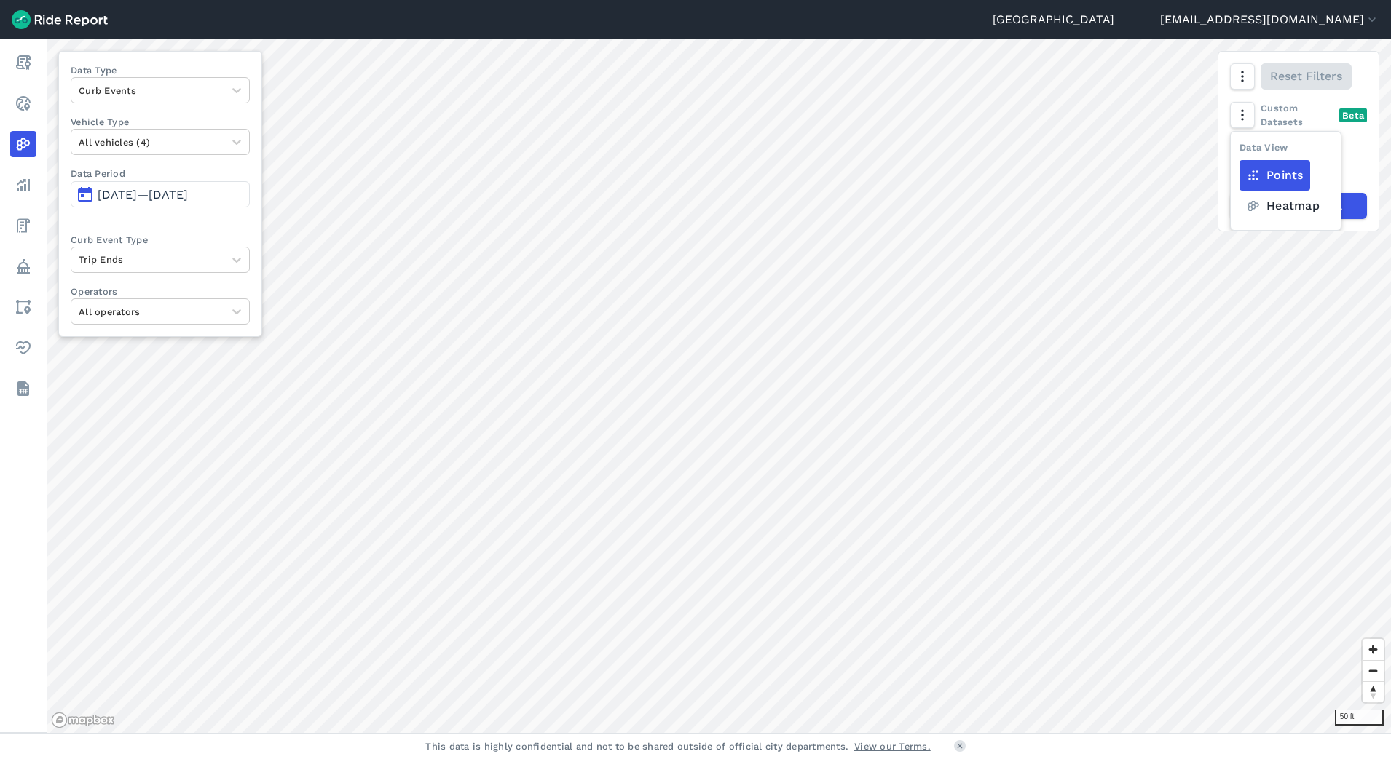
click at [188, 192] on span "[DATE]—[DATE]" at bounding box center [143, 195] width 90 height 14
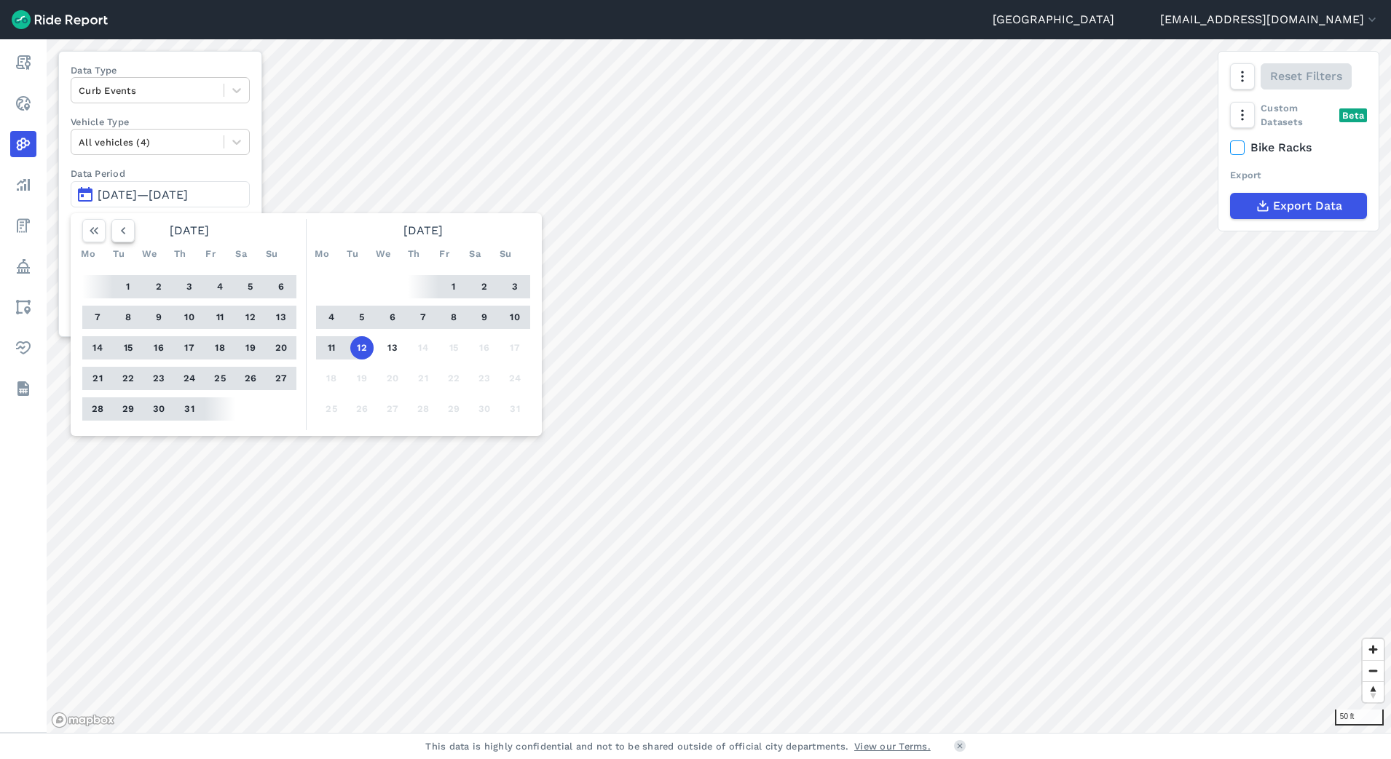
click at [124, 235] on icon "button" at bounding box center [123, 231] width 15 height 15
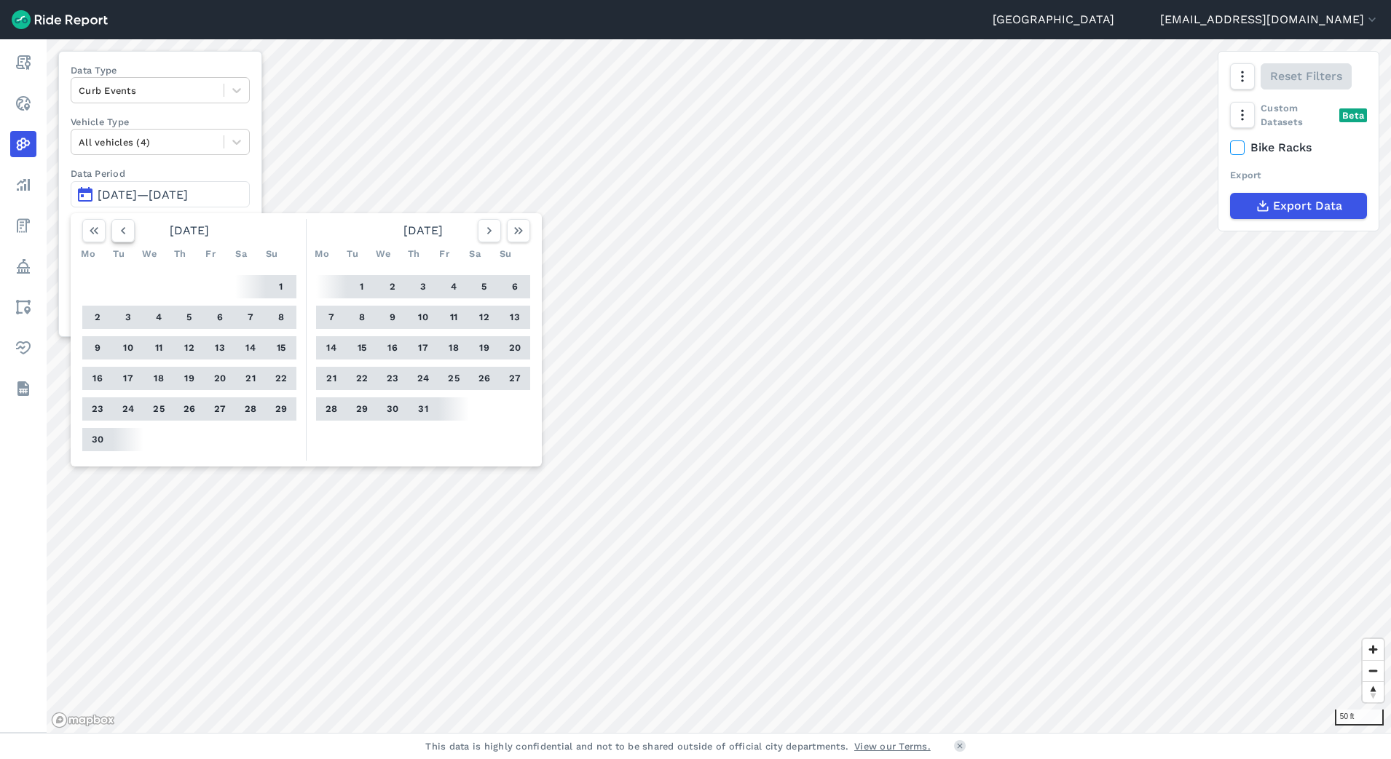
click at [124, 235] on icon "button" at bounding box center [123, 231] width 15 height 15
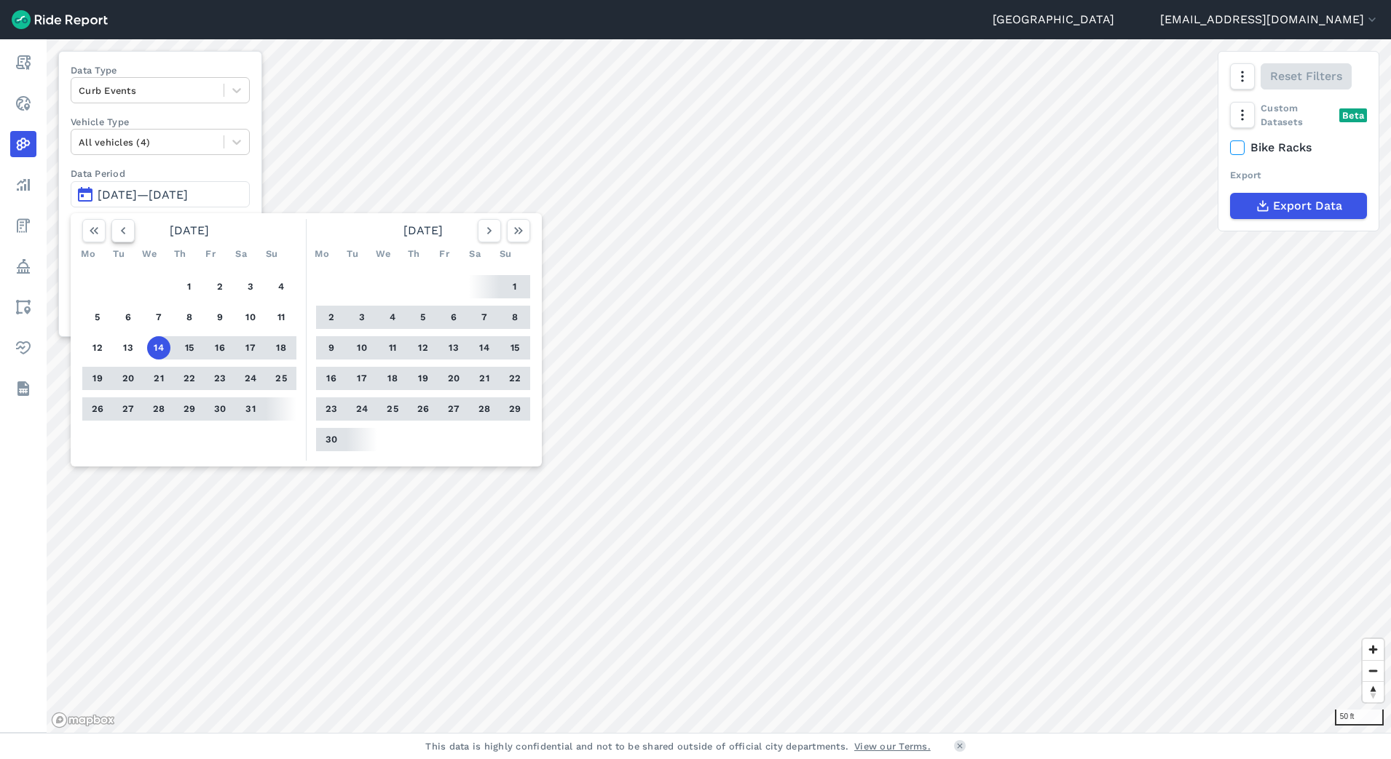
click at [124, 235] on icon "button" at bounding box center [123, 231] width 15 height 15
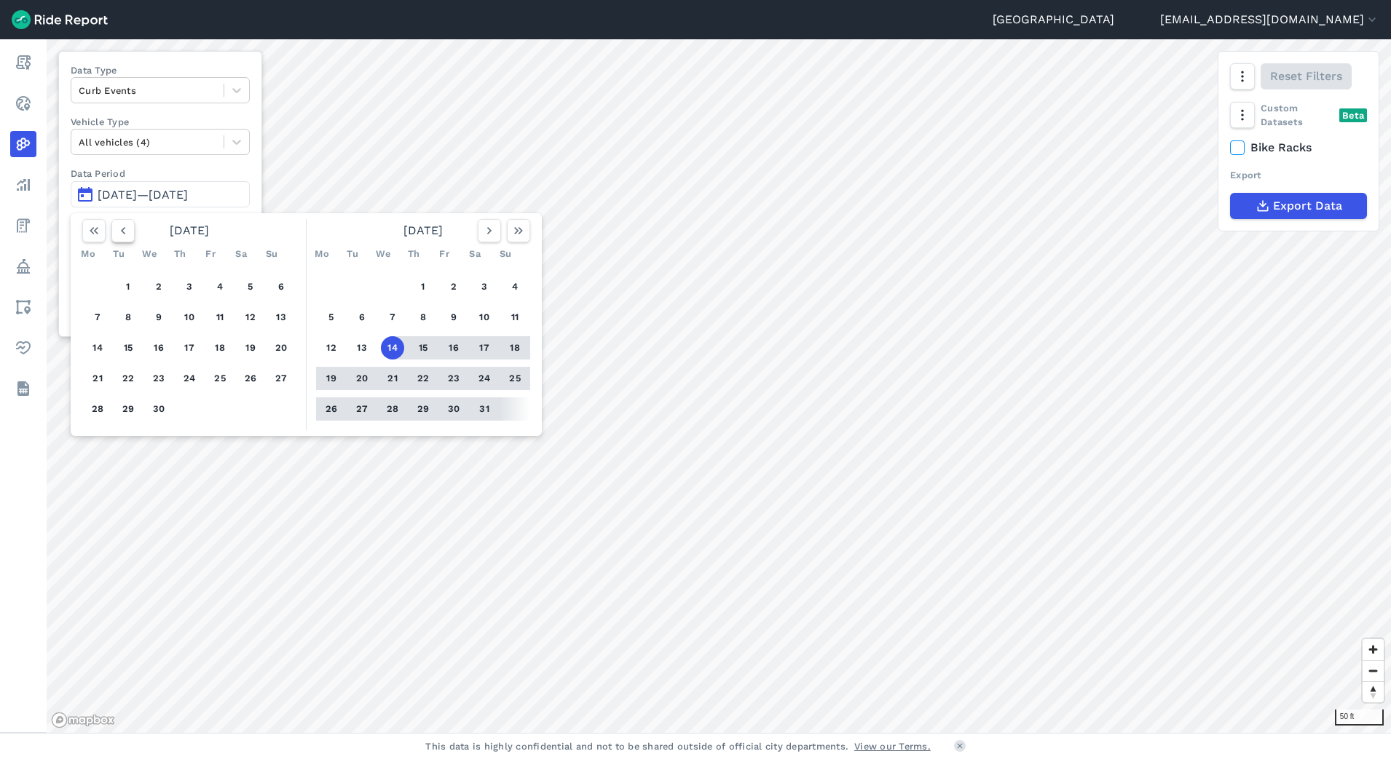
click at [124, 235] on icon "button" at bounding box center [123, 231] width 15 height 15
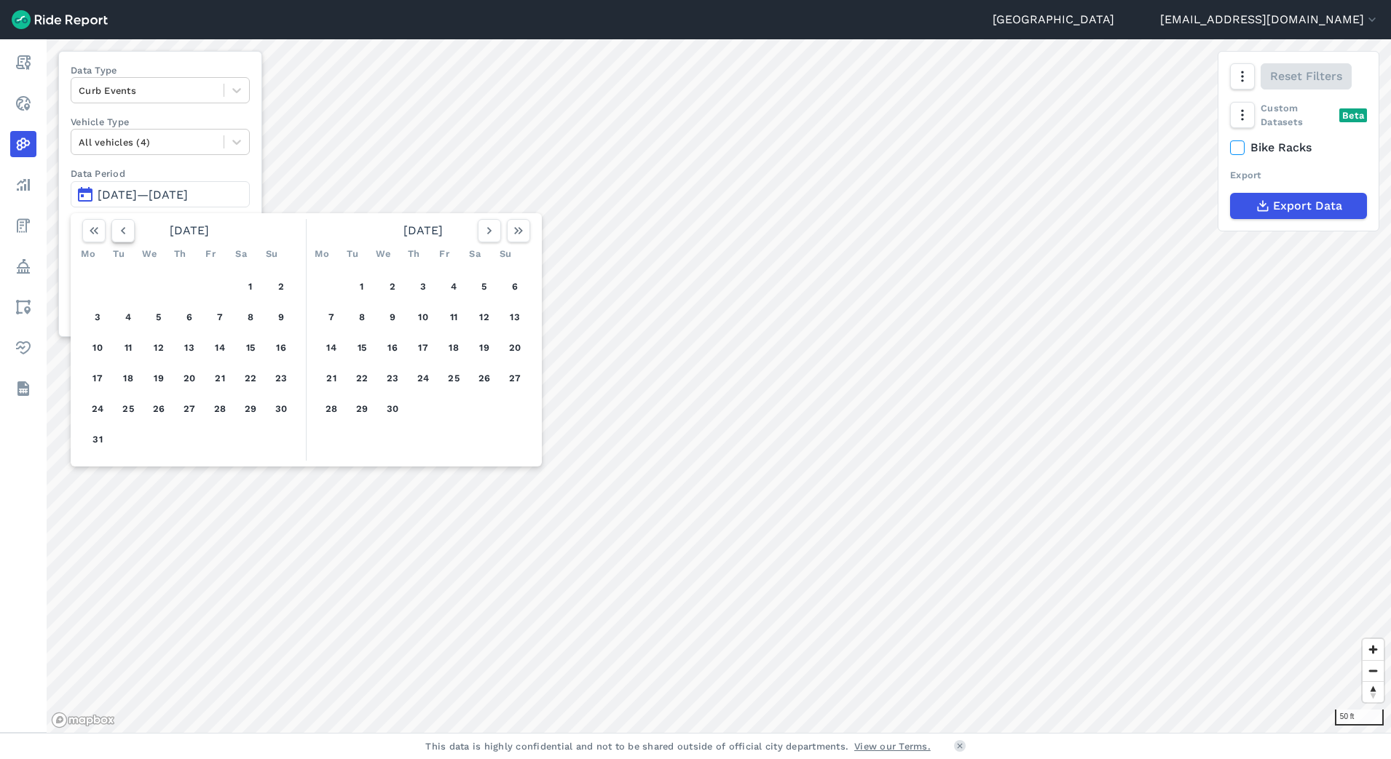
click at [124, 235] on icon "button" at bounding box center [123, 231] width 15 height 15
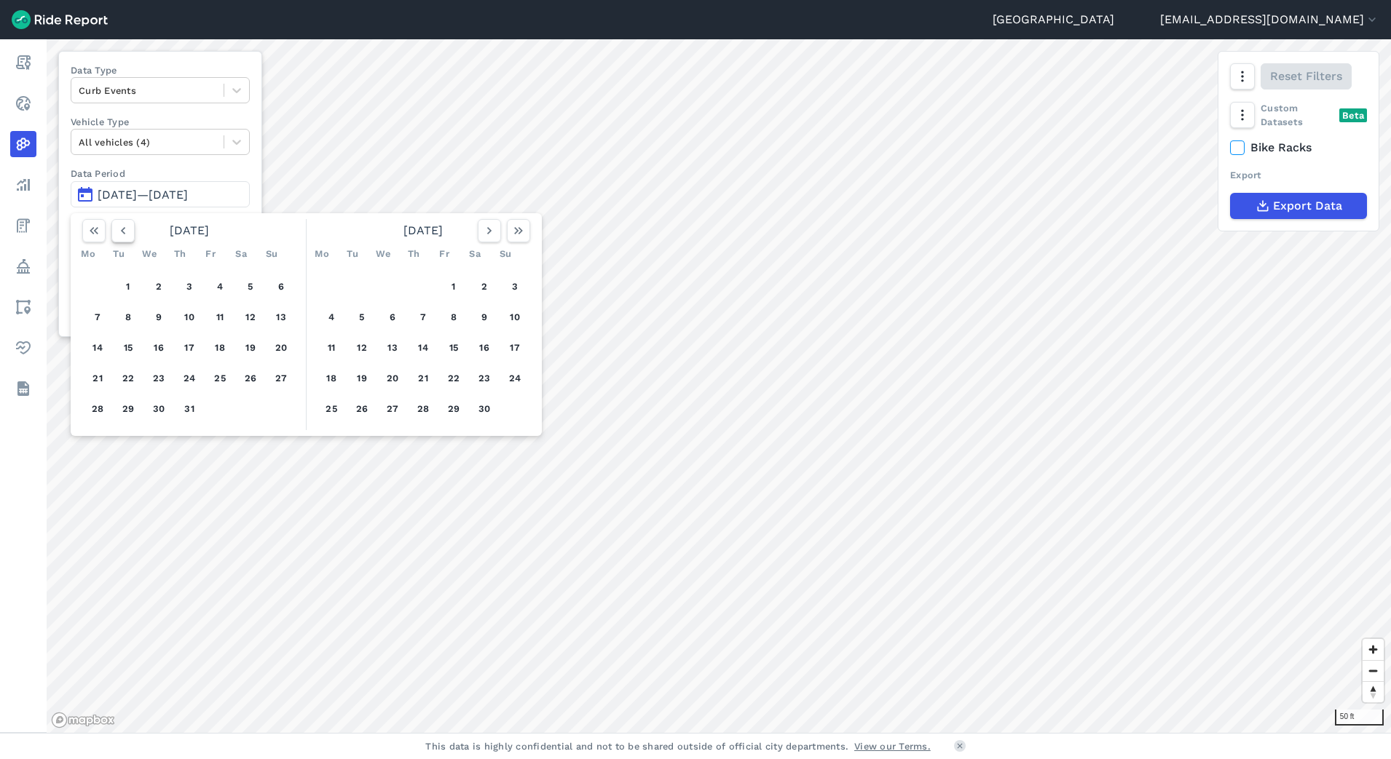
click at [124, 235] on icon "button" at bounding box center [123, 231] width 15 height 15
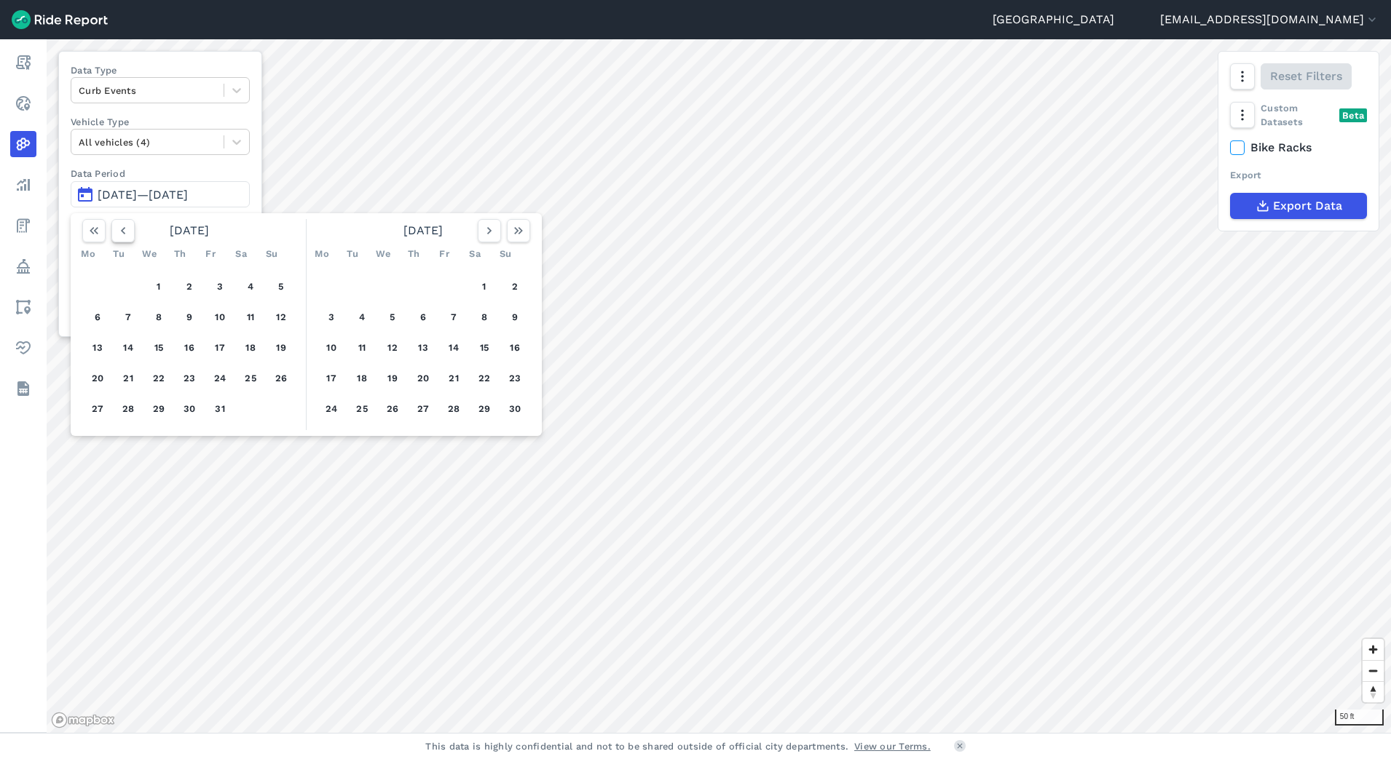
click at [124, 235] on icon "button" at bounding box center [123, 231] width 15 height 15
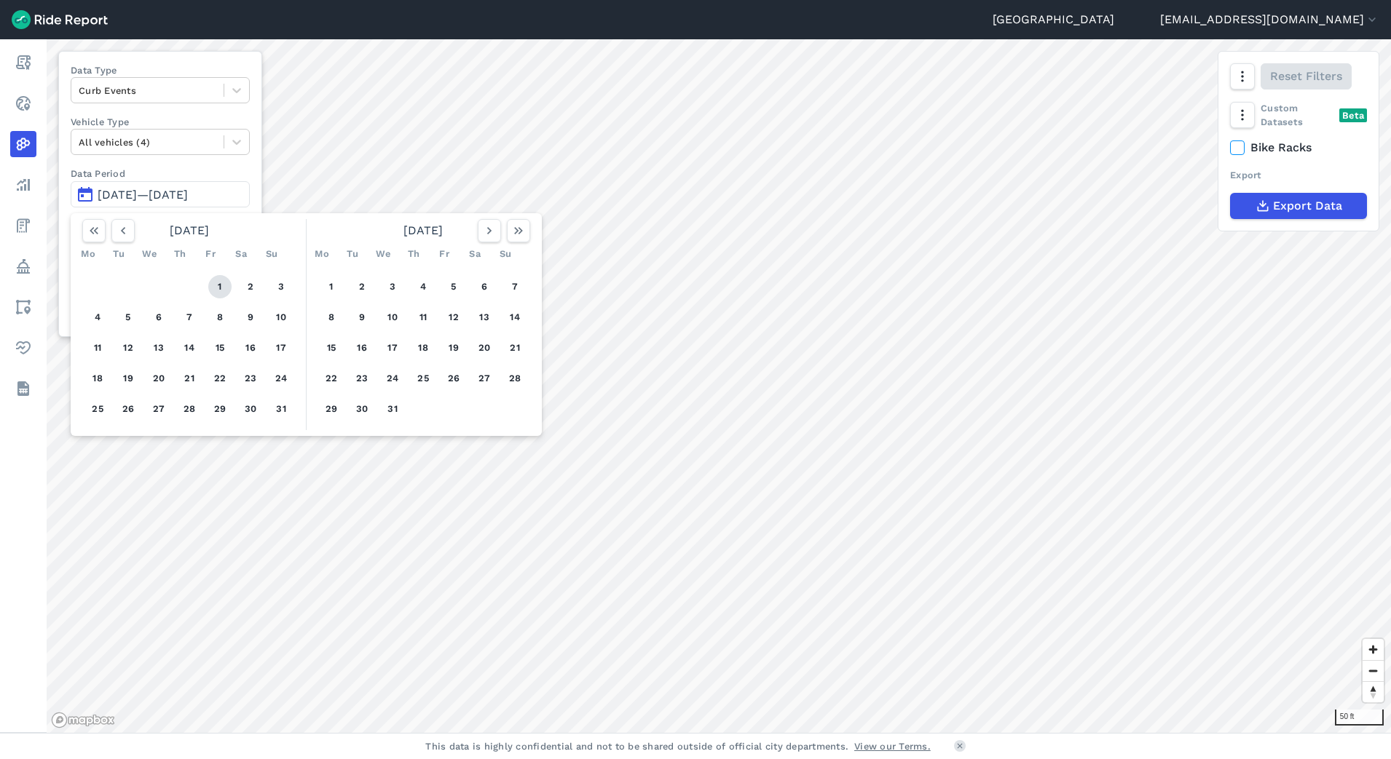
click at [224, 288] on button "1" at bounding box center [219, 286] width 23 height 23
click at [248, 167] on label "Data Period" at bounding box center [160, 174] width 179 height 14
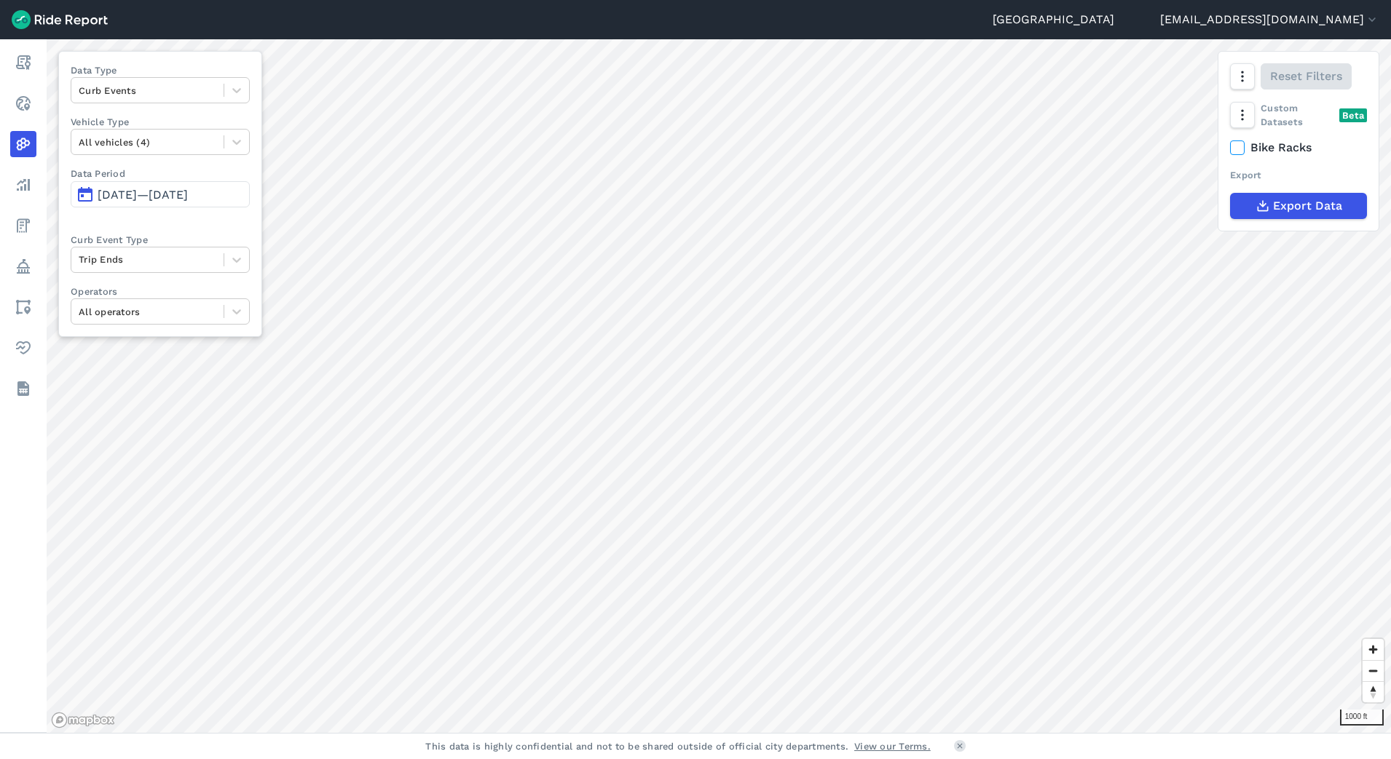
click at [188, 201] on span "[DATE]—[DATE]" at bounding box center [143, 195] width 90 height 14
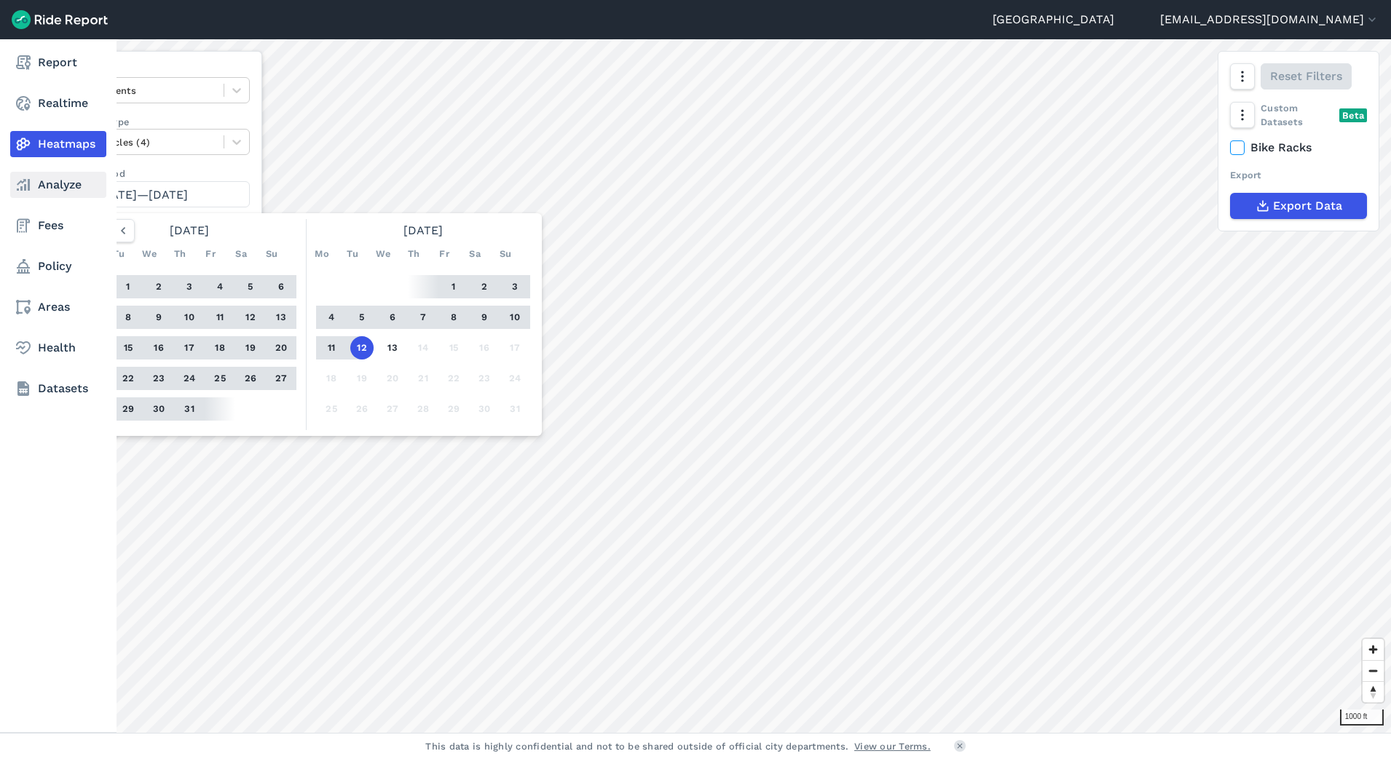
click at [56, 187] on link "Analyze" at bounding box center [58, 185] width 96 height 26
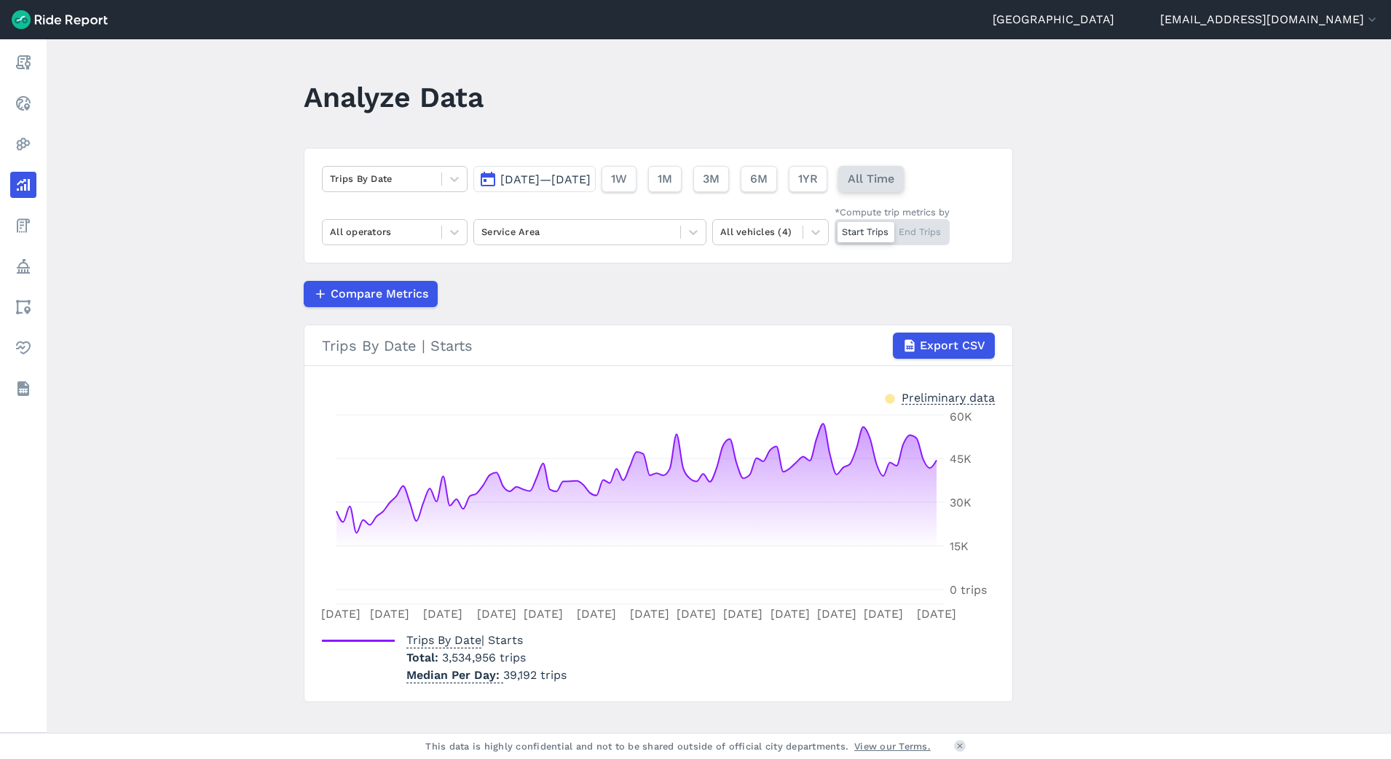
click at [894, 175] on span "All Time" at bounding box center [870, 178] width 47 height 17
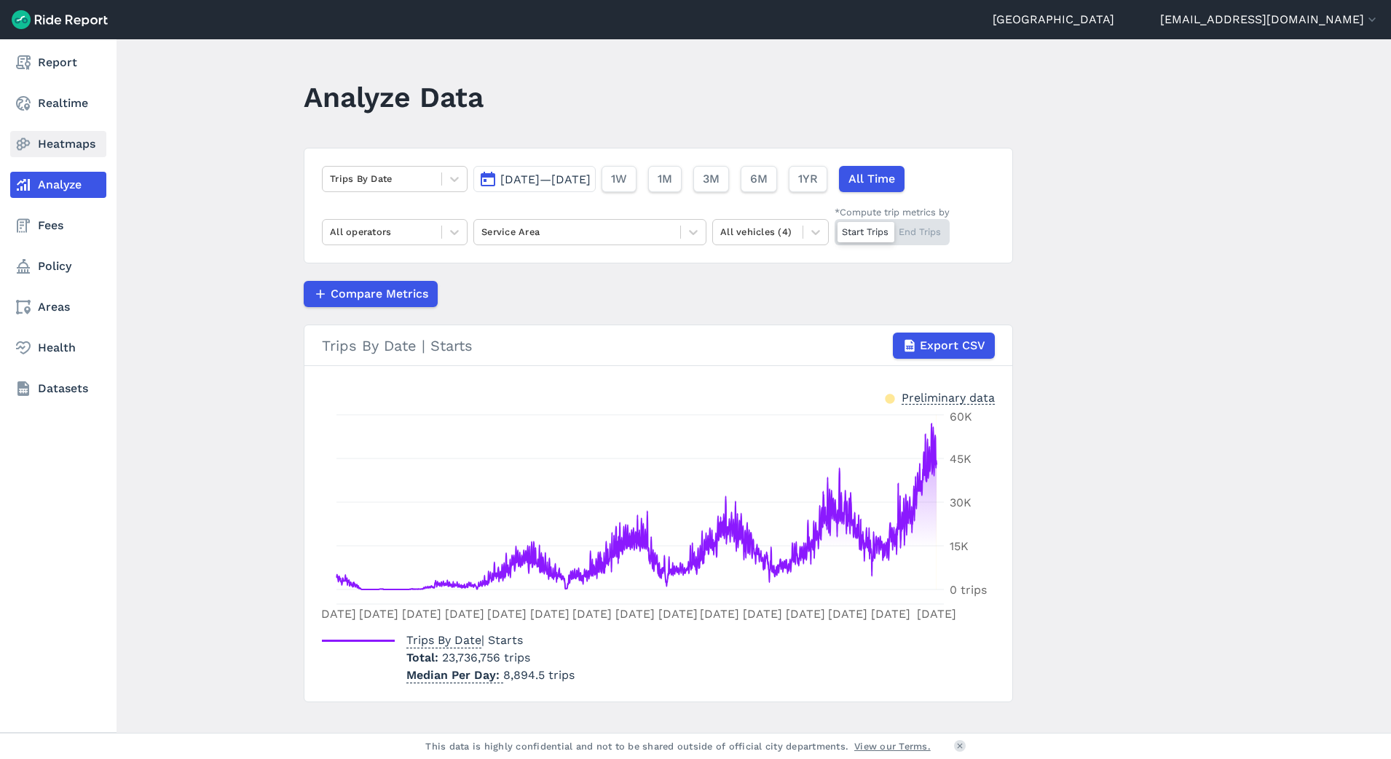
click at [74, 150] on link "Heatmaps" at bounding box center [58, 144] width 96 height 26
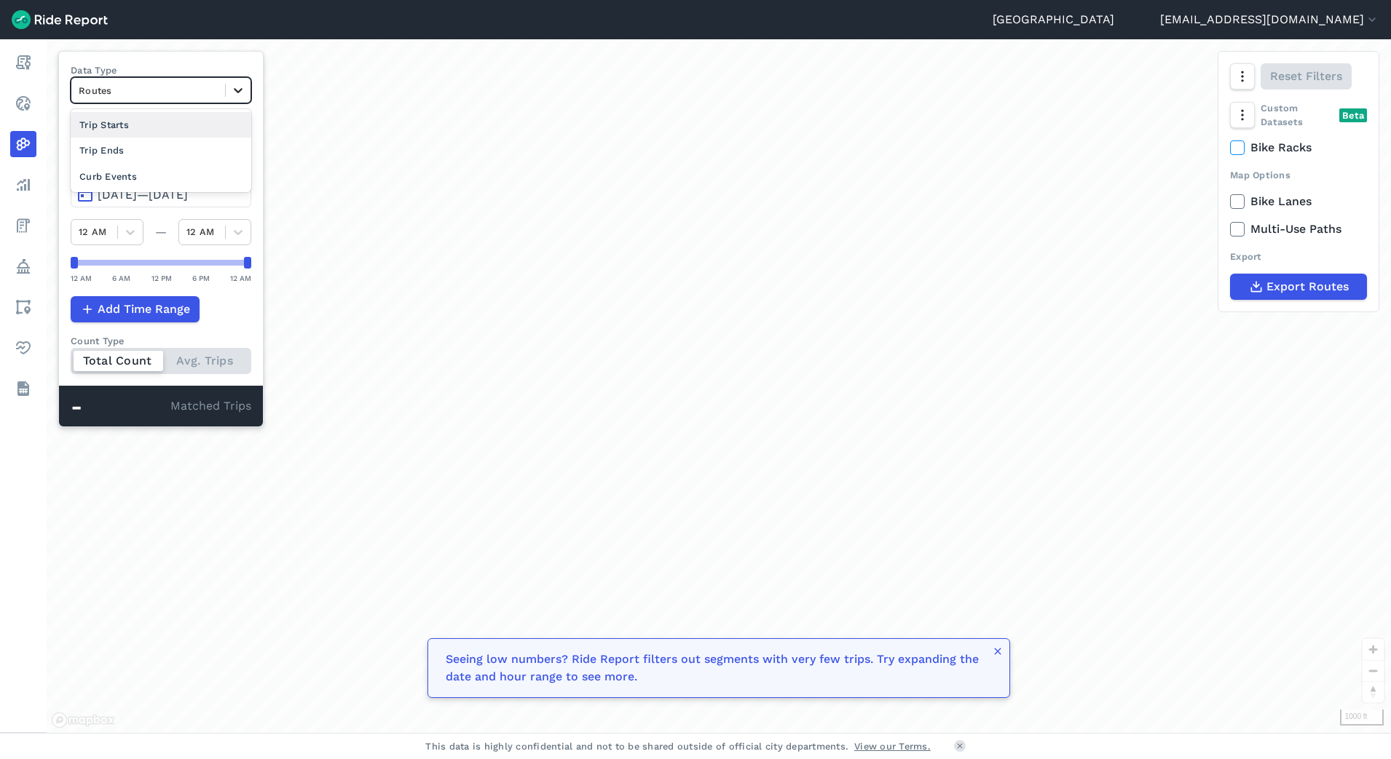
click at [238, 86] on icon at bounding box center [238, 90] width 15 height 15
click at [148, 175] on div "Curb Events" at bounding box center [161, 176] width 181 height 25
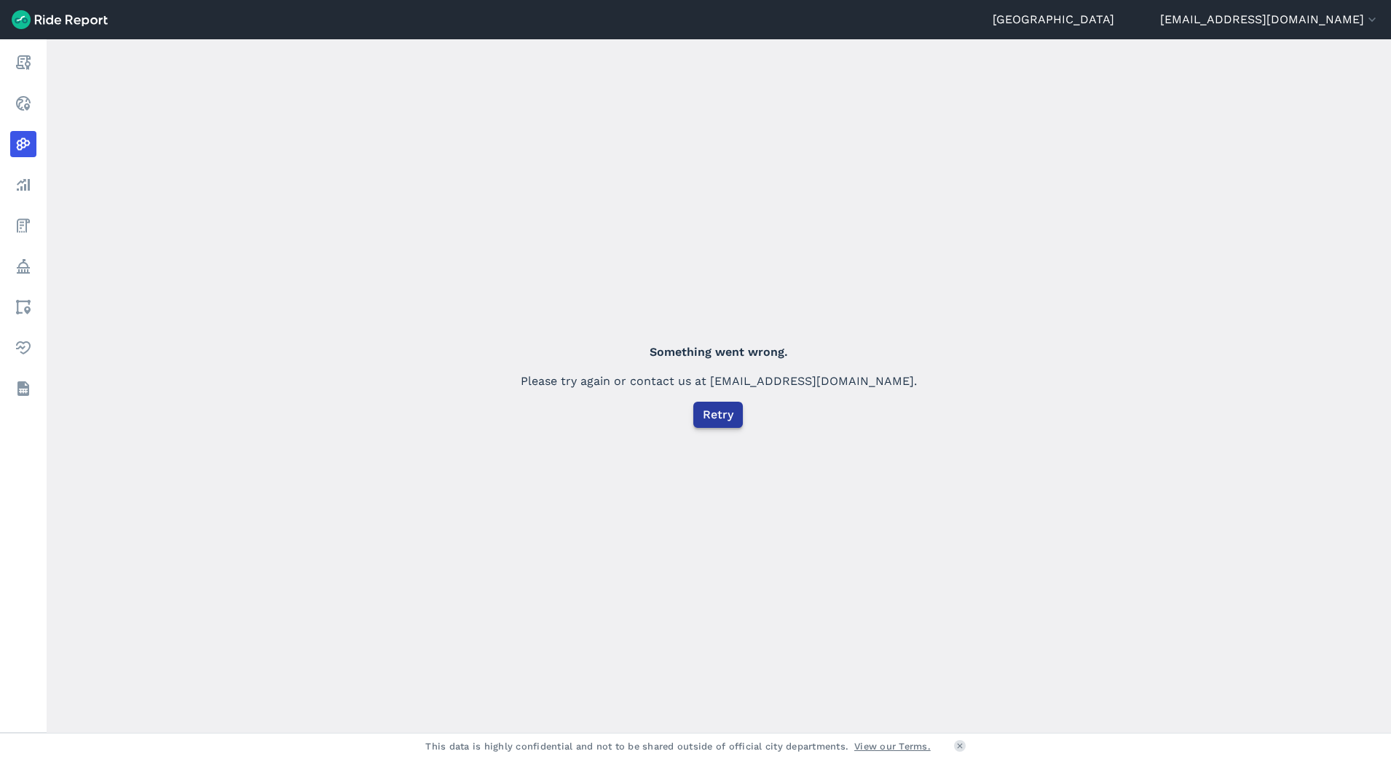
click at [716, 424] on button "Retry" at bounding box center [718, 415] width 50 height 26
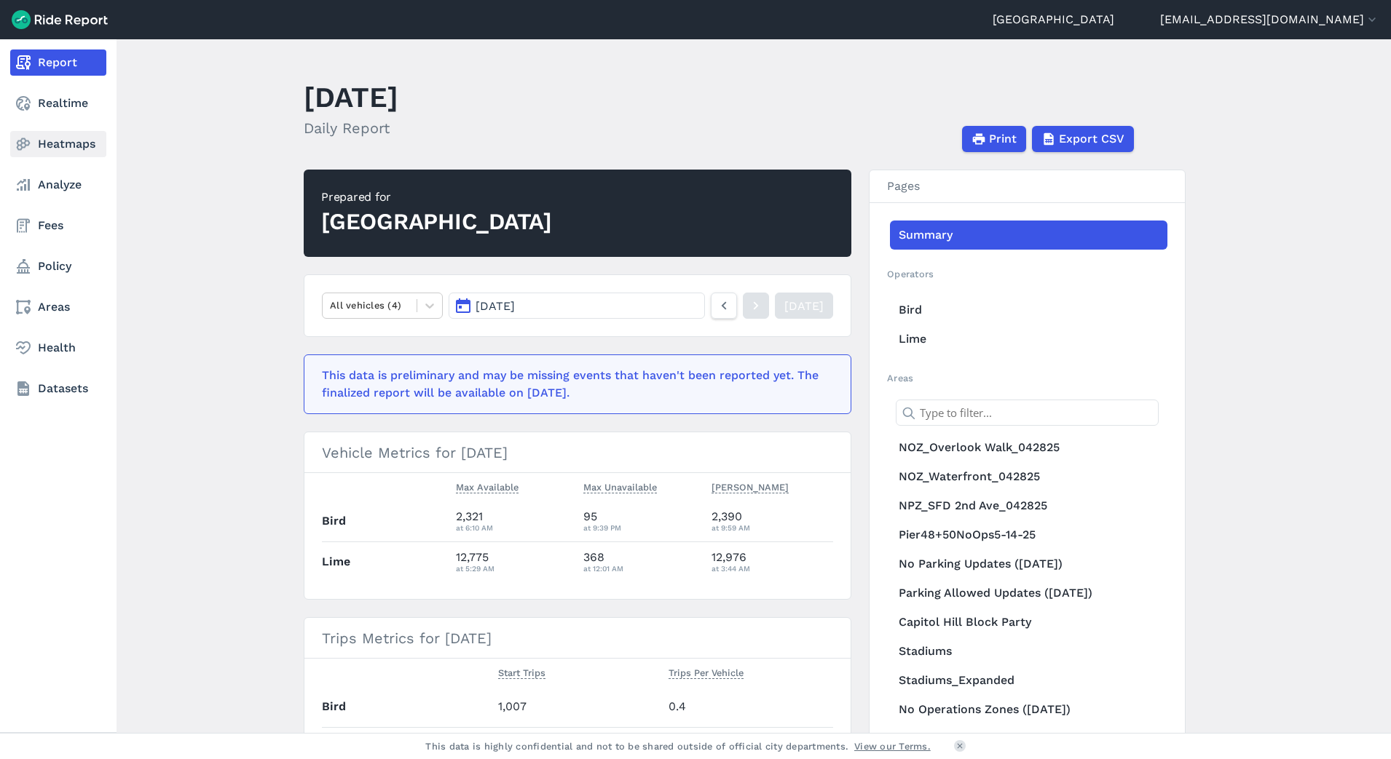
click at [51, 145] on link "Heatmaps" at bounding box center [58, 144] width 96 height 26
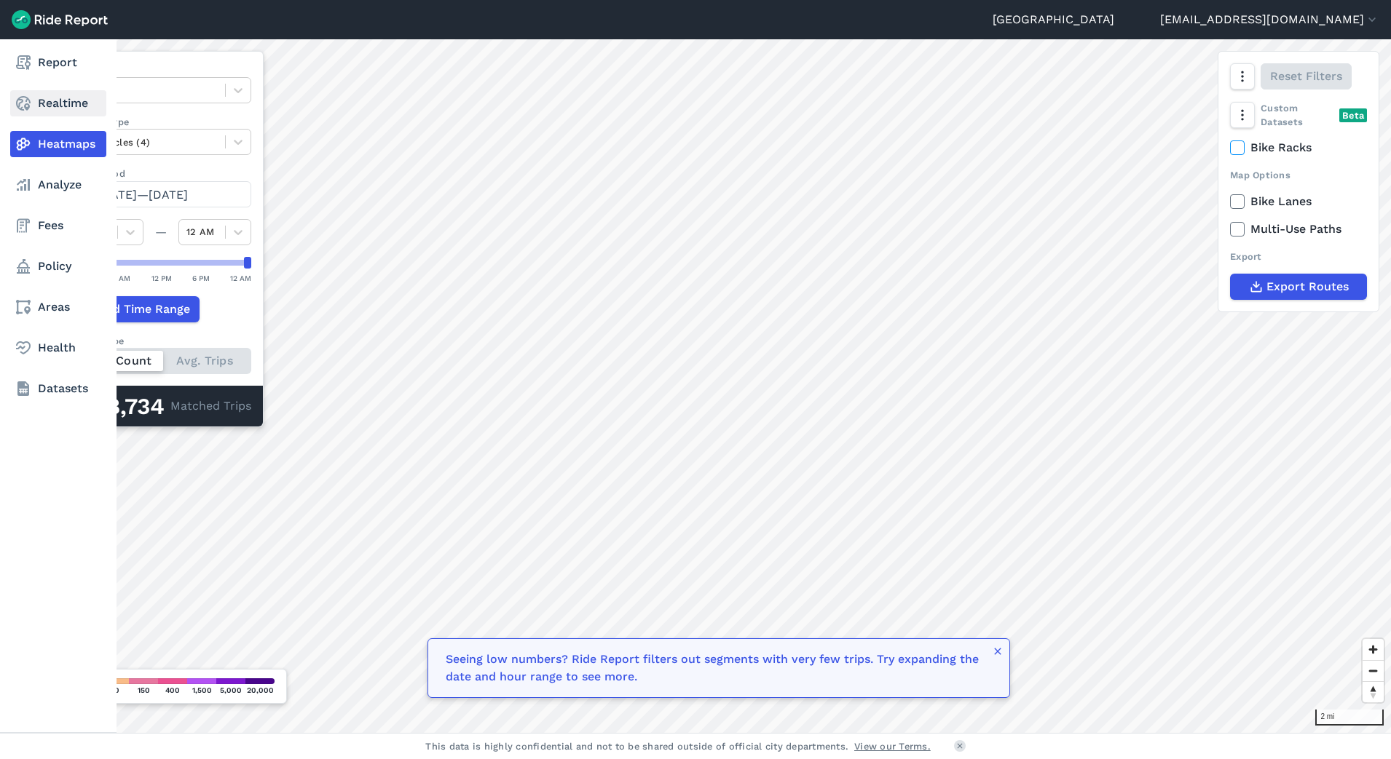
click at [58, 102] on link "Realtime" at bounding box center [58, 103] width 96 height 26
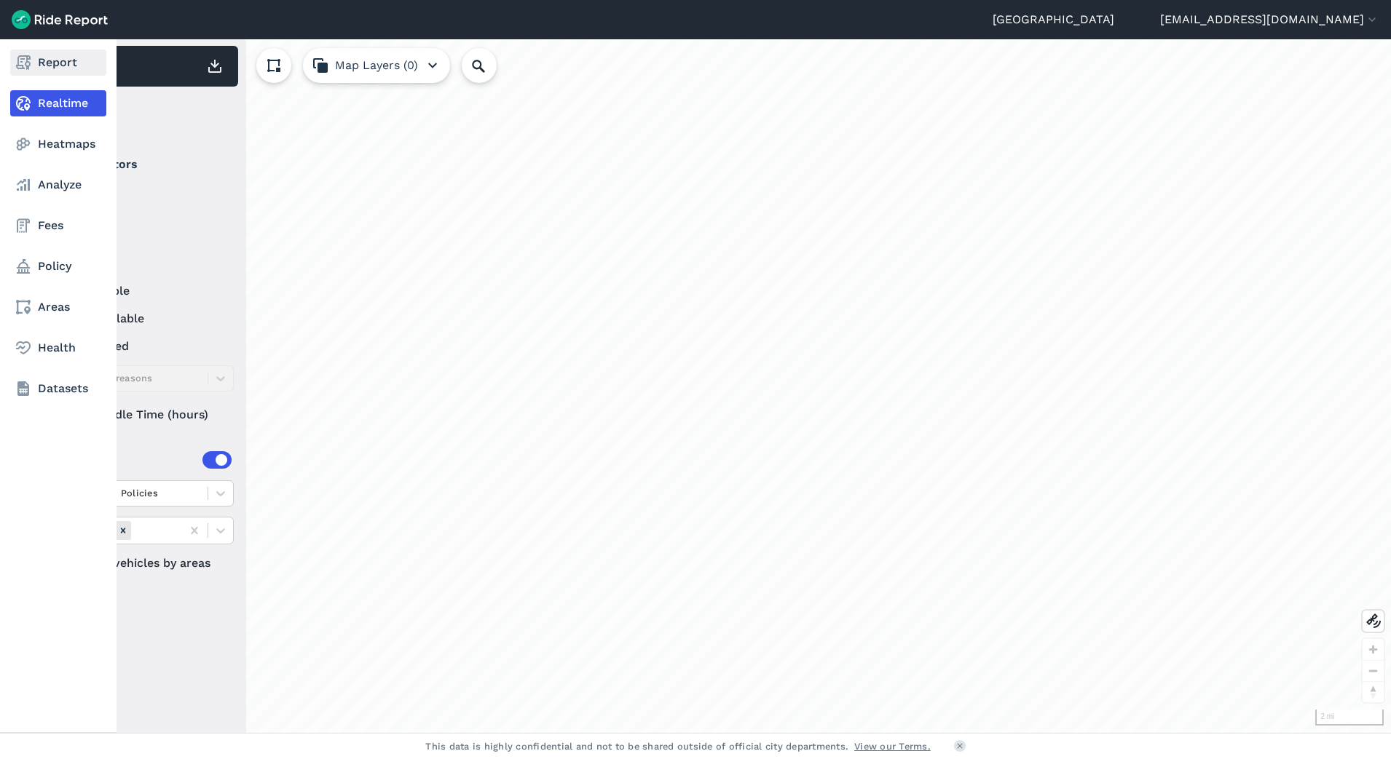
click at [62, 63] on link "Report" at bounding box center [58, 63] width 96 height 26
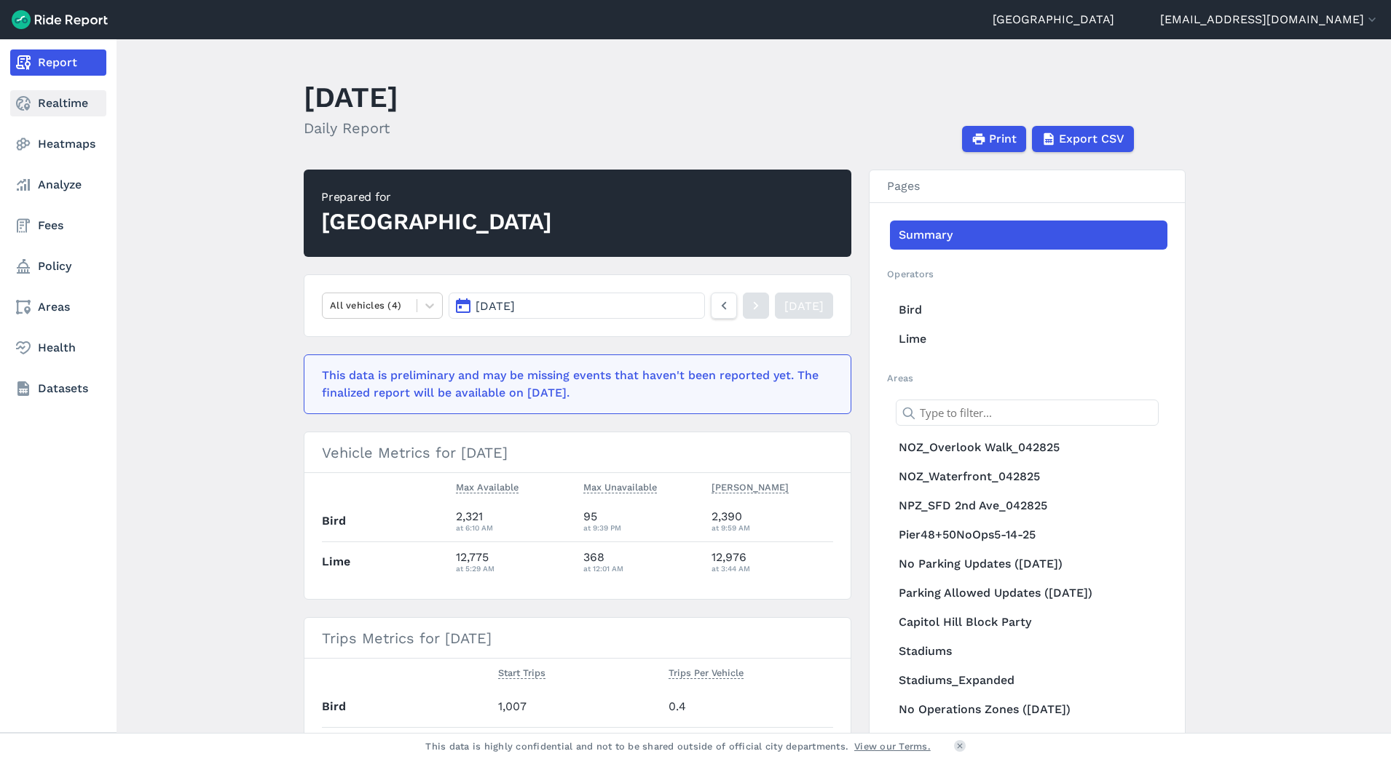
click at [60, 108] on link "Realtime" at bounding box center [58, 103] width 96 height 26
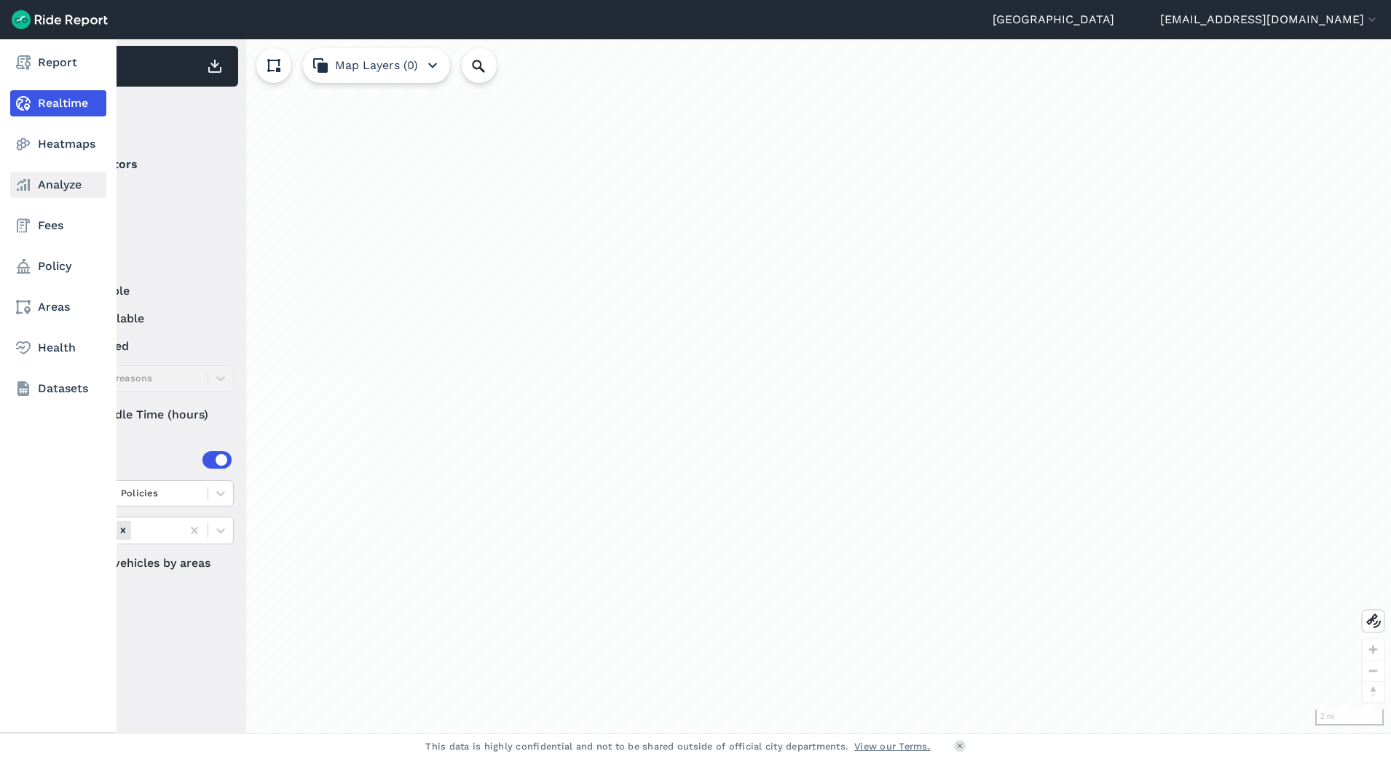
click at [58, 194] on link "Analyze" at bounding box center [58, 185] width 96 height 26
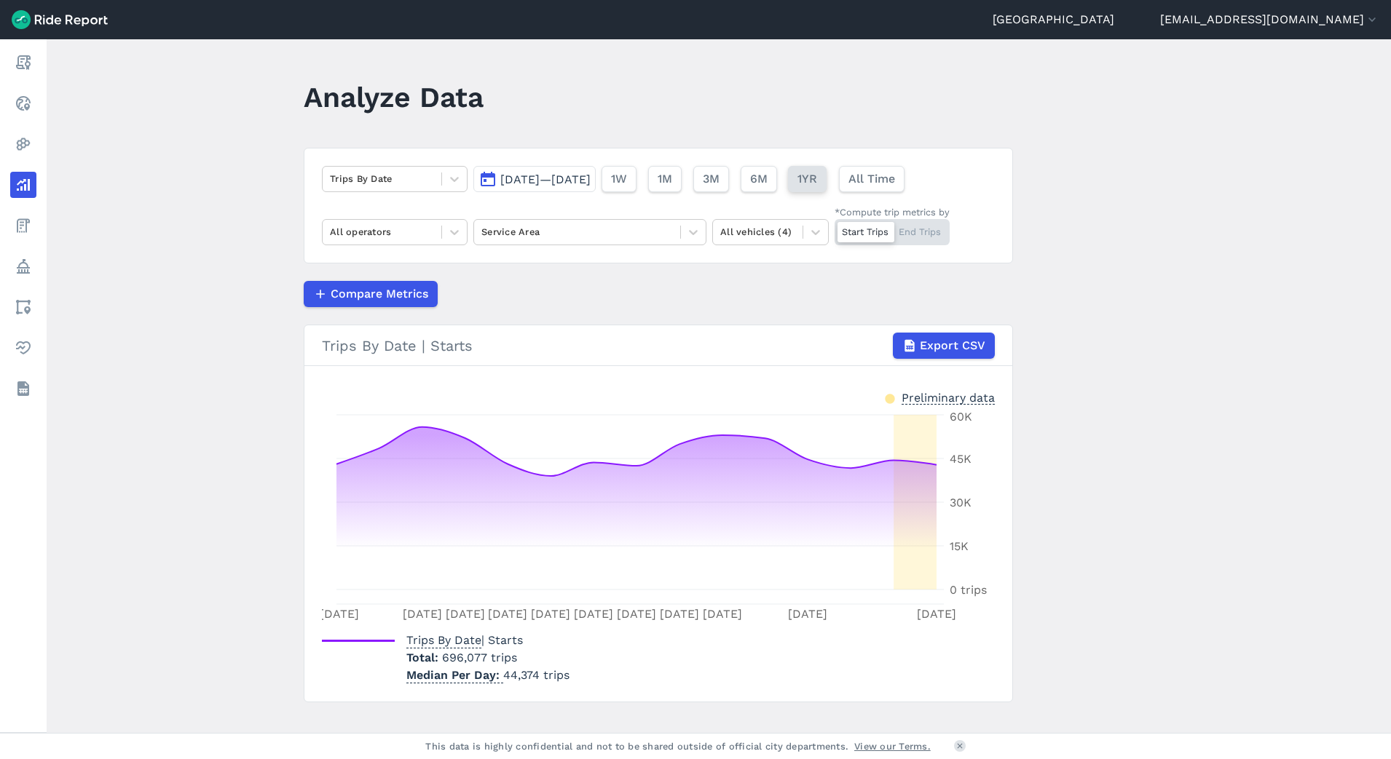
click at [826, 188] on button "1YR" at bounding box center [807, 179] width 39 height 26
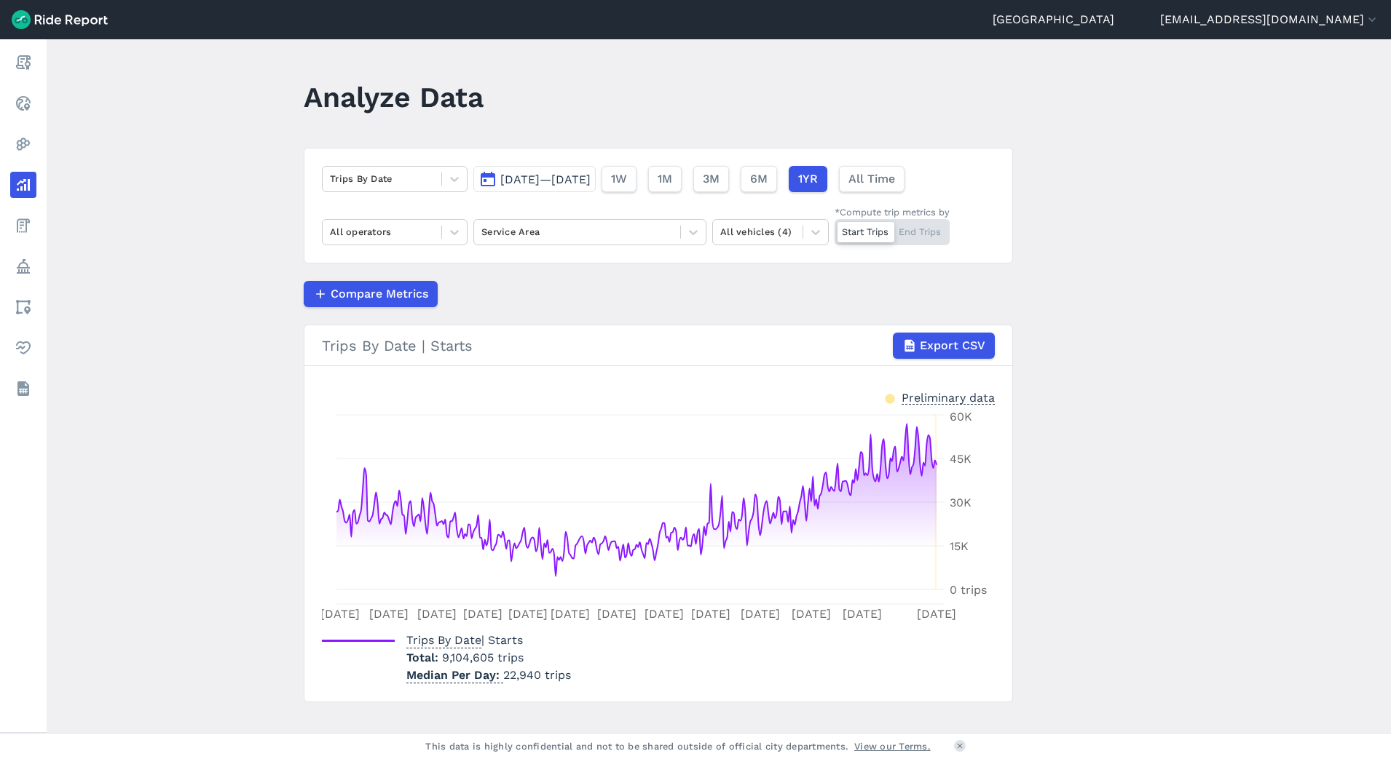
click at [528, 186] on button "[DATE]—[DATE]" at bounding box center [534, 179] width 122 height 26
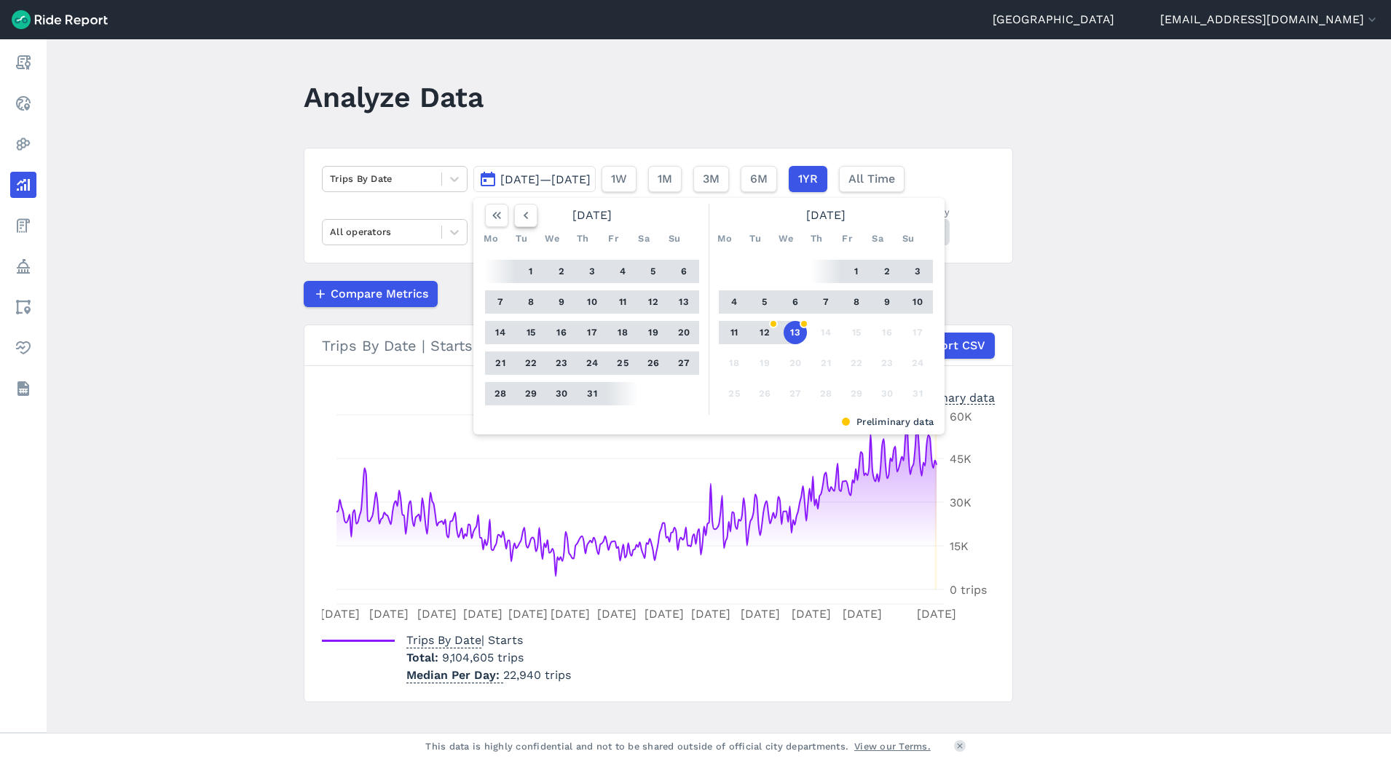
click at [519, 222] on icon "button" at bounding box center [525, 215] width 15 height 15
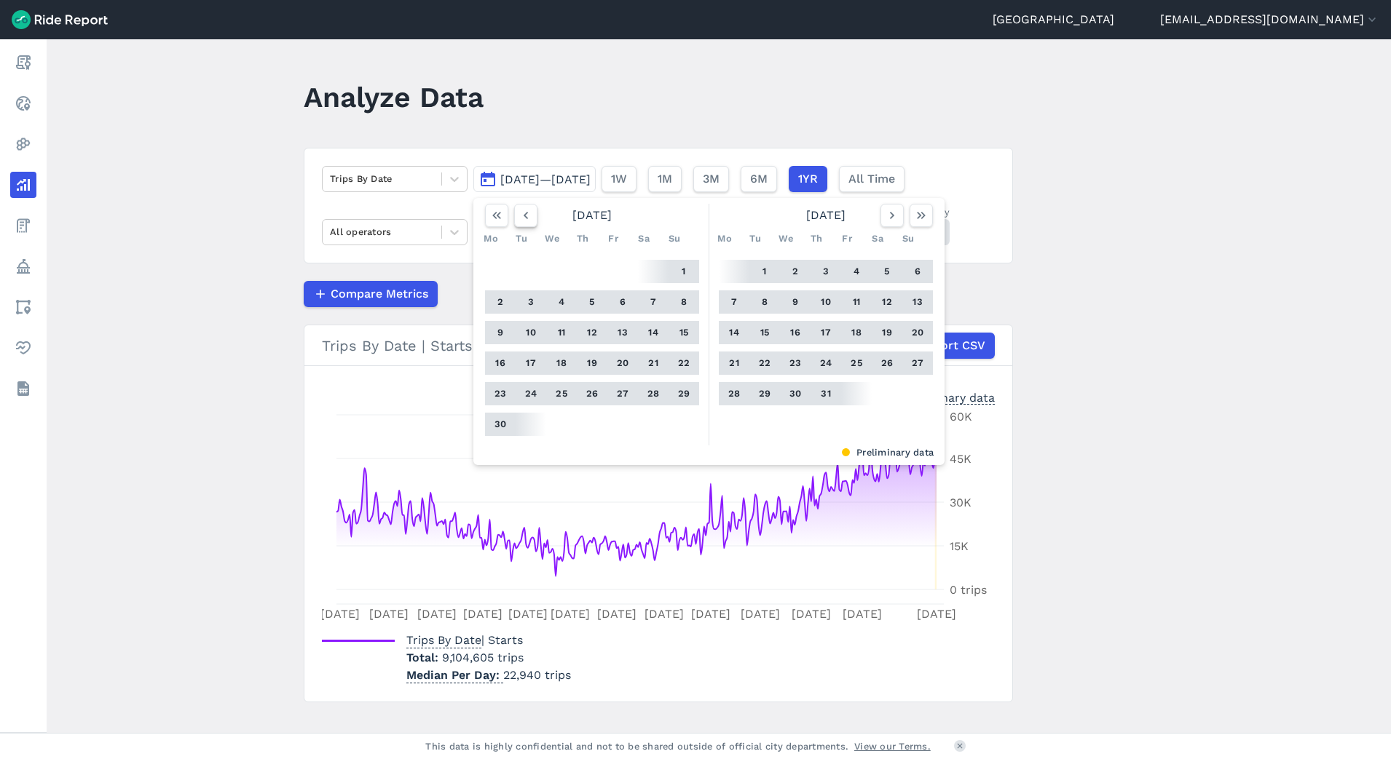
click at [519, 222] on icon "button" at bounding box center [525, 215] width 15 height 15
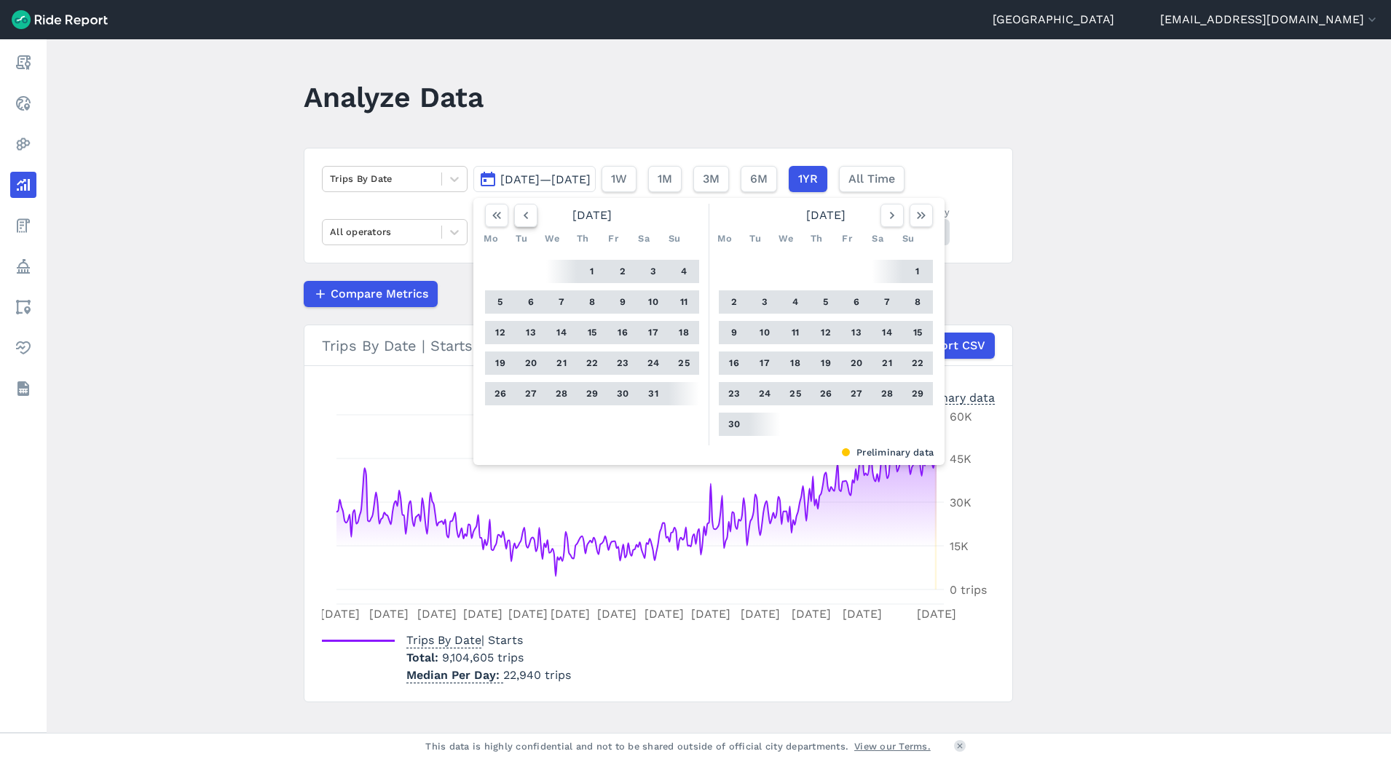
click at [519, 222] on icon "button" at bounding box center [525, 215] width 15 height 15
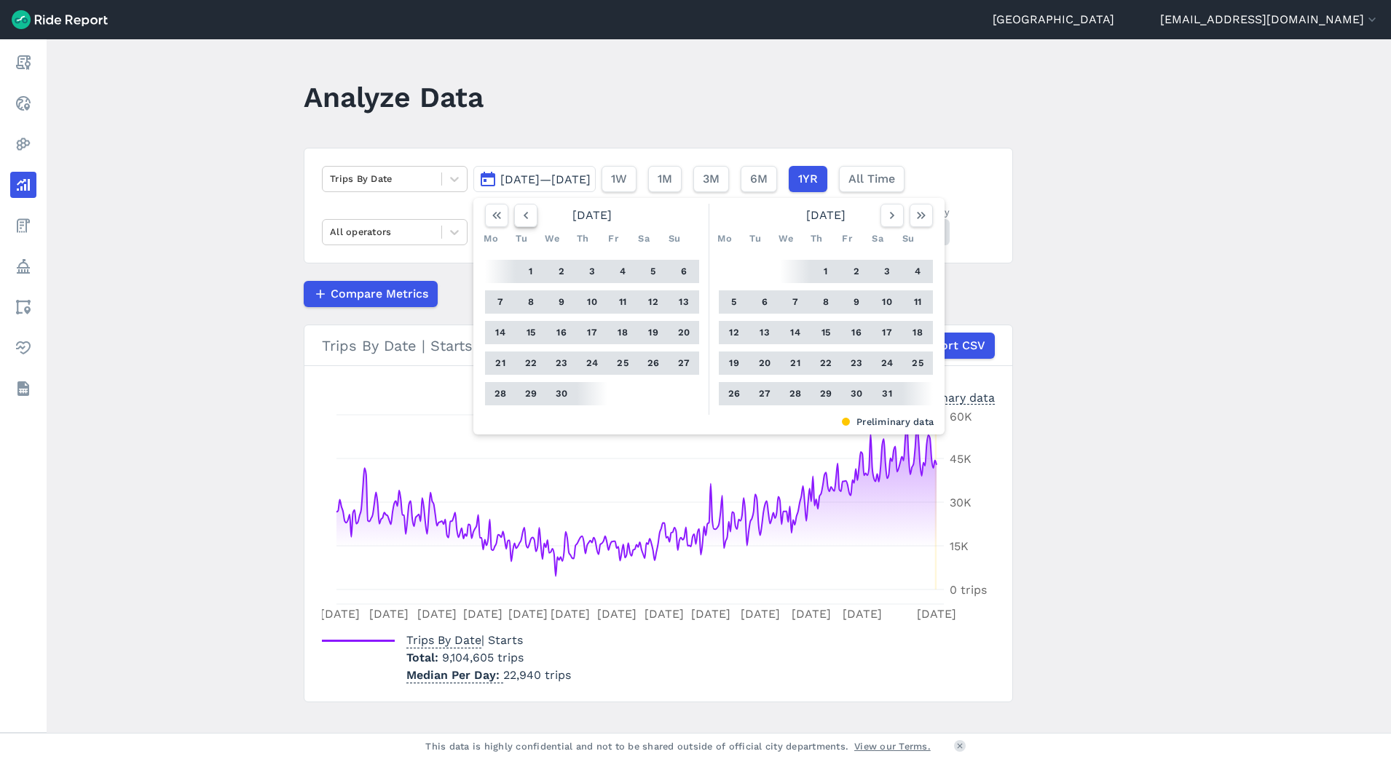
click at [519, 222] on icon "button" at bounding box center [525, 215] width 15 height 15
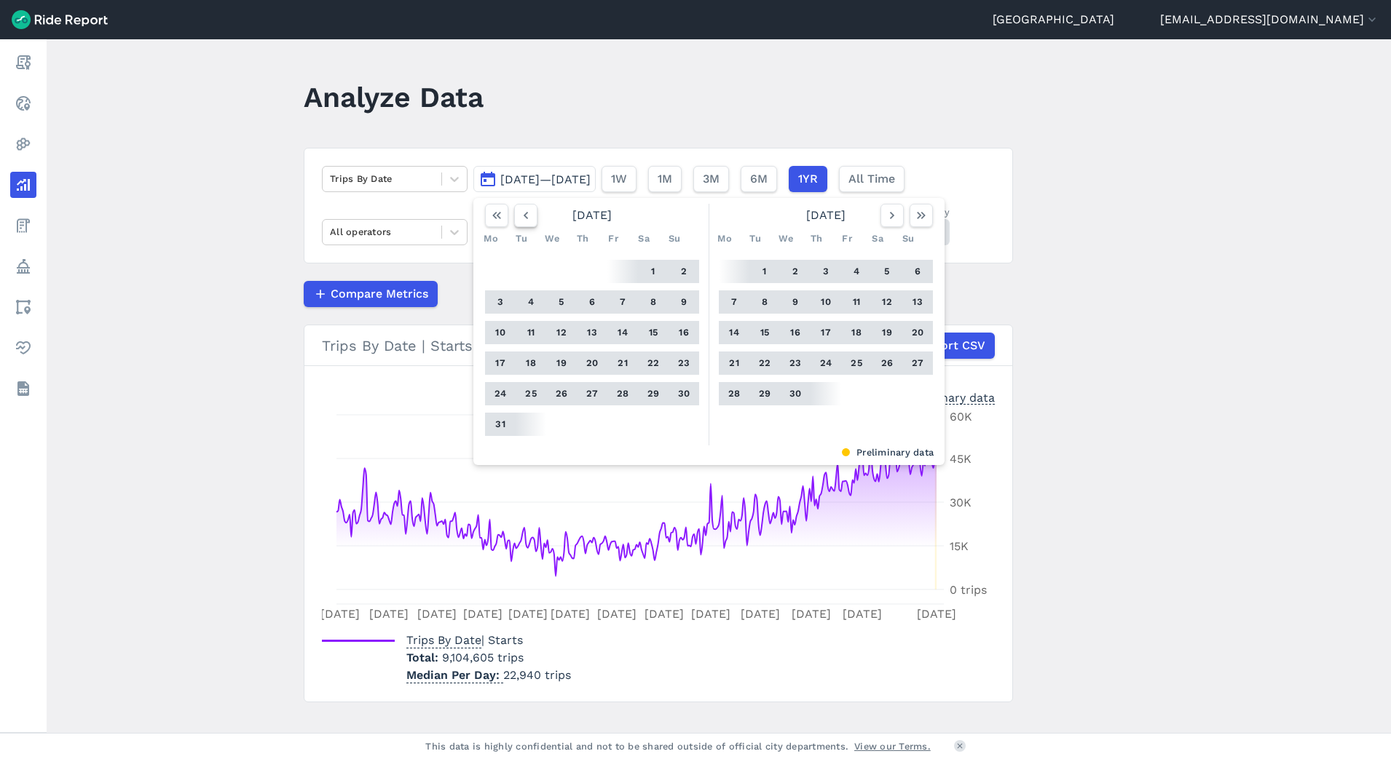
click at [519, 222] on icon "button" at bounding box center [525, 215] width 15 height 15
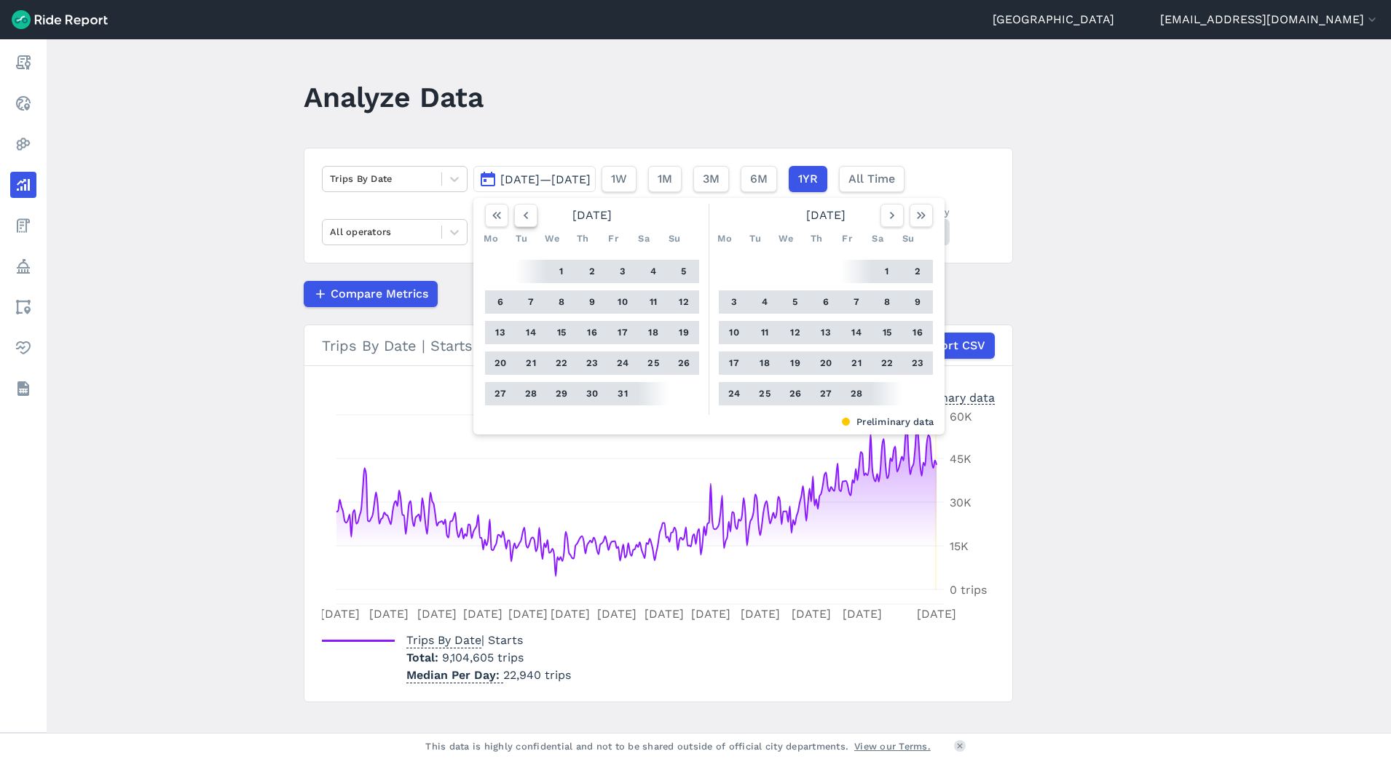
click at [519, 222] on icon "button" at bounding box center [525, 215] width 15 height 15
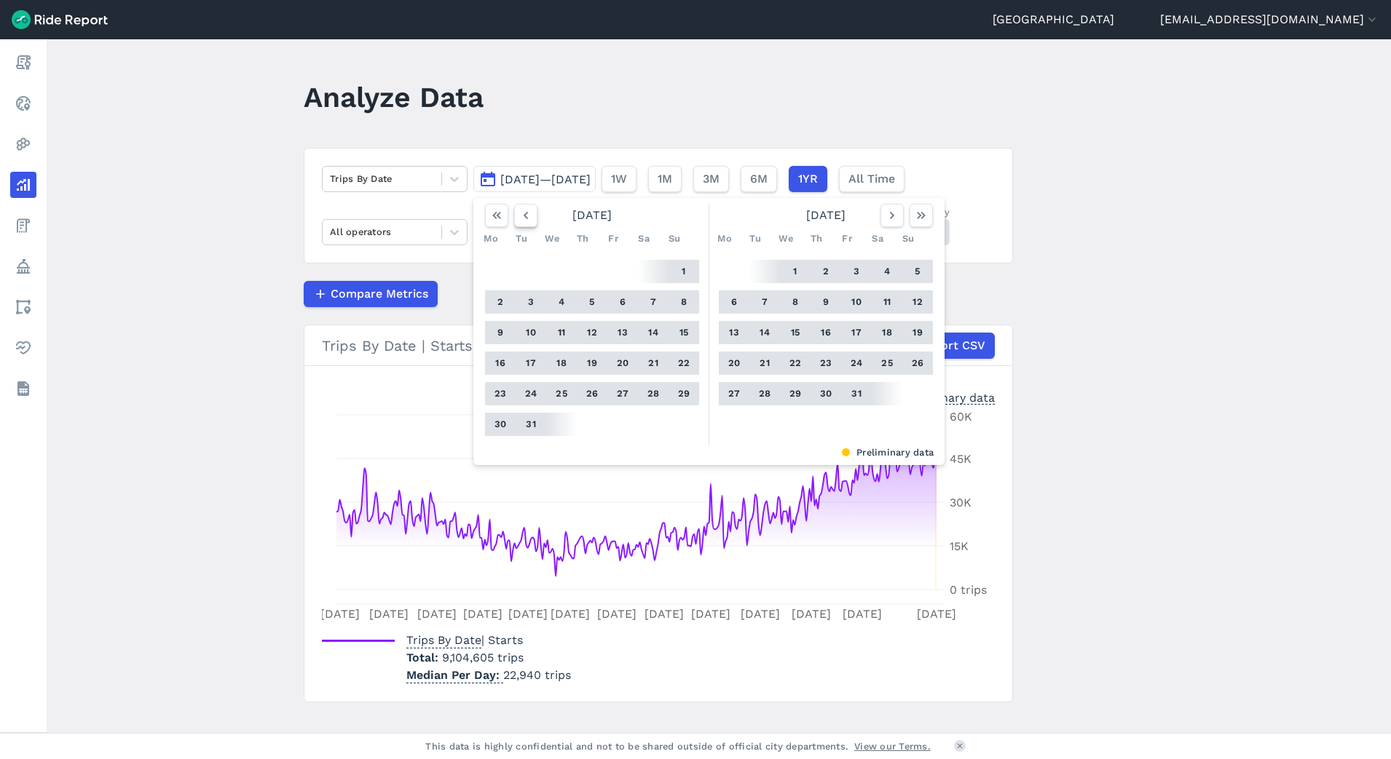
click at [519, 222] on icon "button" at bounding box center [525, 215] width 15 height 15
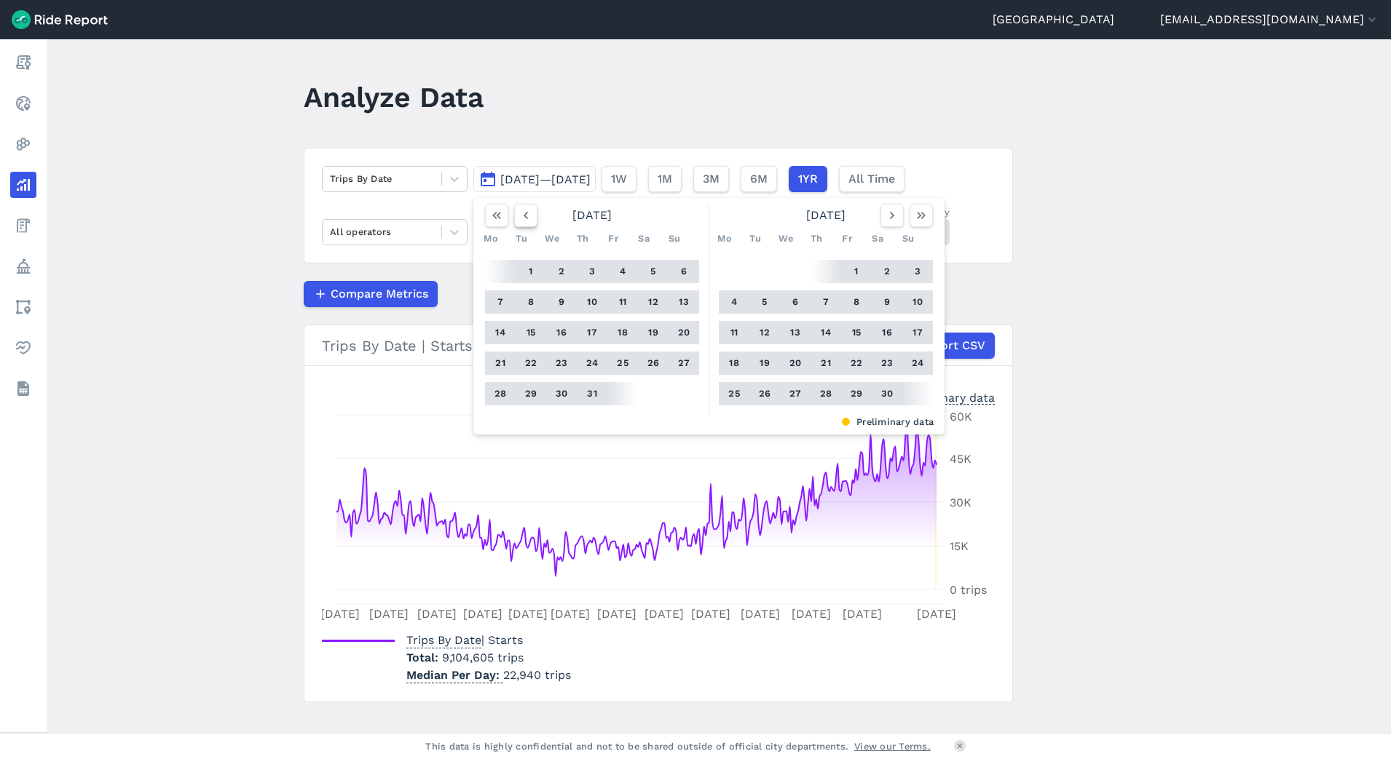
click at [519, 222] on icon "button" at bounding box center [525, 215] width 15 height 15
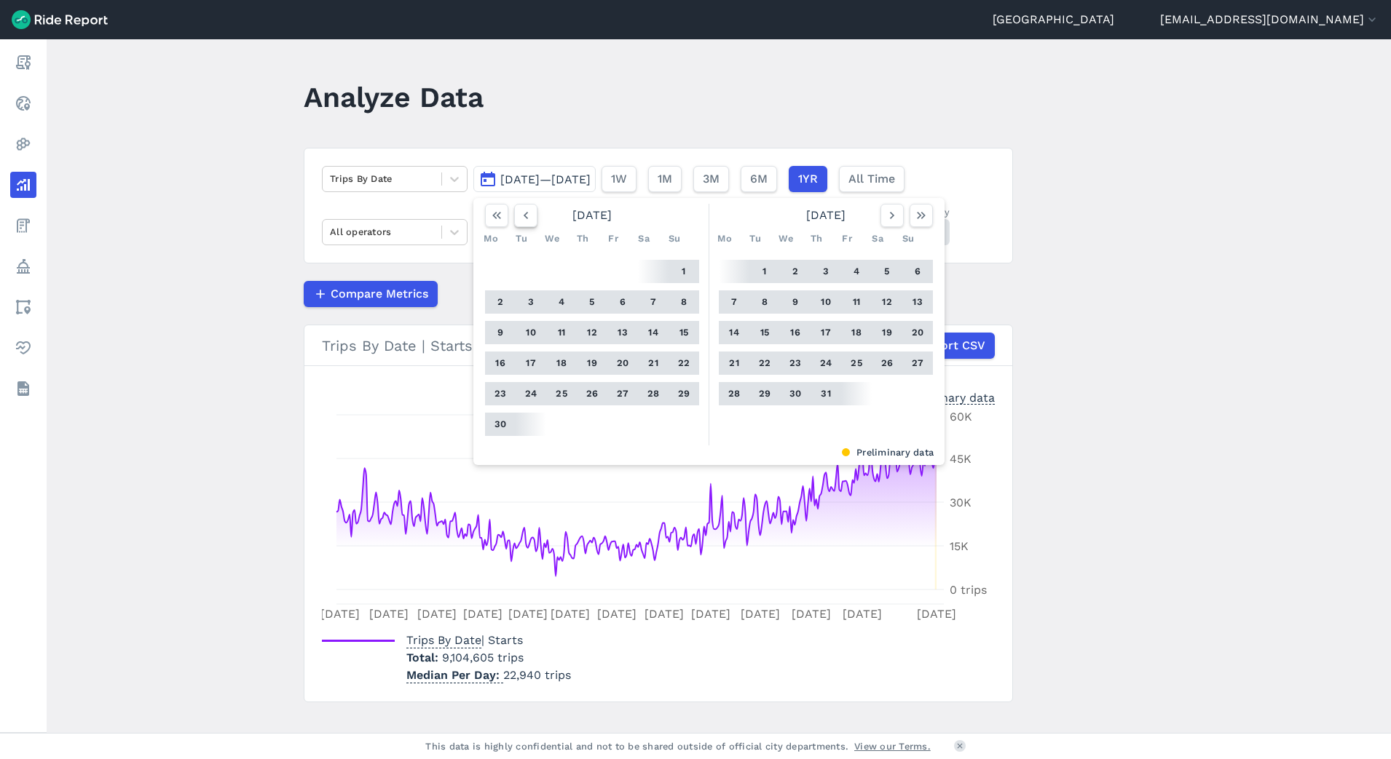
click at [519, 222] on icon "button" at bounding box center [525, 215] width 15 height 15
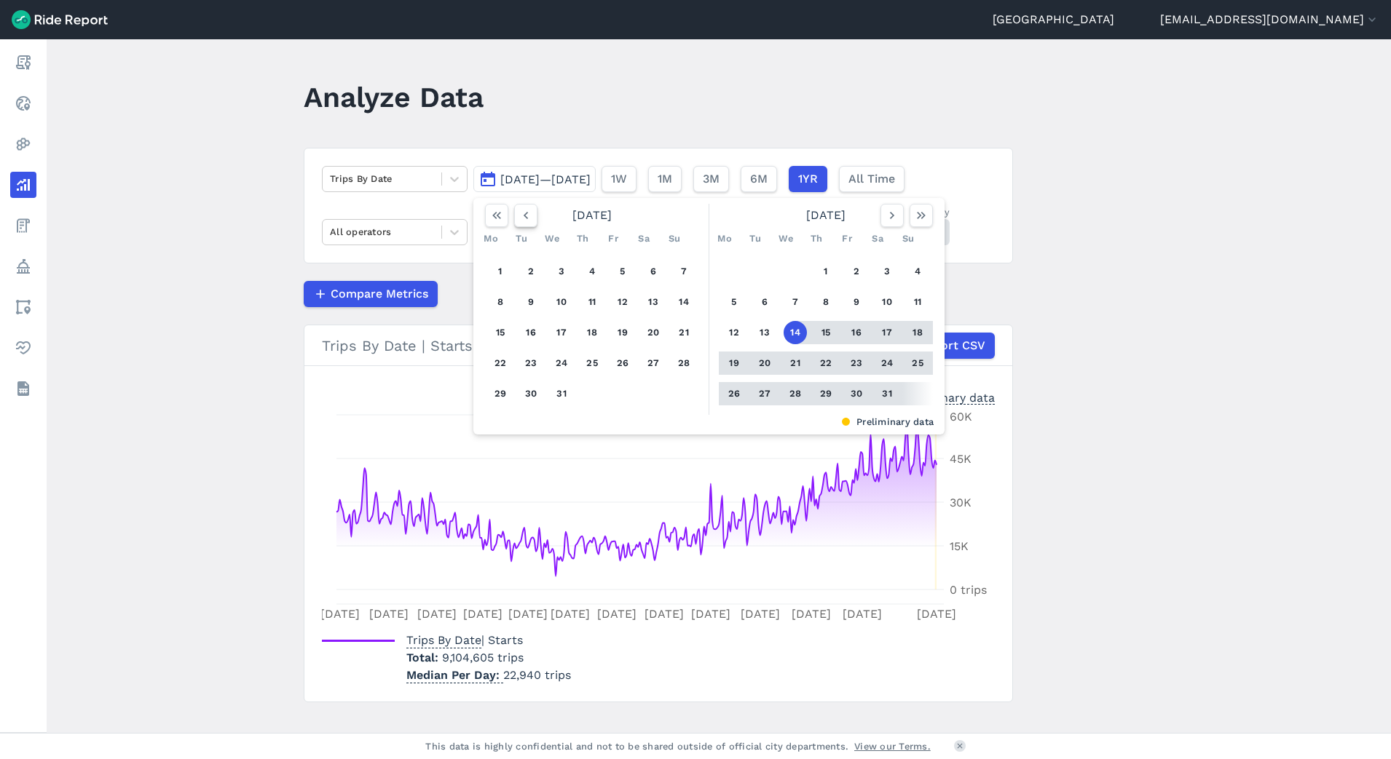
click at [519, 222] on icon "button" at bounding box center [525, 215] width 15 height 15
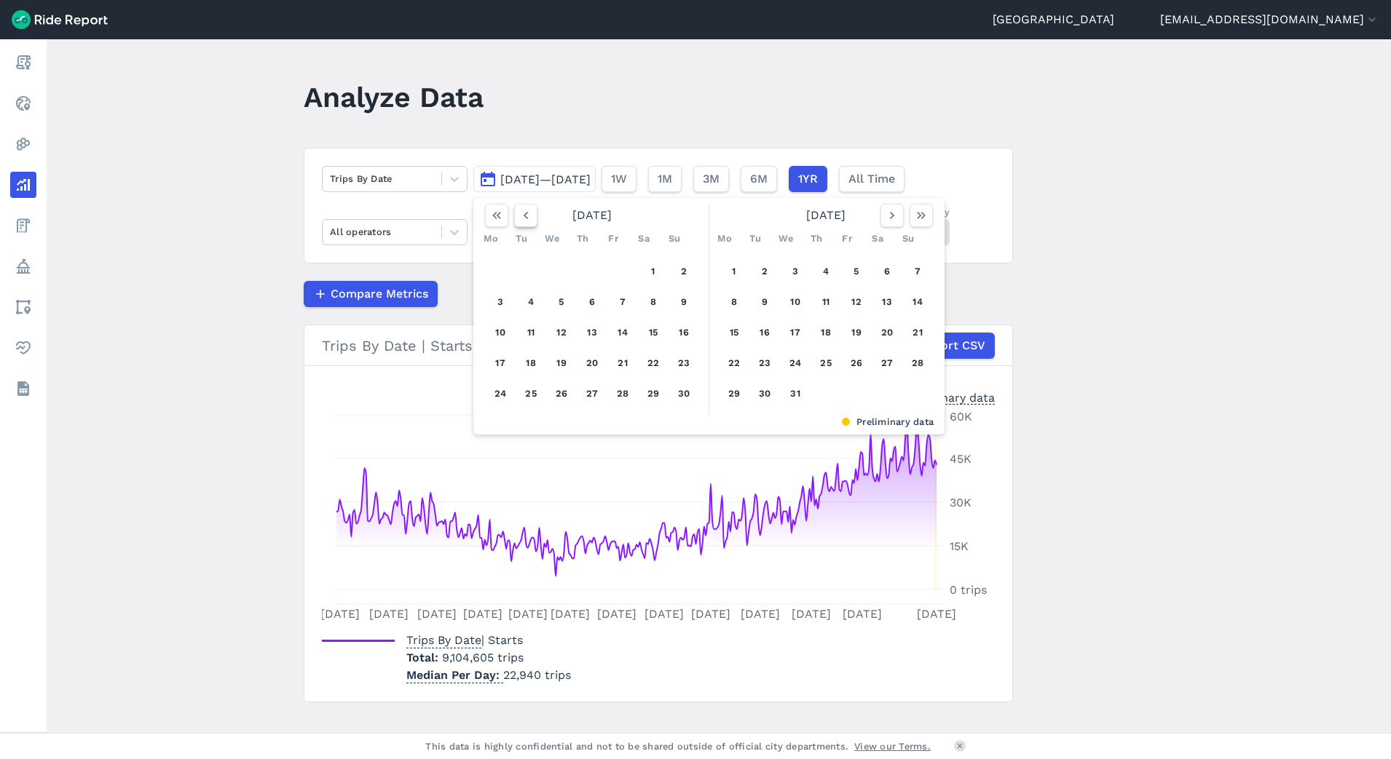
click at [519, 222] on icon "button" at bounding box center [525, 215] width 15 height 15
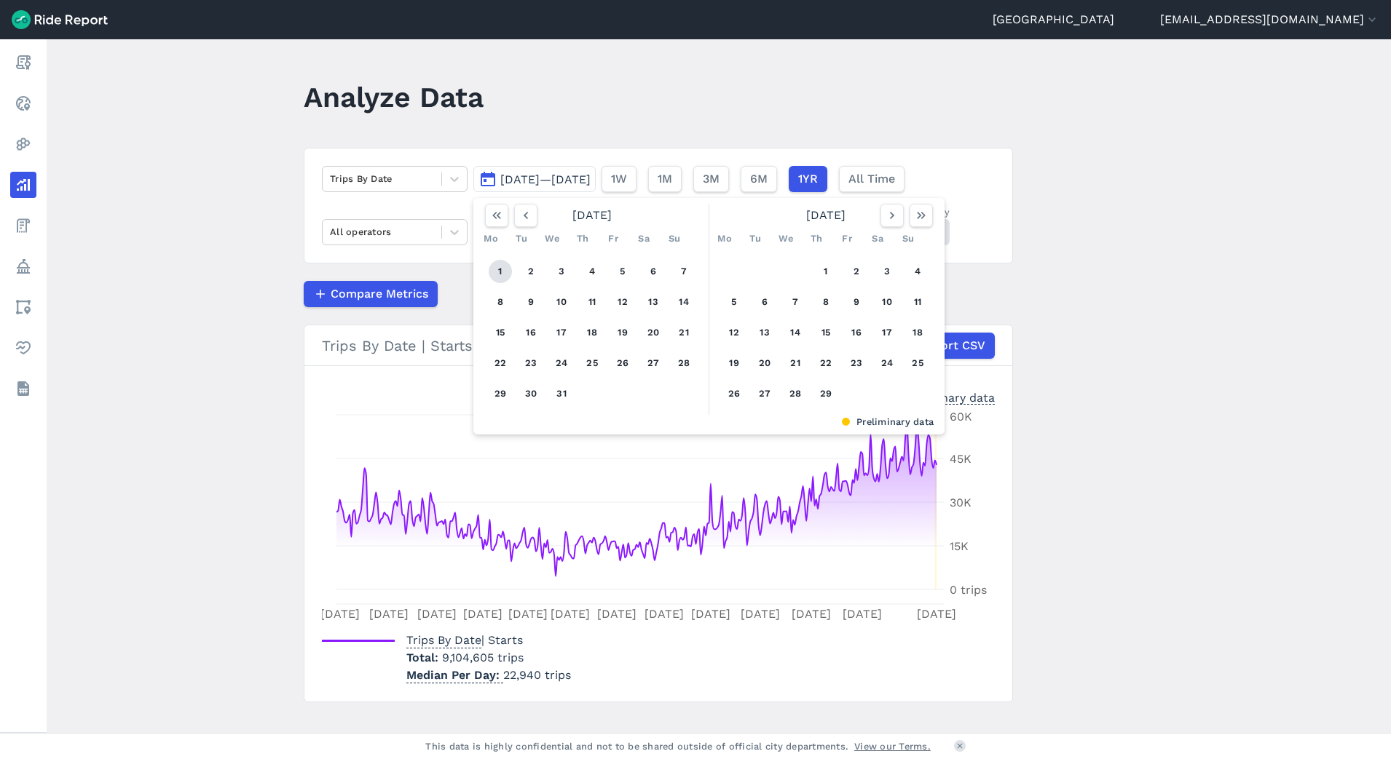
click at [504, 274] on button "1" at bounding box center [499, 271] width 23 height 23
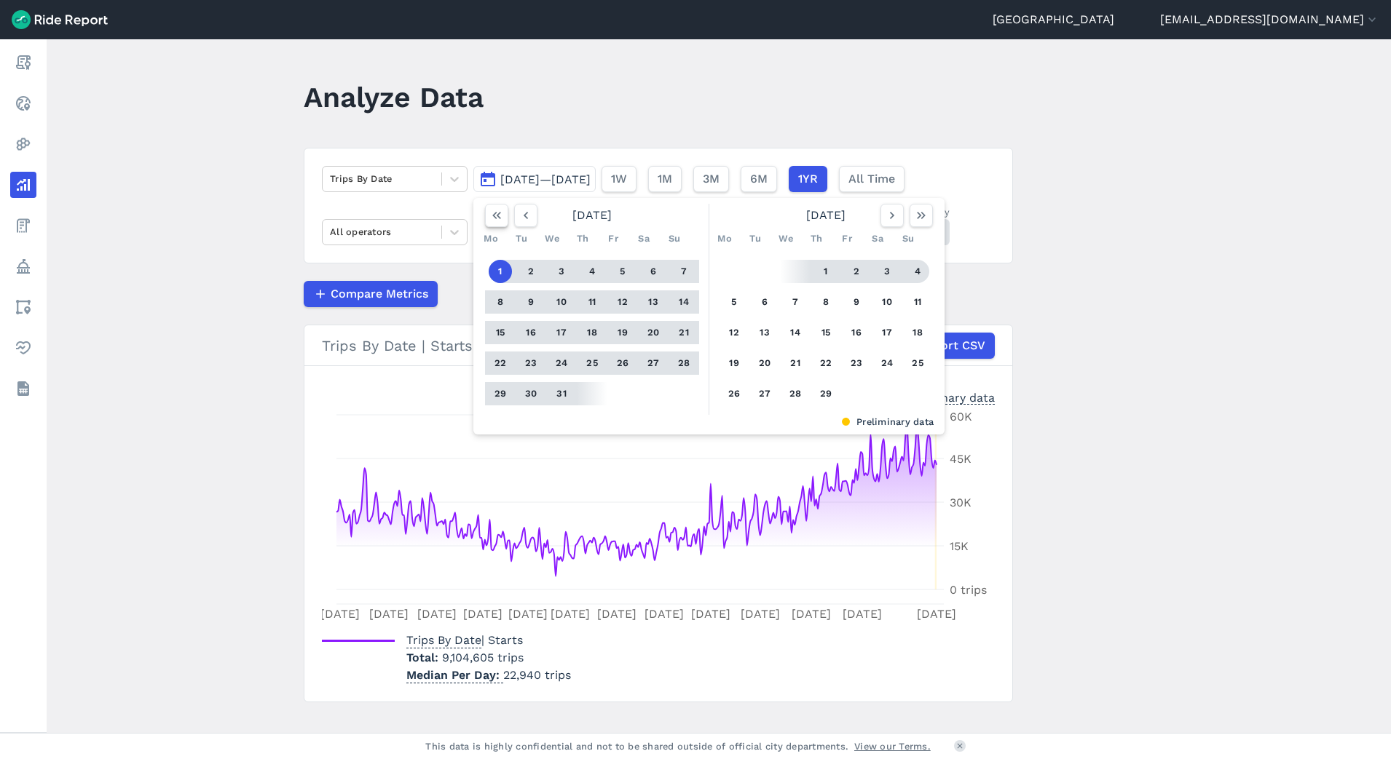
click at [500, 217] on icon "button" at bounding box center [496, 215] width 15 height 15
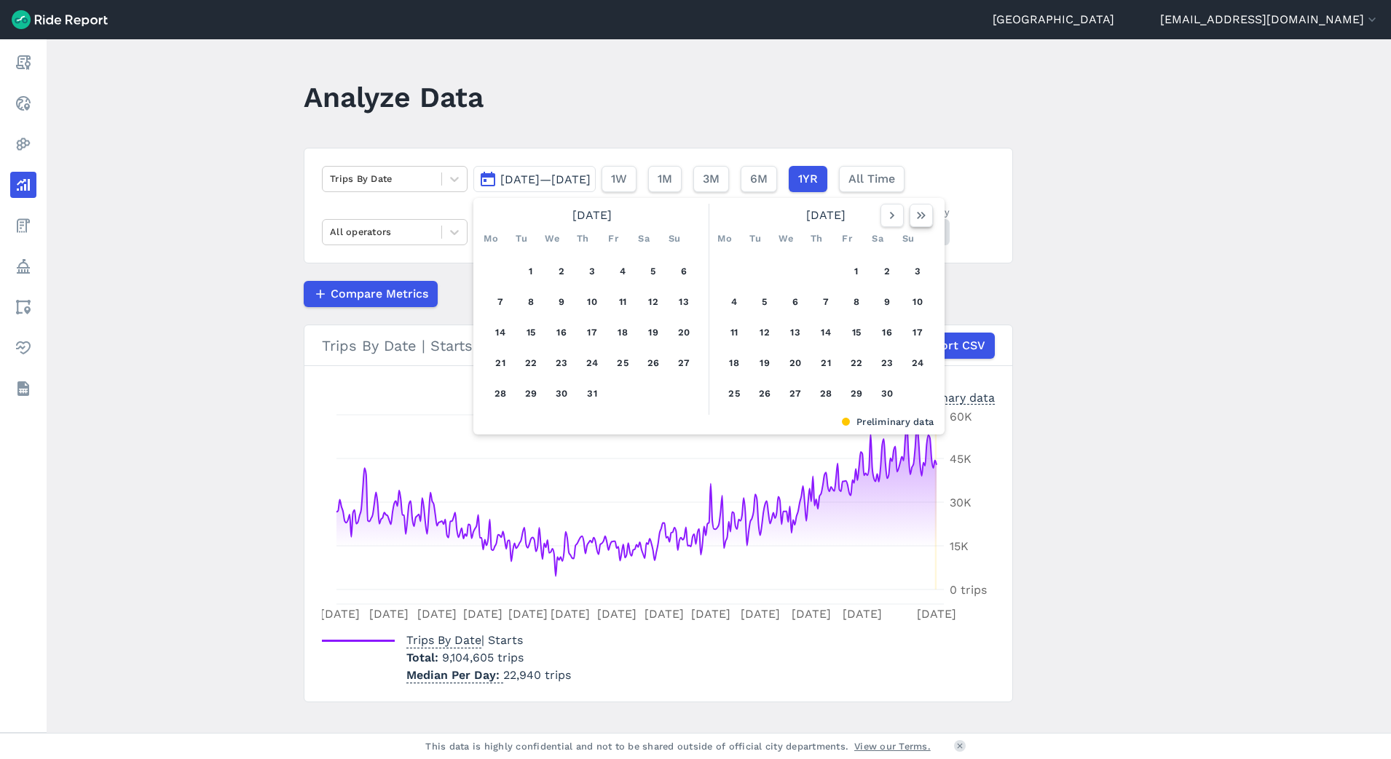
click at [919, 216] on icon "button" at bounding box center [921, 215] width 15 height 15
click at [524, 215] on icon "button" at bounding box center [525, 215] width 15 height 15
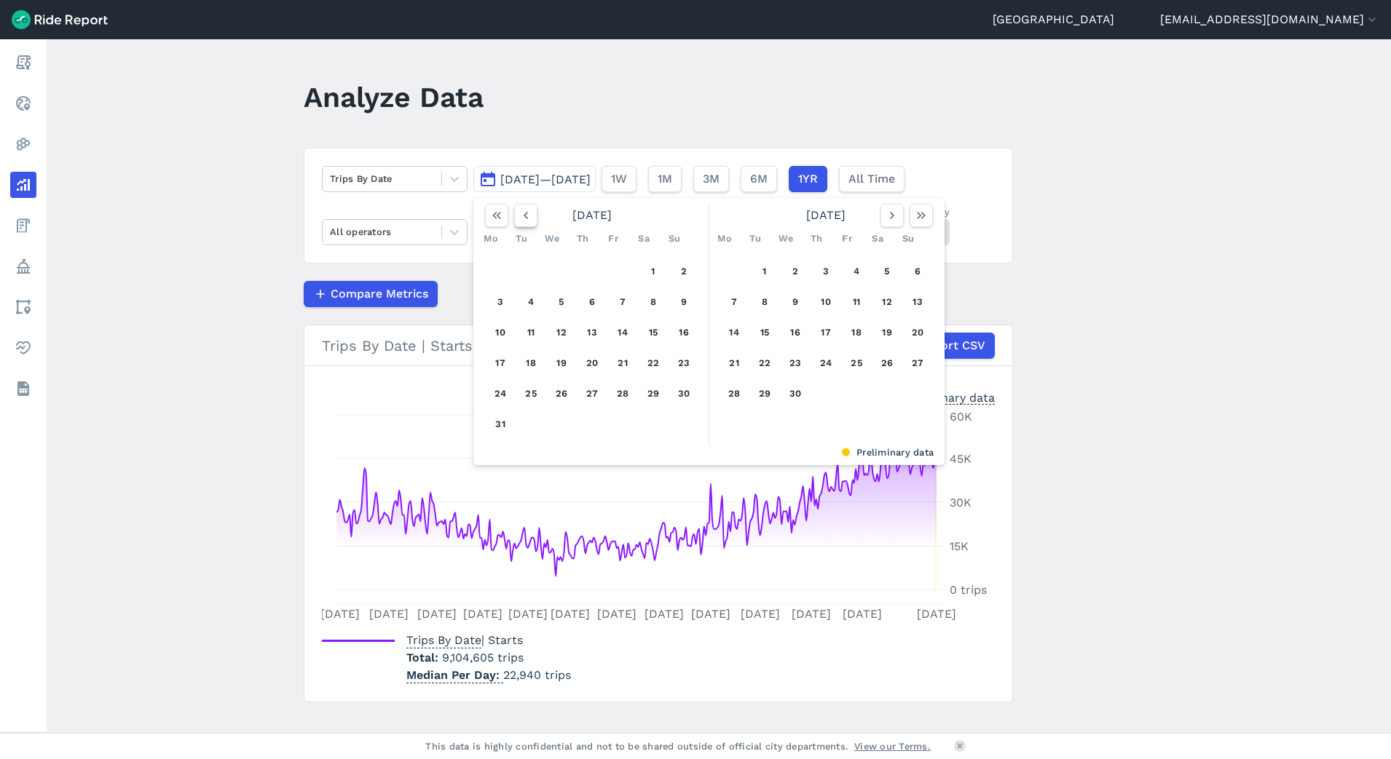
click at [524, 215] on icon "button" at bounding box center [525, 215] width 15 height 15
click at [562, 276] on button "1" at bounding box center [561, 271] width 23 height 23
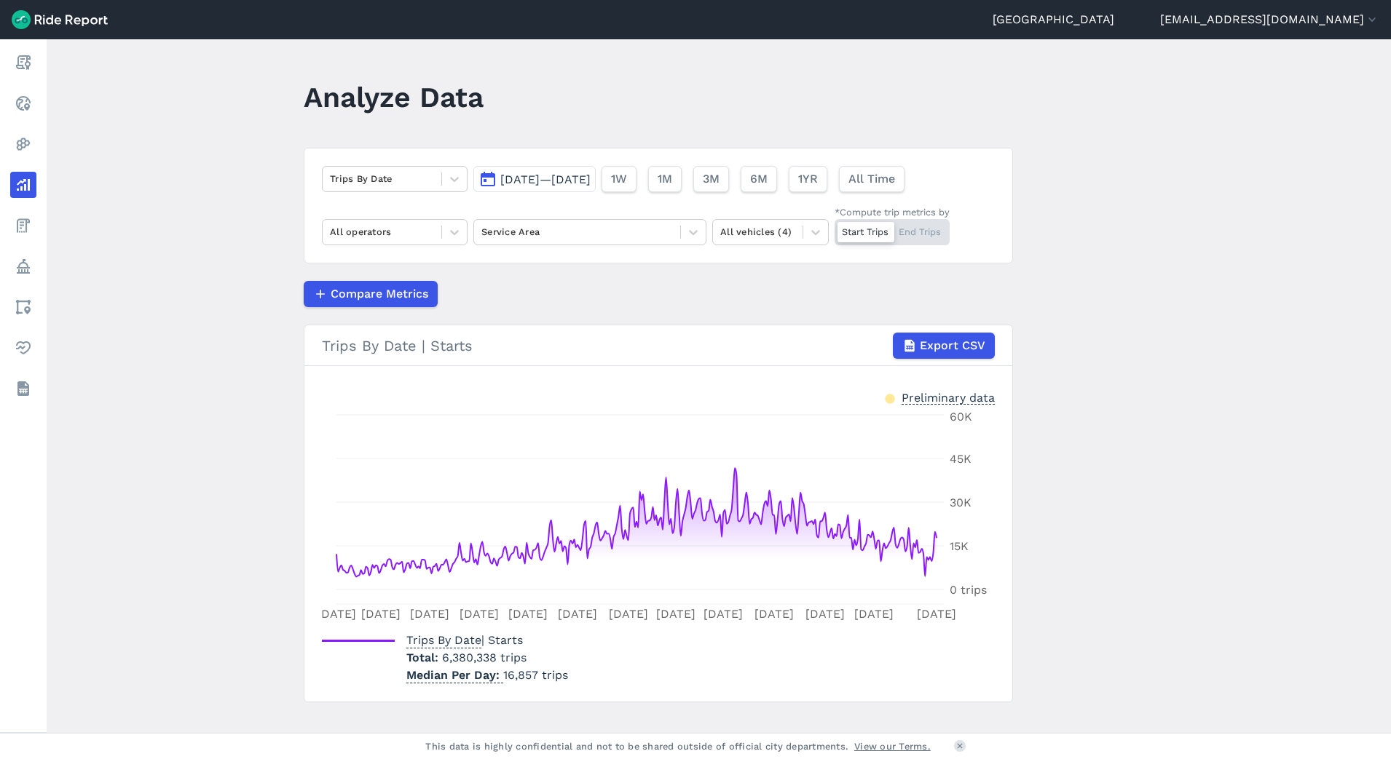
click at [930, 234] on div "Start Trips End Trips" at bounding box center [891, 232] width 115 height 26
click at [834, 229] on input "*Compute trip metrics by Start Trips End Trips" at bounding box center [834, 223] width 0 height 9
click at [868, 236] on div "Start Trips End Trips" at bounding box center [891, 232] width 115 height 26
click at [834, 229] on input "*Compute trip metrics by Start Trips End Trips" at bounding box center [834, 223] width 0 height 9
click at [926, 234] on div "Start Trips End Trips" at bounding box center [891, 232] width 115 height 26
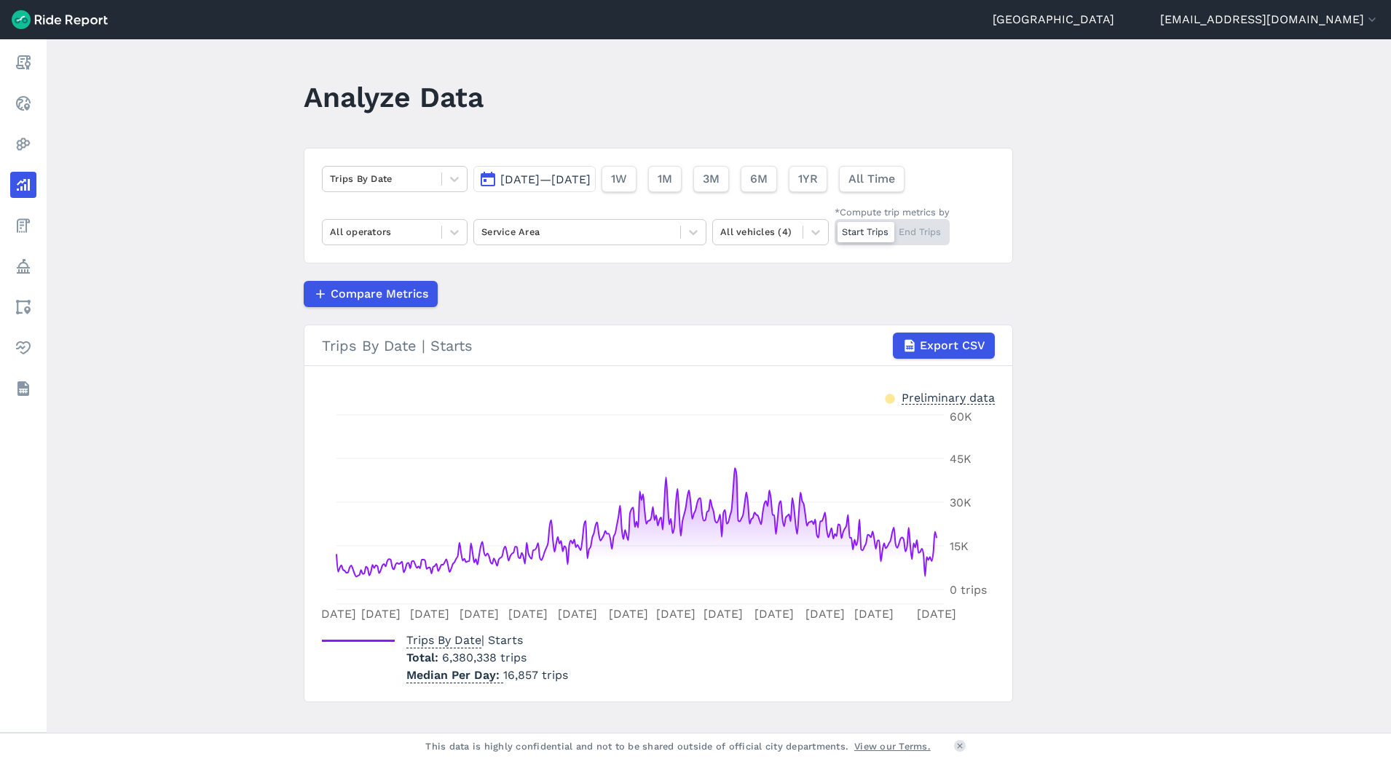
click at [834, 229] on input "*Compute trip metrics by Start Trips End Trips" at bounding box center [834, 223] width 0 height 9
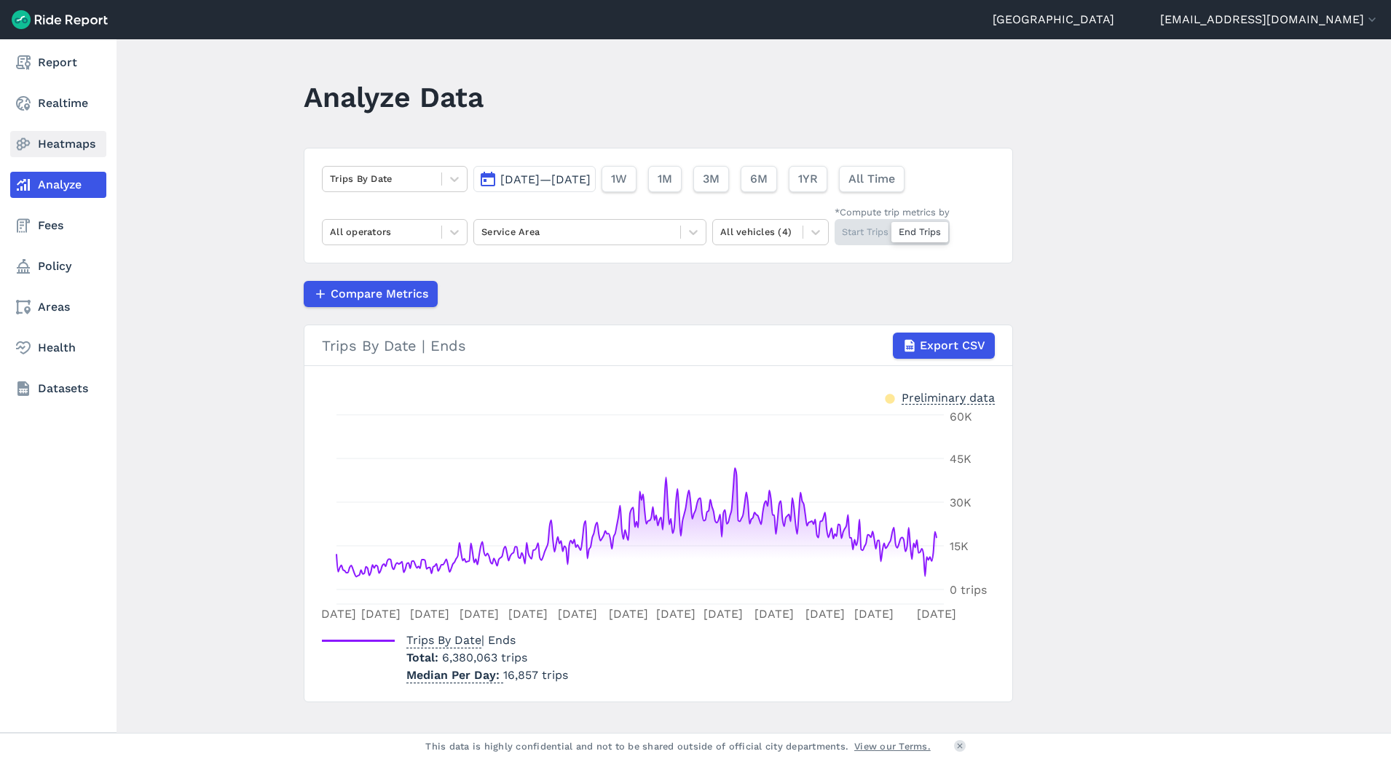
click at [55, 139] on link "Heatmaps" at bounding box center [58, 144] width 96 height 26
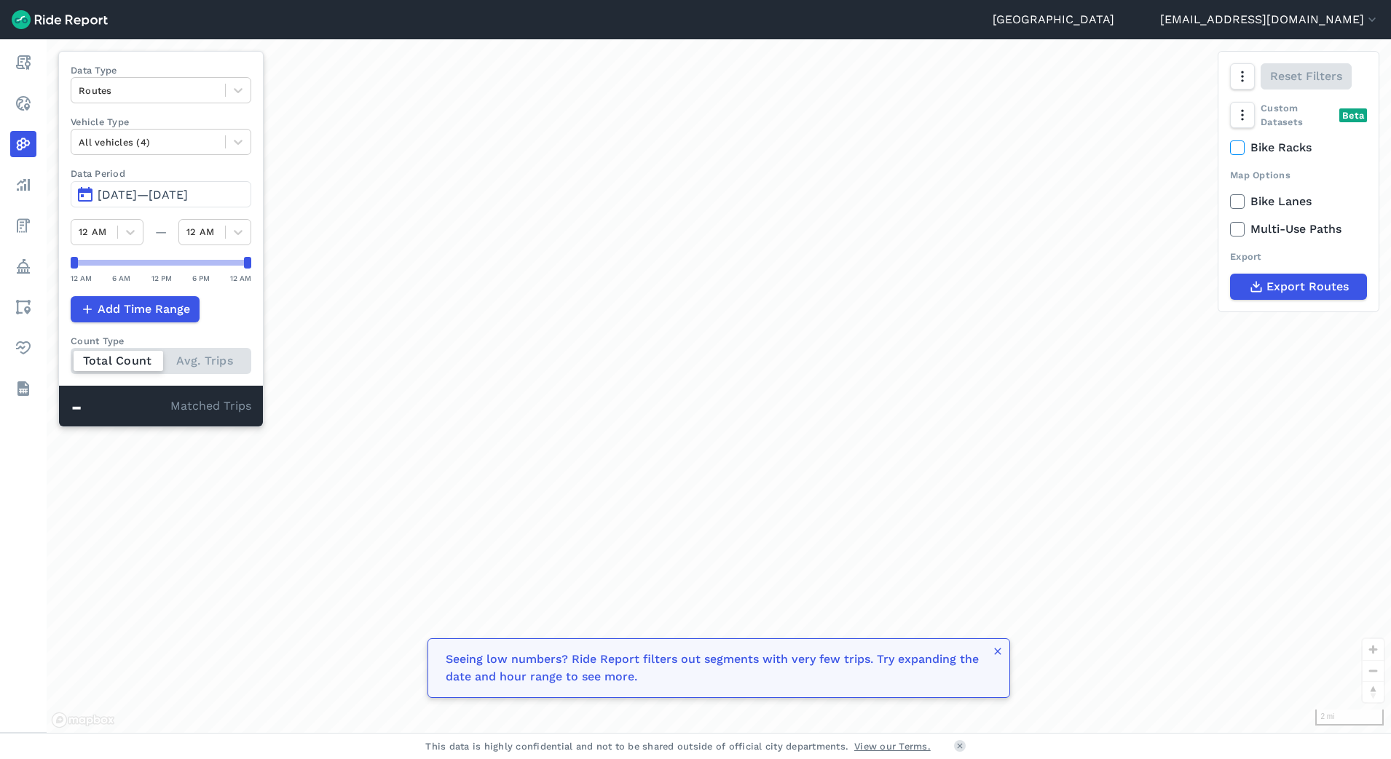
click at [204, 368] on div "Total Count Avg. Trips" at bounding box center [161, 361] width 181 height 26
click at [71, 357] on input "Count Type Total Count Avg. Trips" at bounding box center [71, 352] width 0 height 9
click at [149, 315] on span "Add Time Range" at bounding box center [143, 309] width 92 height 17
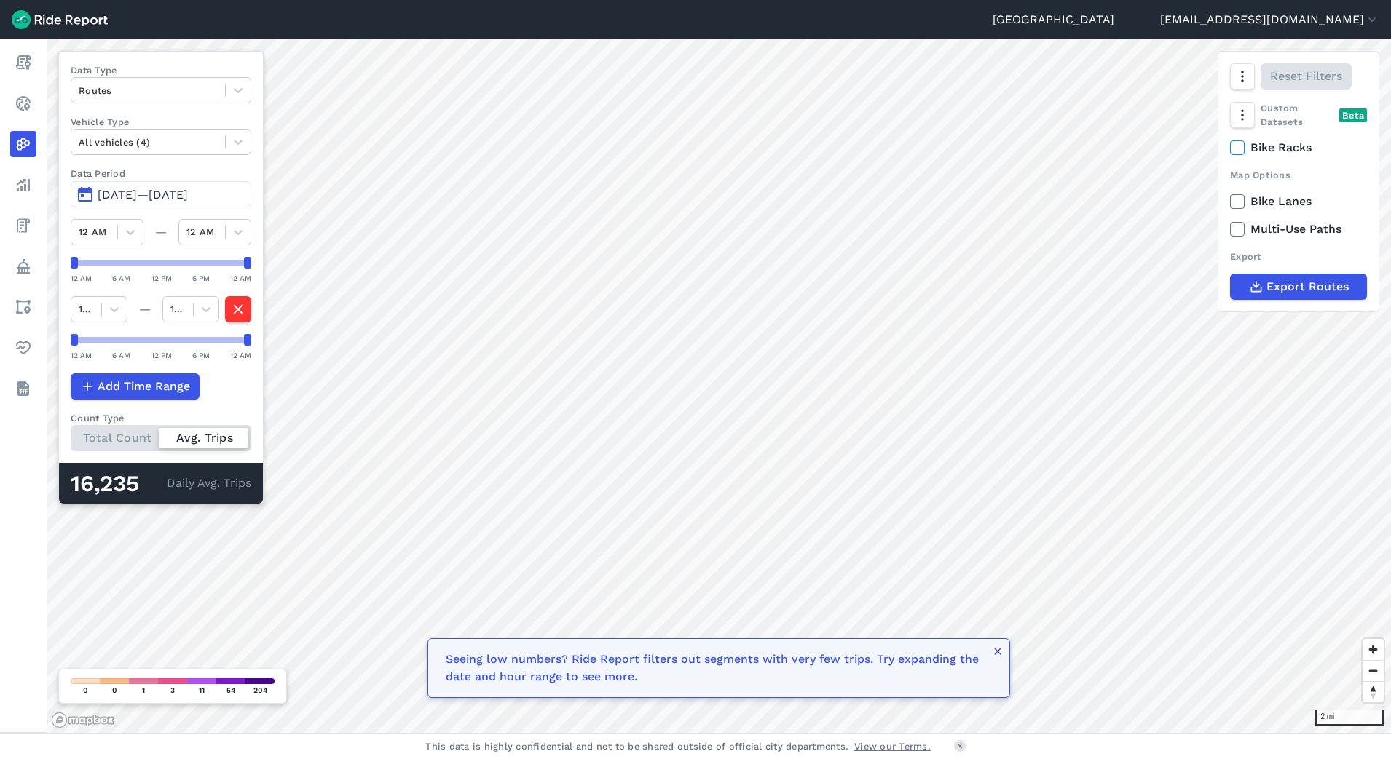
click at [238, 400] on div "Data Type Routes Vehicle Type All vehicles (4) Data Period Jan 1, 2024—Jan 1, 2…" at bounding box center [160, 278] width 205 height 454
click at [128, 446] on div "Total Count Avg. Trips" at bounding box center [161, 438] width 181 height 26
click at [71, 435] on input "Count Type Total Count Avg. Trips" at bounding box center [71, 429] width 0 height 9
click at [223, 440] on div "Total Count Avg. Trips" at bounding box center [161, 438] width 181 height 26
click at [71, 435] on input "Count Type Total Count Avg. Trips" at bounding box center [71, 429] width 0 height 9
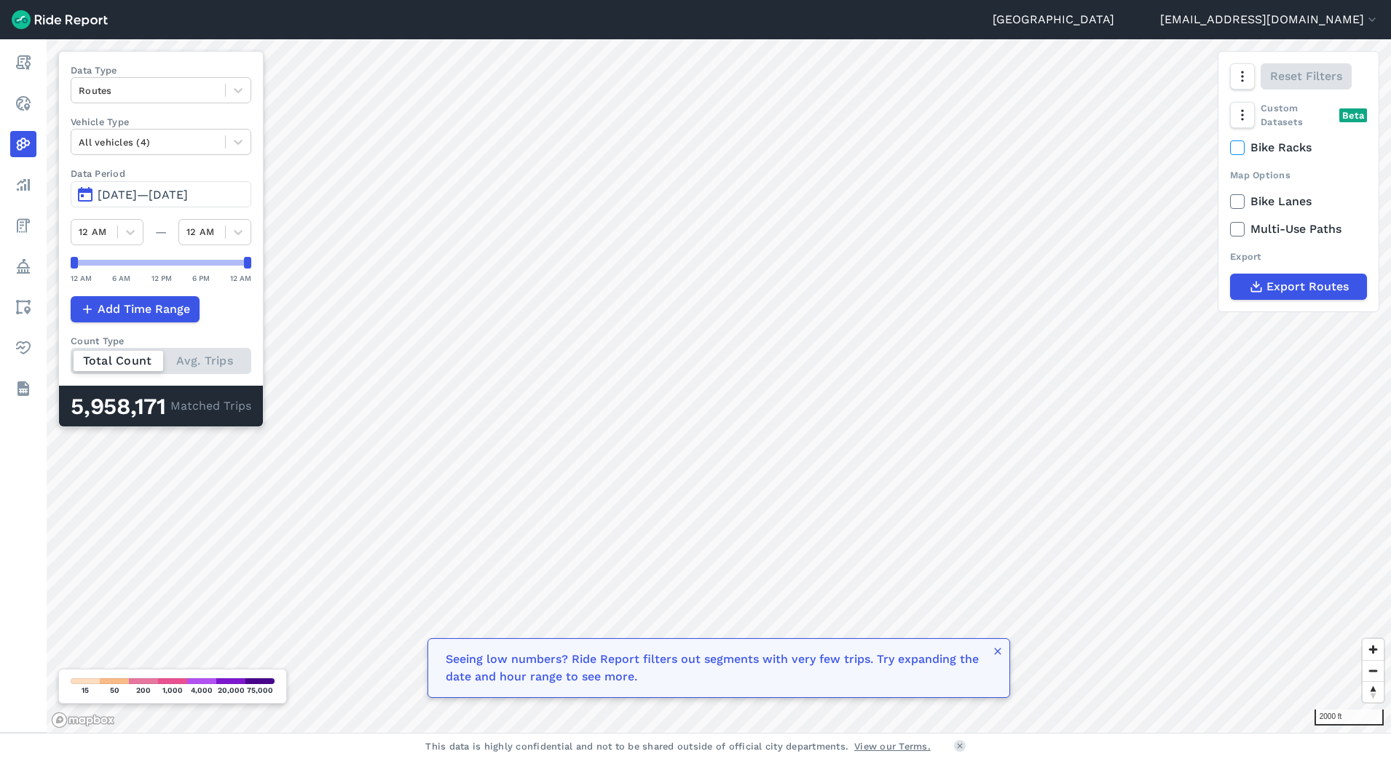
click at [1242, 208] on icon at bounding box center [1236, 201] width 13 height 15
click at [1230, 202] on input "Bike Lanes" at bounding box center [1230, 197] width 0 height 9
click at [1241, 227] on icon at bounding box center [1236, 229] width 13 height 15
click at [1230, 227] on input "Multi-Use Paths" at bounding box center [1230, 225] width 0 height 9
click at [1240, 229] on icon at bounding box center [1236, 229] width 13 height 15
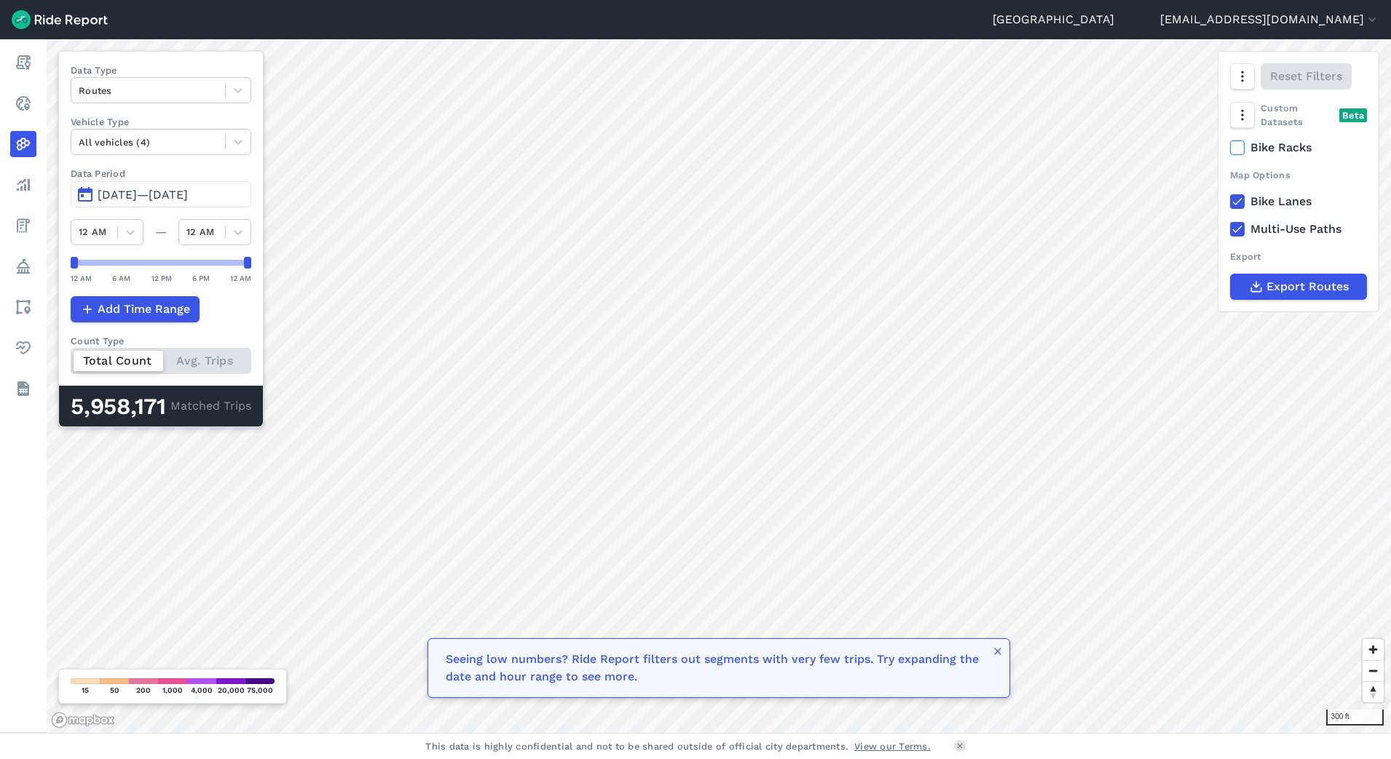
click at [1230, 229] on input "Multi-Use Paths" at bounding box center [1230, 225] width 0 height 9
click at [1240, 229] on icon at bounding box center [1236, 229] width 13 height 15
click at [1230, 229] on input "Multi-Use Paths" at bounding box center [1230, 225] width 0 height 9
click at [1235, 229] on icon at bounding box center [1236, 229] width 13 height 15
click at [1230, 229] on input "Multi-Use Paths" at bounding box center [1230, 225] width 0 height 9
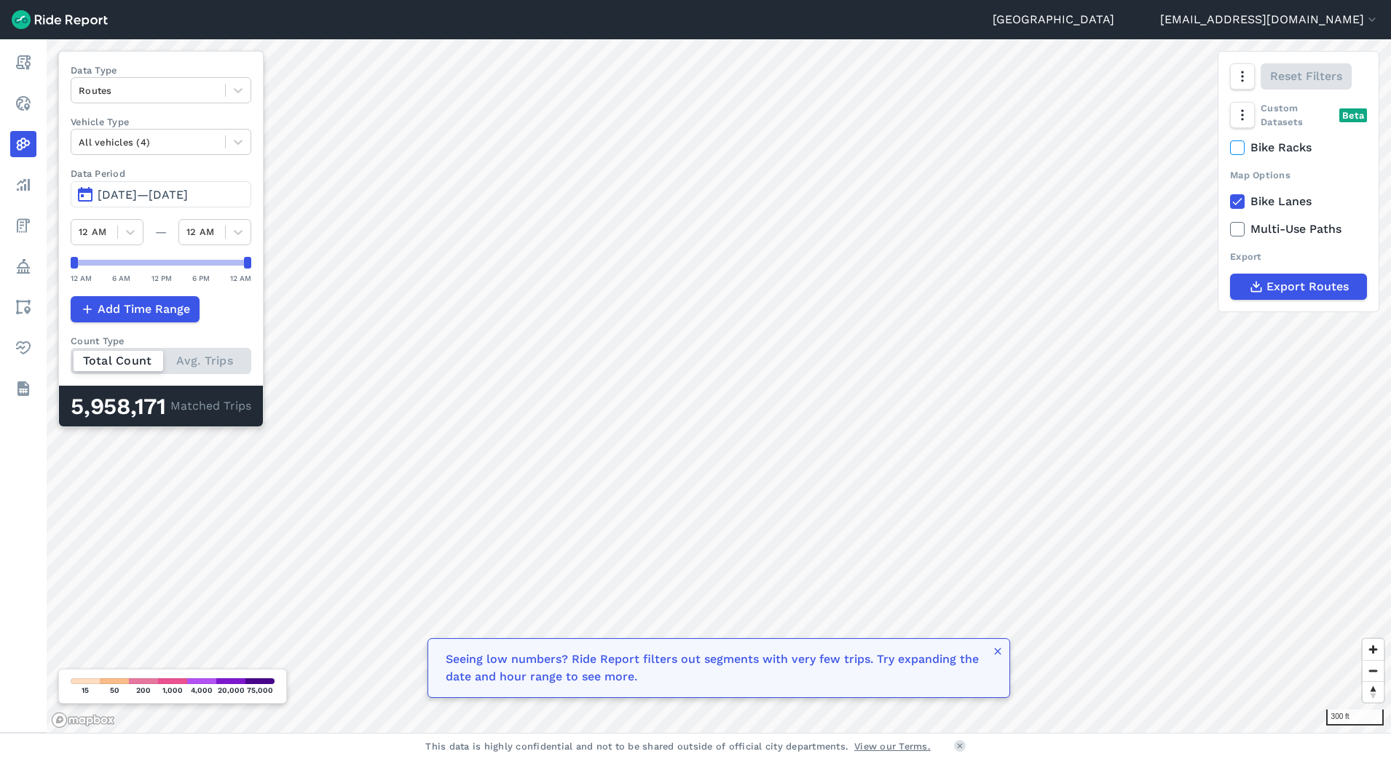
click at [1239, 200] on use at bounding box center [1236, 201] width 9 height 7
click at [1230, 200] on input "Bike Lanes" at bounding box center [1230, 197] width 0 height 9
click at [1238, 229] on use at bounding box center [1236, 229] width 9 height 7
click at [1230, 229] on input "Multi-Use Paths" at bounding box center [1230, 225] width 0 height 9
click at [1238, 229] on use at bounding box center [1236, 229] width 9 height 7
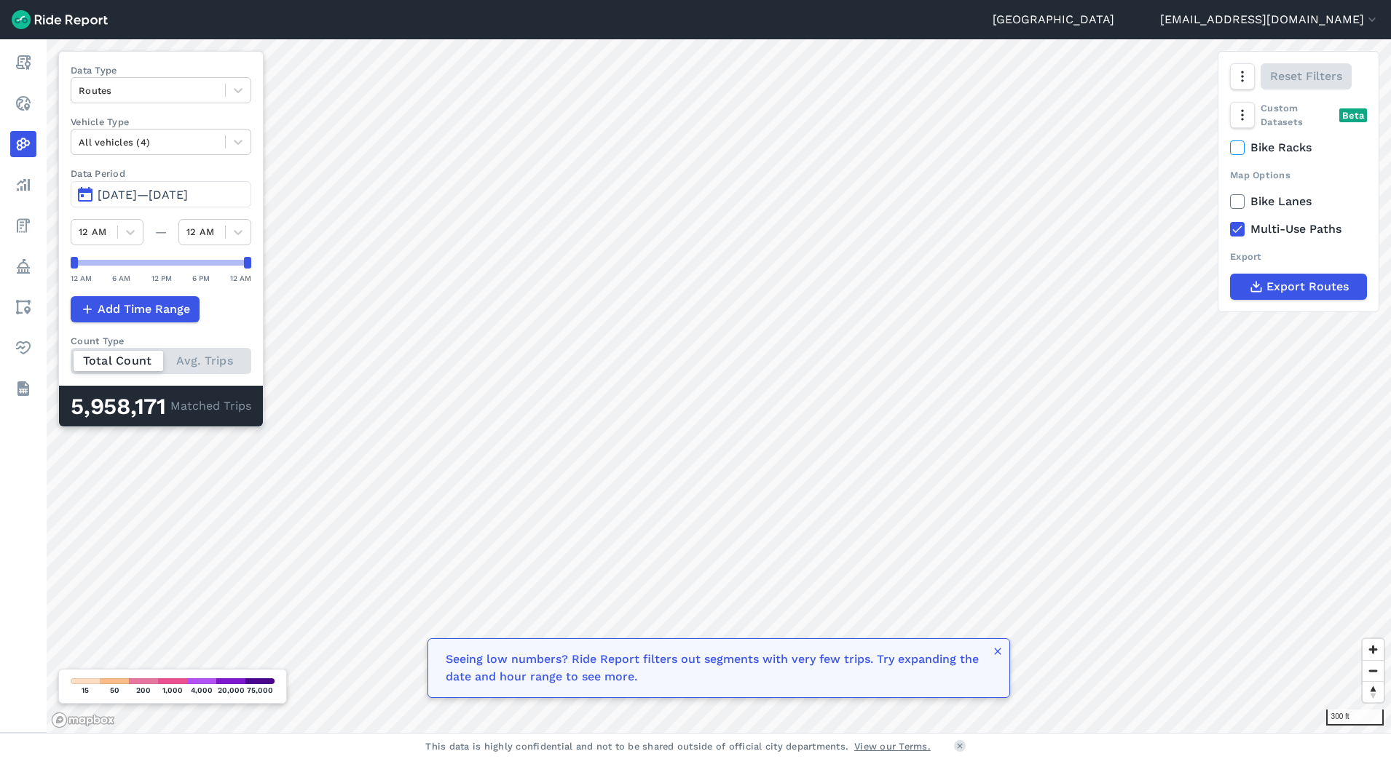
click at [1230, 229] on input "Multi-Use Paths" at bounding box center [1230, 225] width 0 height 9
click at [1238, 229] on use at bounding box center [1236, 229] width 9 height 7
click at [1230, 229] on input "Multi-Use Paths" at bounding box center [1230, 225] width 0 height 9
click at [1238, 199] on icon at bounding box center [1236, 201] width 13 height 15
click at [1230, 199] on input "Bike Lanes" at bounding box center [1230, 197] width 0 height 9
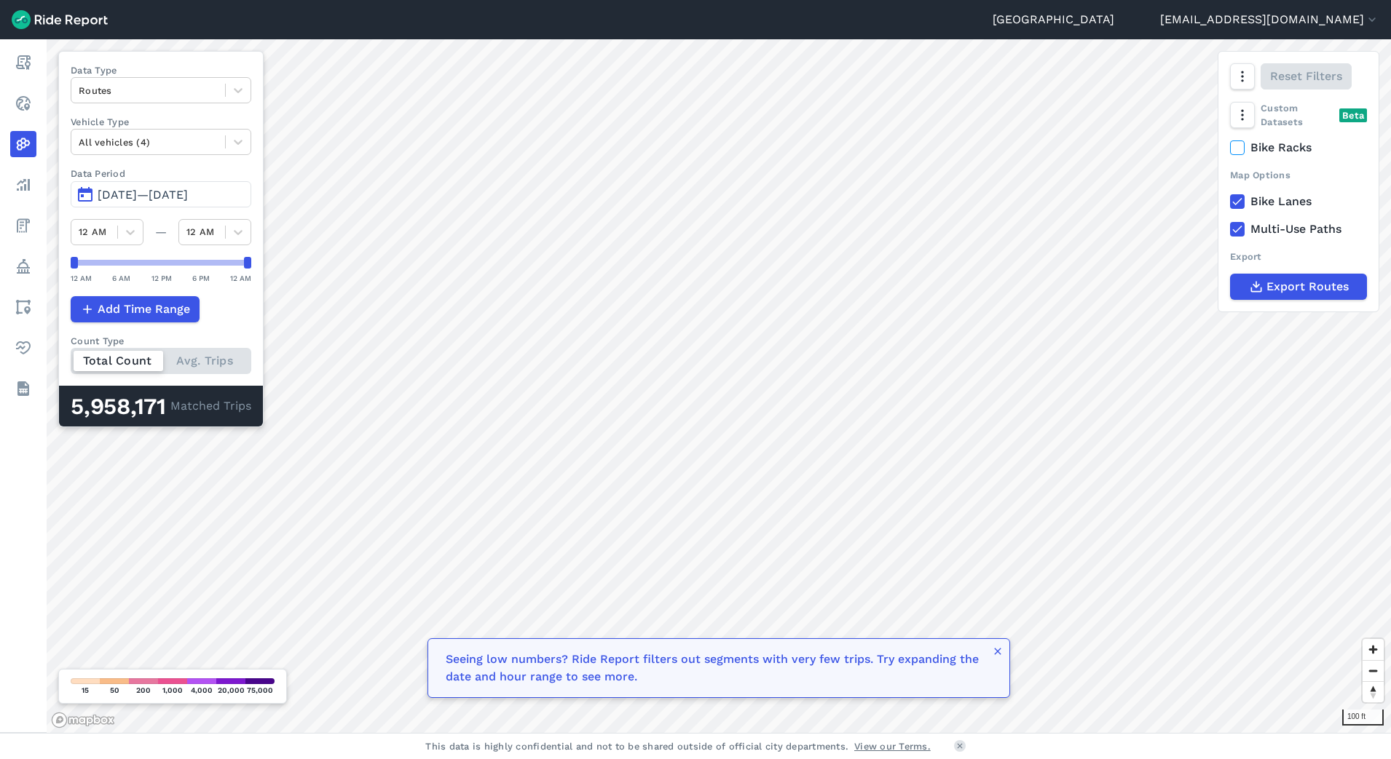
click at [1241, 207] on icon at bounding box center [1236, 201] width 13 height 15
click at [1230, 202] on input "Bike Lanes" at bounding box center [1230, 197] width 0 height 9
click at [1241, 207] on icon at bounding box center [1236, 201] width 13 height 15
click at [1230, 202] on input "Bike Lanes" at bounding box center [1230, 197] width 0 height 9
click at [1241, 207] on icon at bounding box center [1236, 201] width 13 height 15
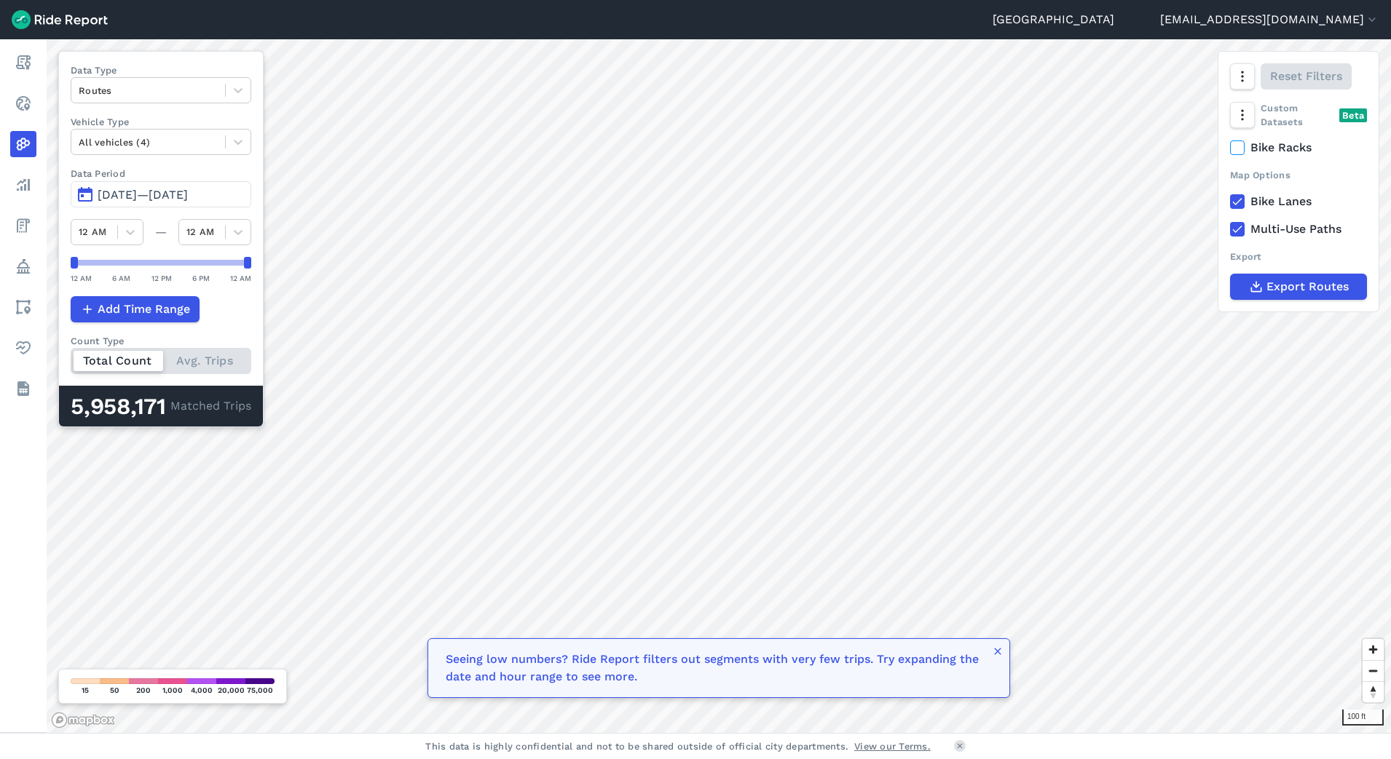
click at [1230, 202] on input "Bike Lanes" at bounding box center [1230, 197] width 0 height 9
click at [1241, 207] on icon at bounding box center [1236, 201] width 13 height 15
click at [1230, 202] on input "Bike Lanes" at bounding box center [1230, 197] width 0 height 9
click at [1241, 207] on icon at bounding box center [1236, 201] width 13 height 15
click at [1230, 202] on input "Bike Lanes" at bounding box center [1230, 197] width 0 height 9
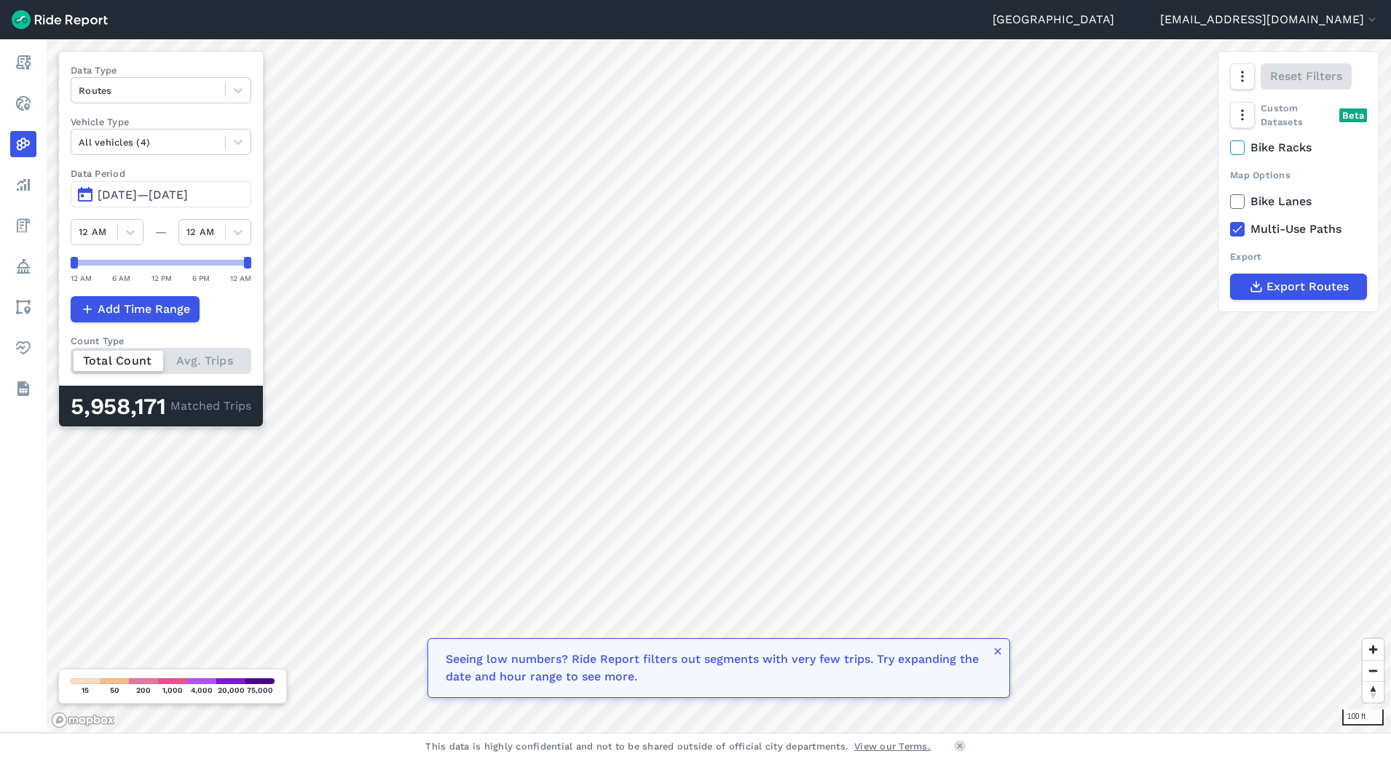
click at [1238, 231] on icon at bounding box center [1236, 229] width 13 height 15
click at [1230, 230] on input "Multi-Use Paths" at bounding box center [1230, 225] width 0 height 9
click at [1238, 231] on icon at bounding box center [1236, 229] width 13 height 15
click at [1230, 230] on input "Multi-Use Paths" at bounding box center [1230, 225] width 0 height 9
click at [1234, 200] on icon at bounding box center [1236, 201] width 13 height 15
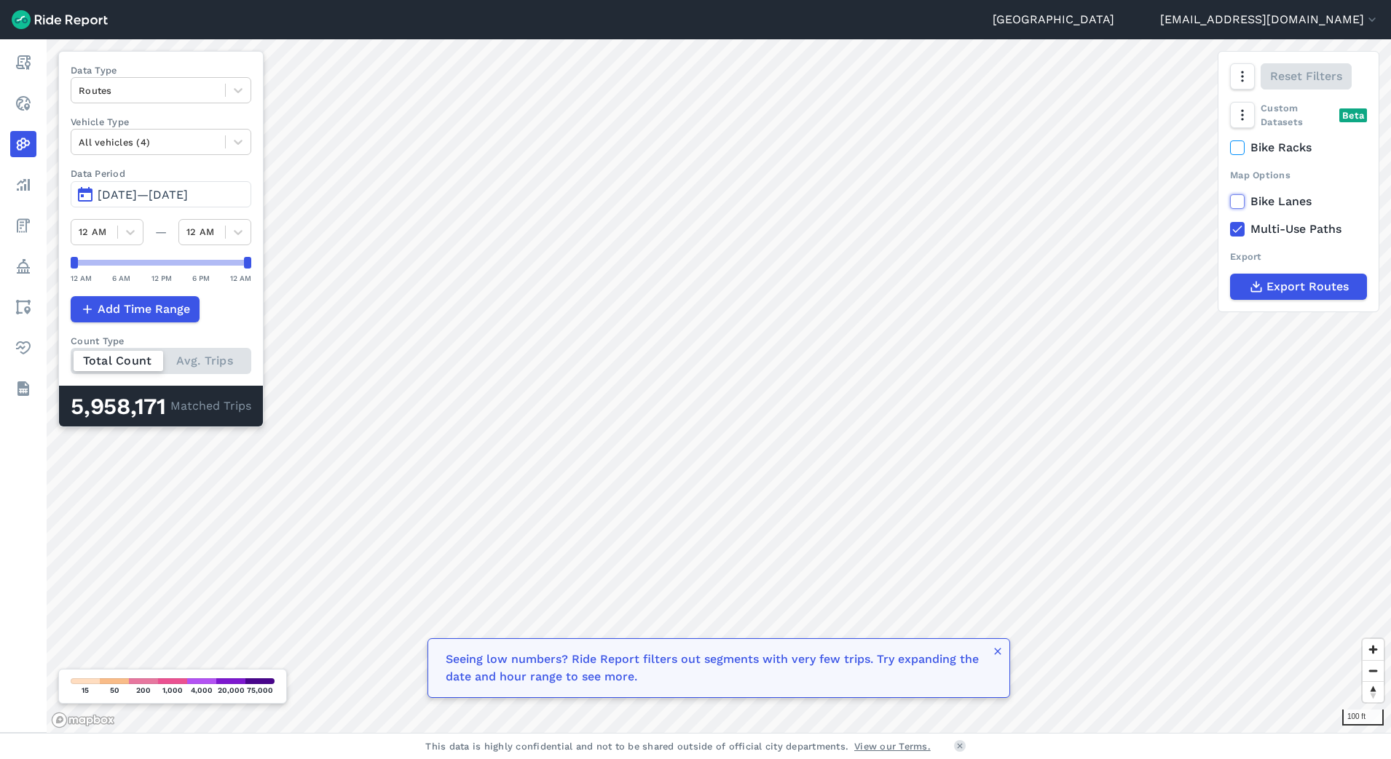
click at [1230, 200] on input "Bike Lanes" at bounding box center [1230, 197] width 0 height 9
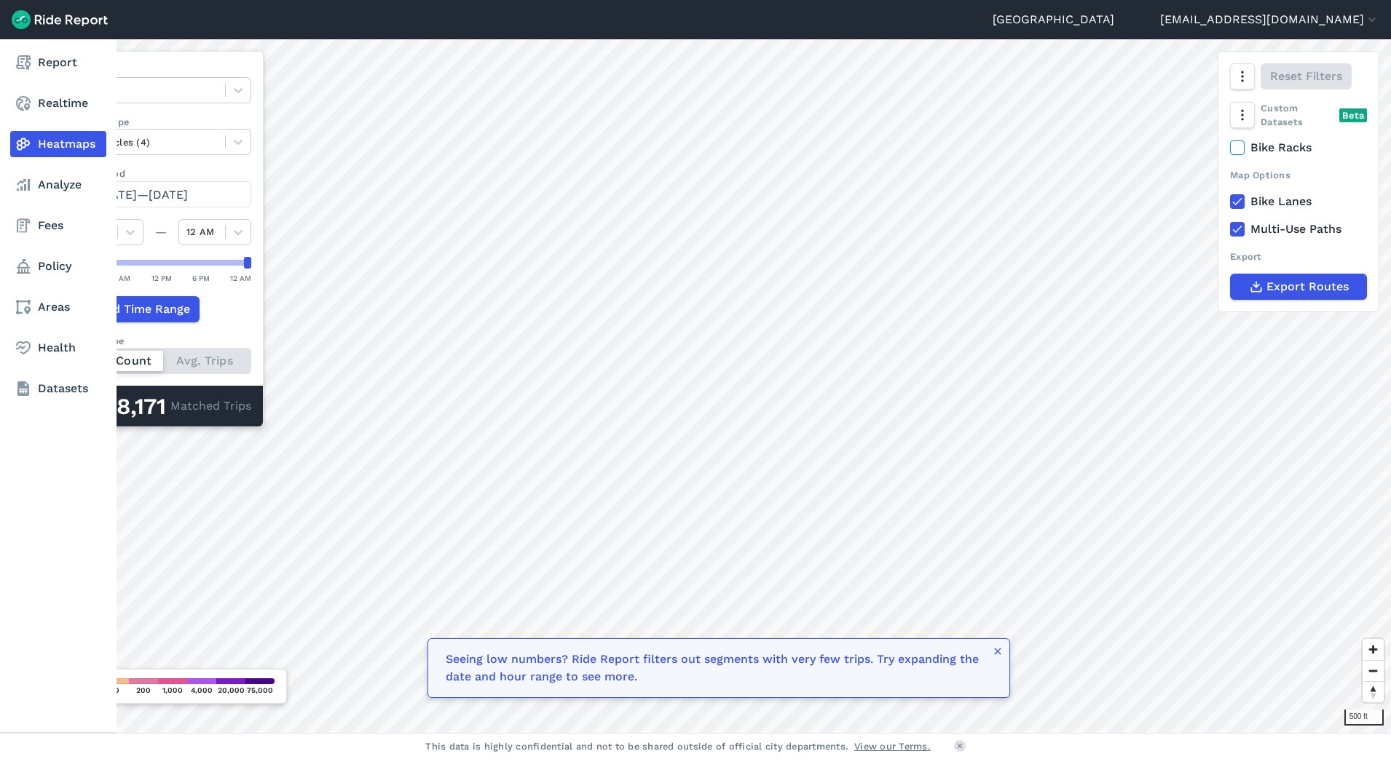
click at [24, 542] on div "Report Realtime Heatmaps Analyze Fees Policy Areas Health Datasets" at bounding box center [58, 386] width 116 height 694
